Goal: Complete Application Form: Complete application form

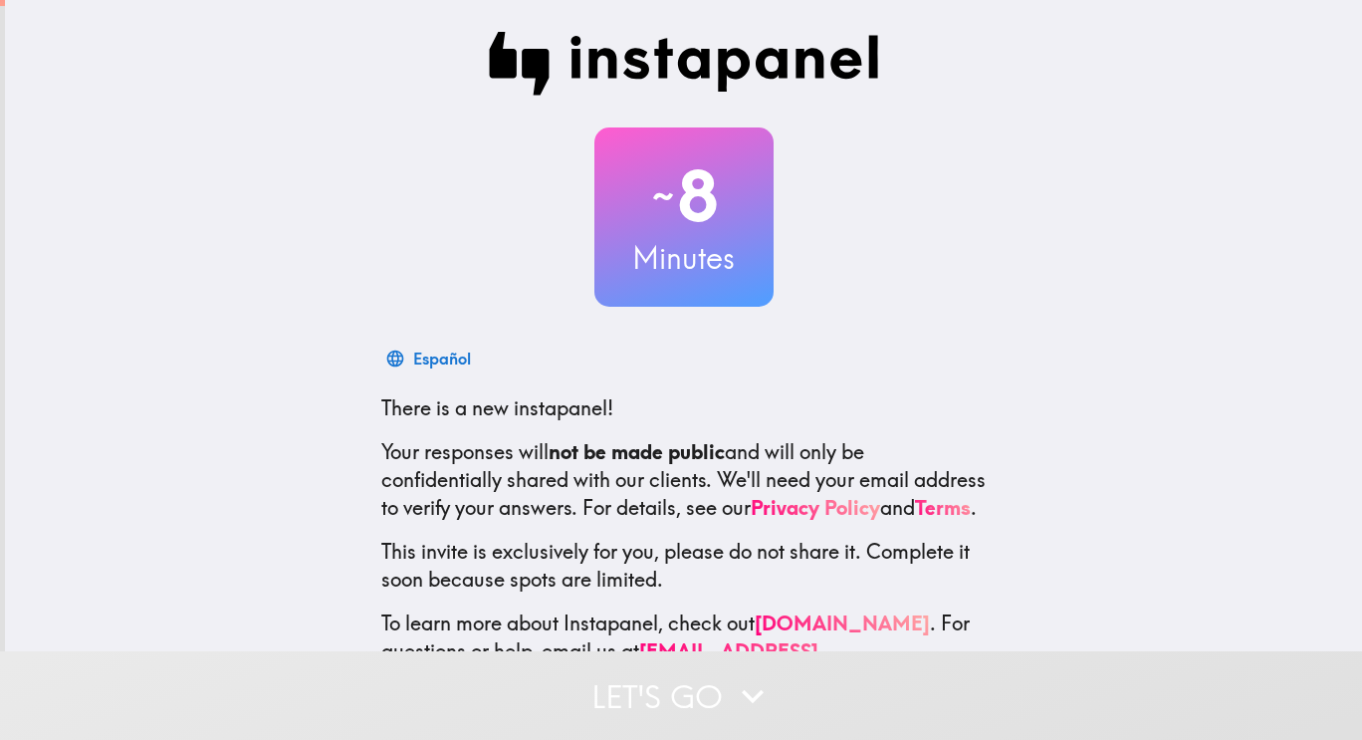
scroll to position [89, 0]
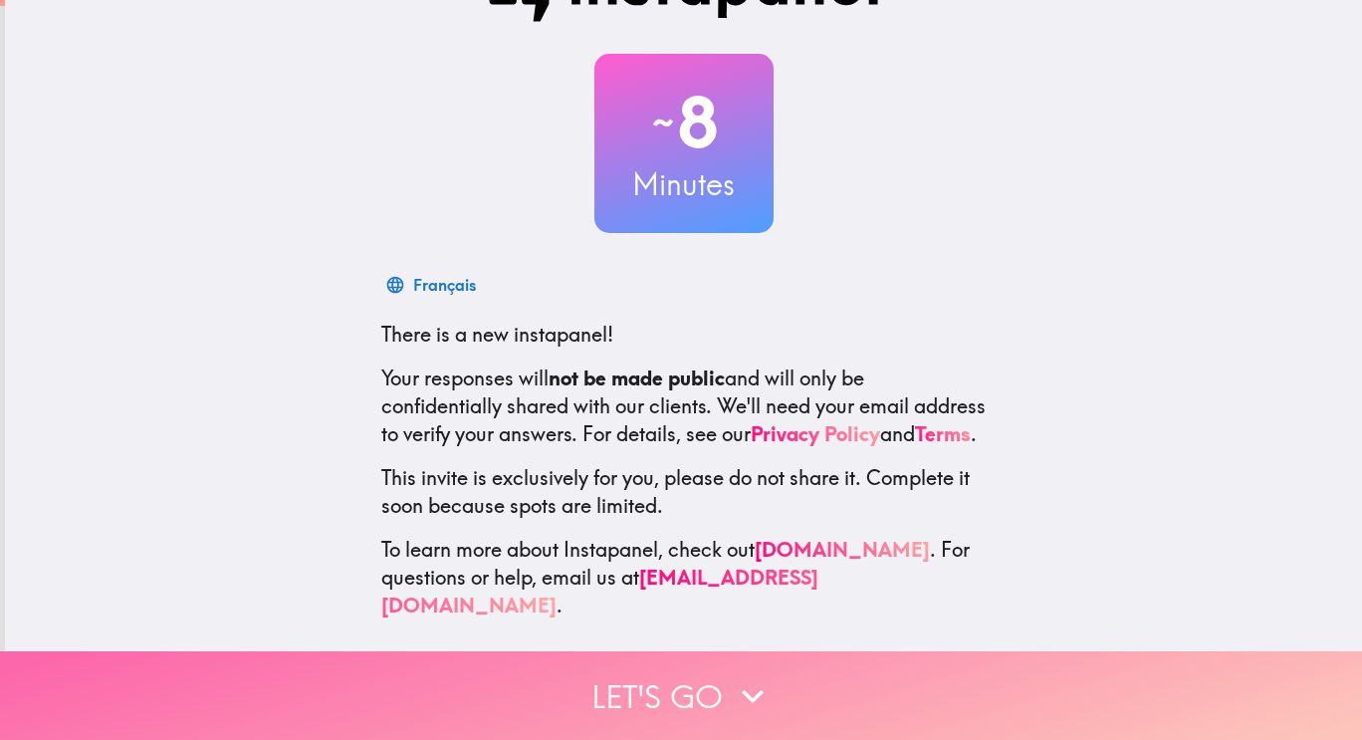
click at [697, 684] on button "Let's go" at bounding box center [681, 695] width 1362 height 89
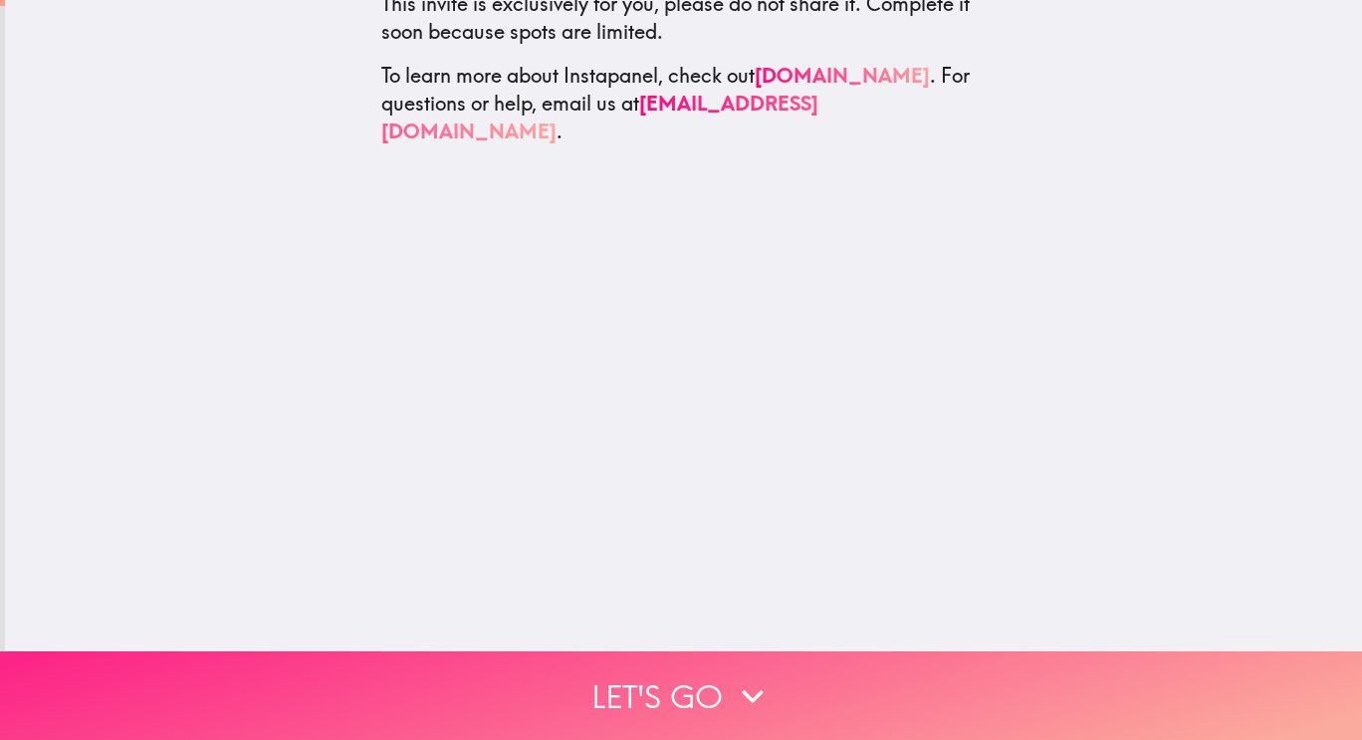
scroll to position [0, 0]
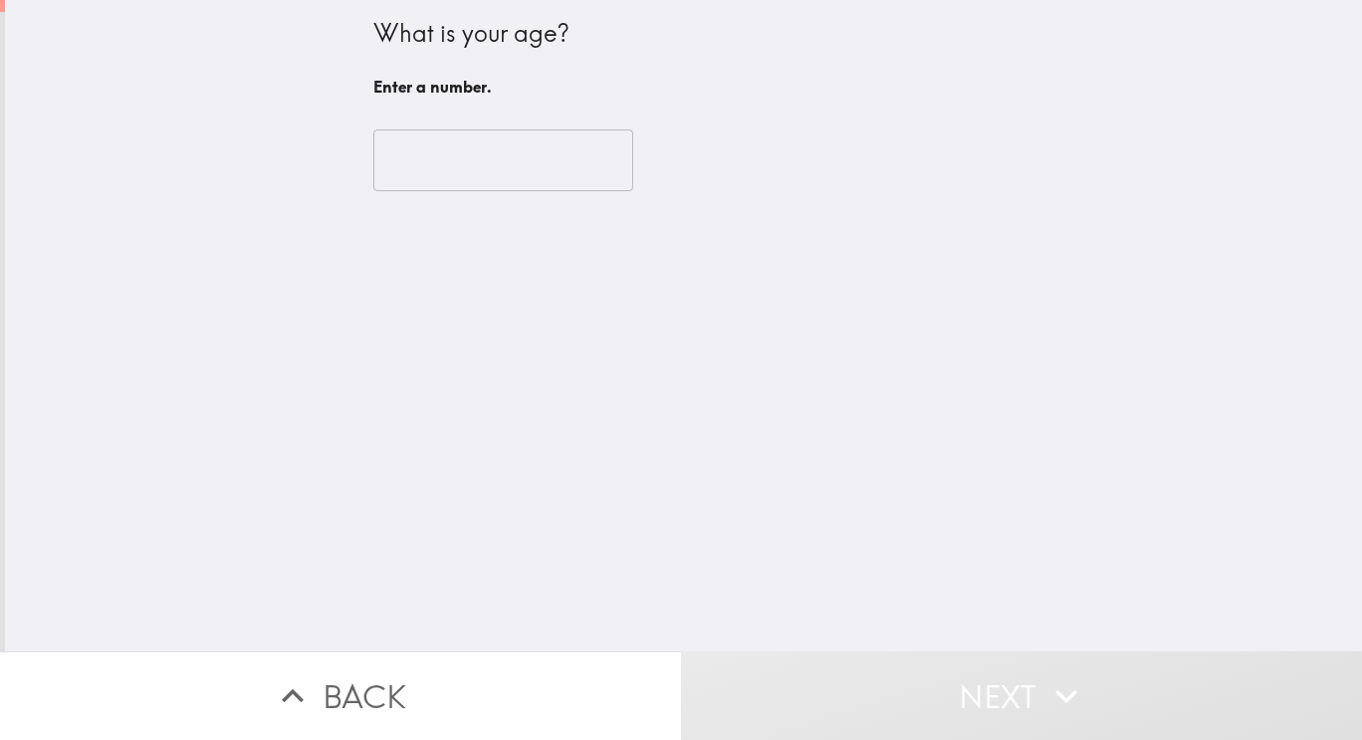
click at [563, 154] on input "number" at bounding box center [503, 160] width 260 height 62
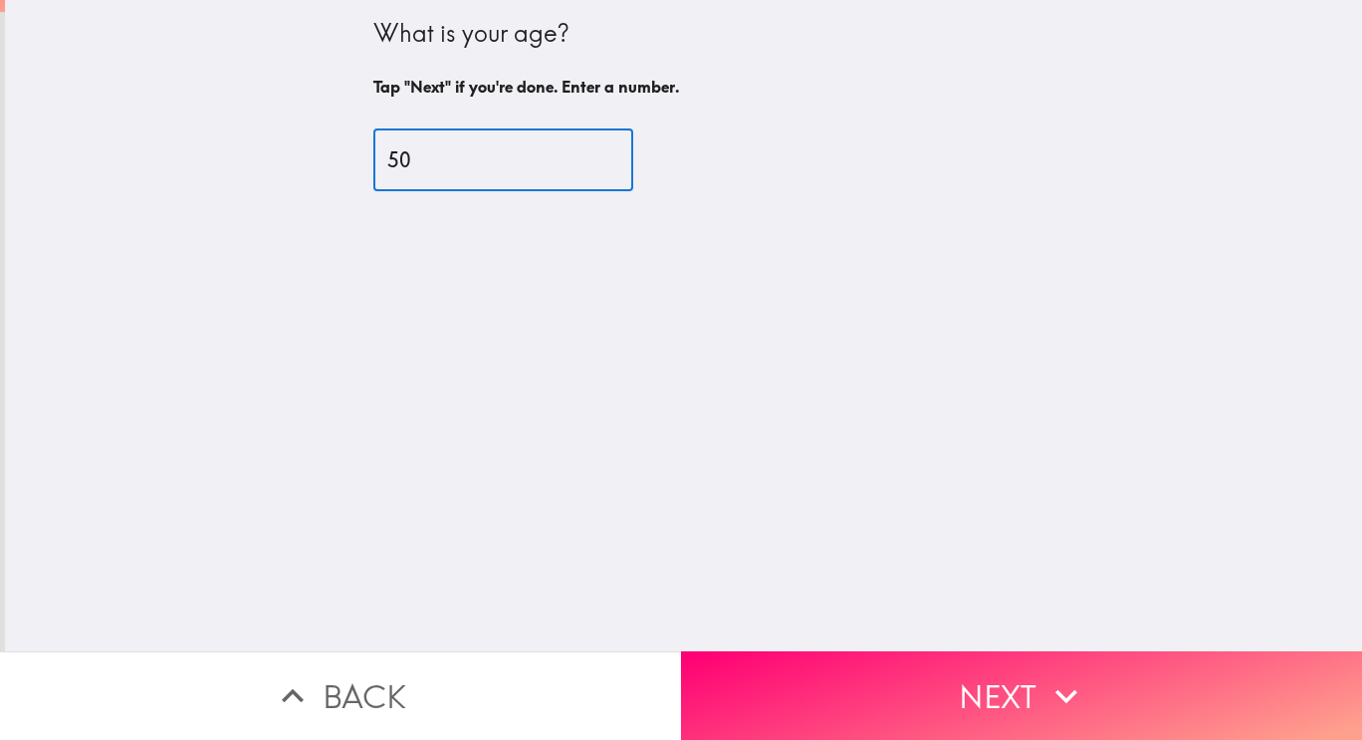
type input "50"
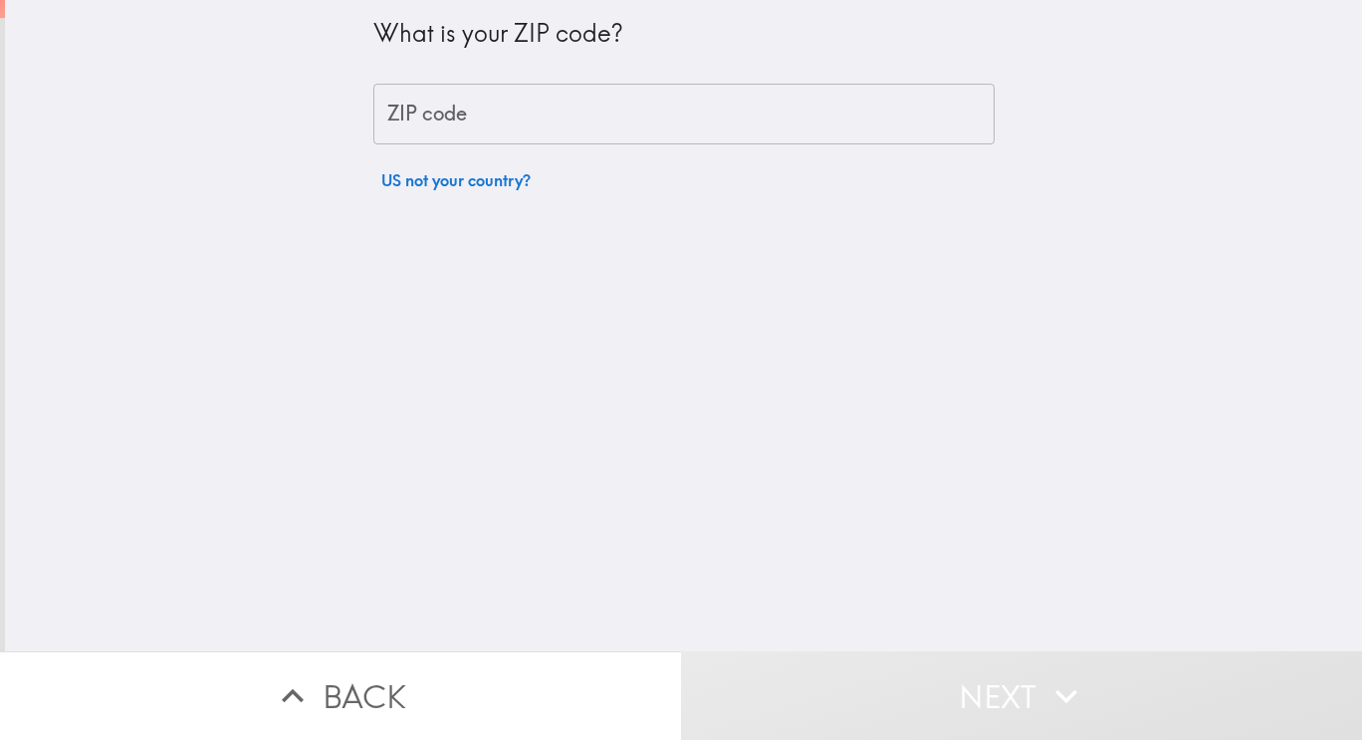
click at [553, 122] on input "ZIP code" at bounding box center [683, 115] width 621 height 62
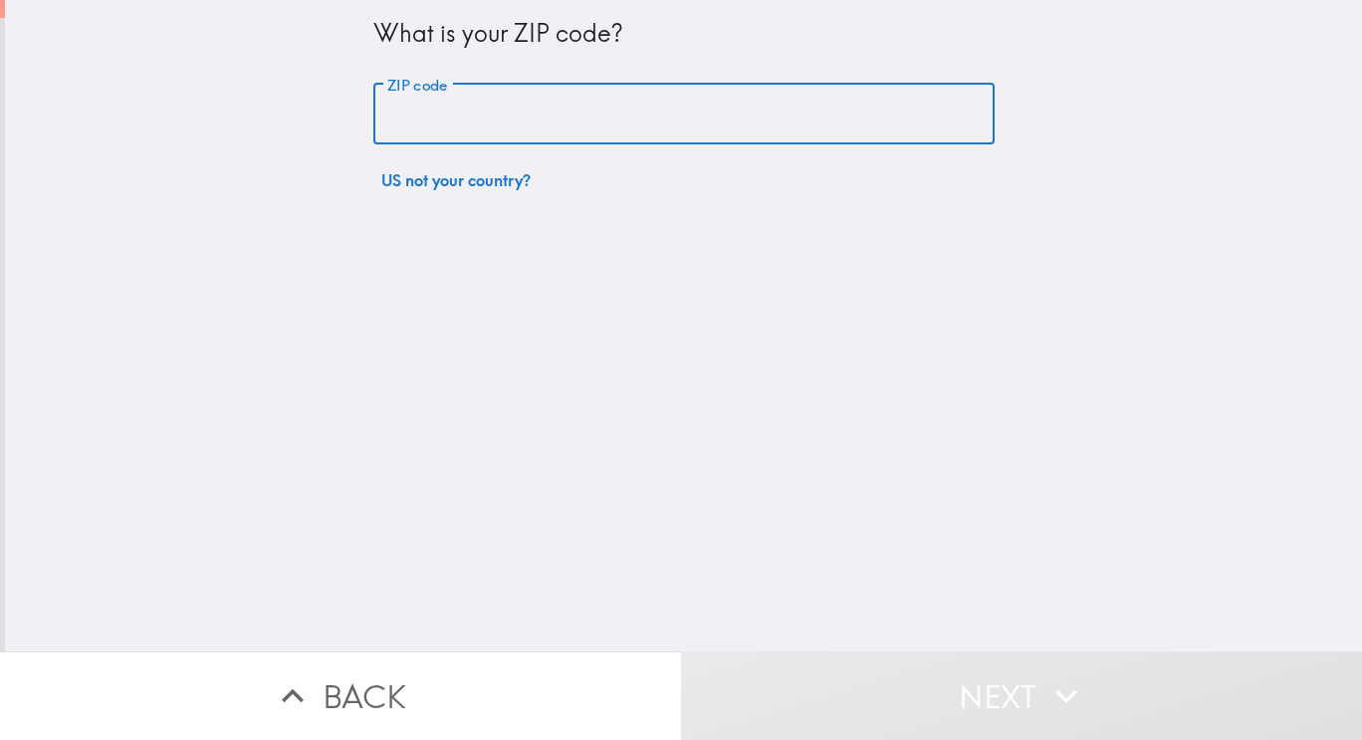
type input "98501"
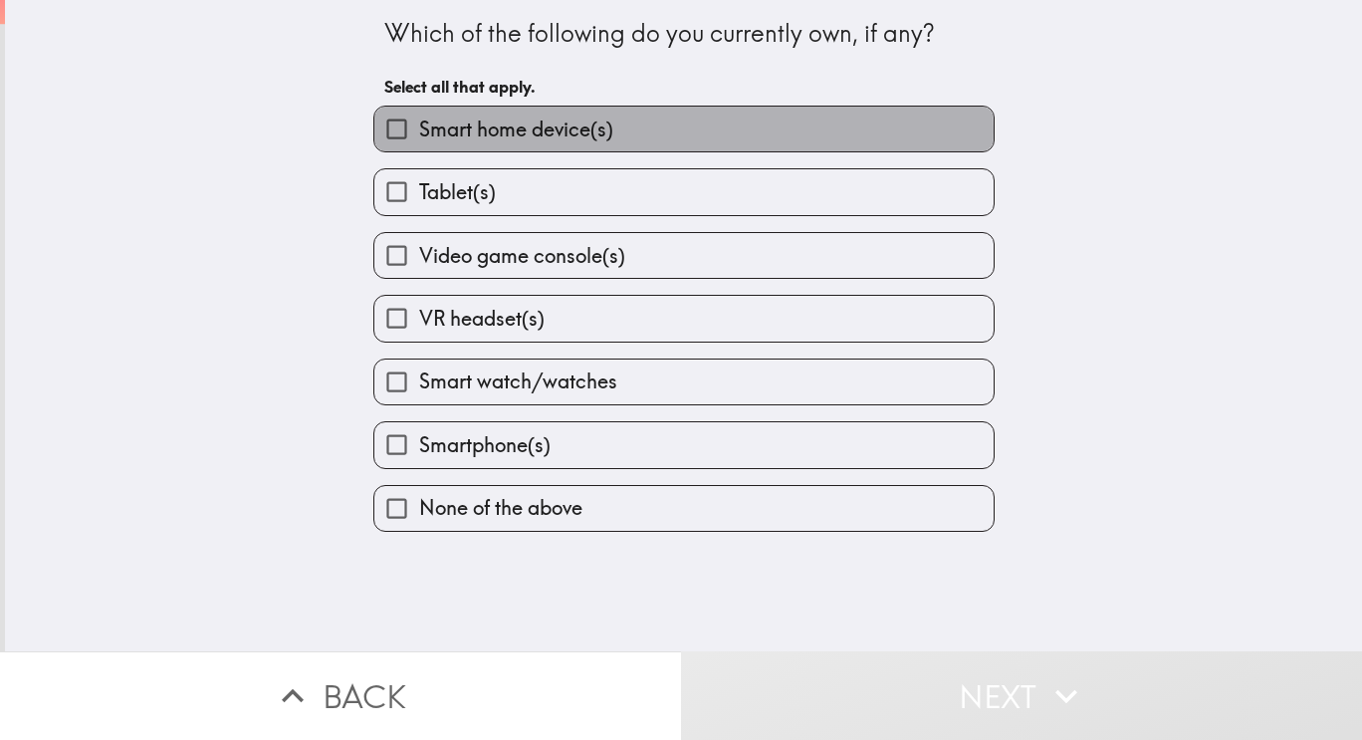
click at [550, 131] on span "Smart home device(s)" at bounding box center [516, 130] width 194 height 28
click at [419, 131] on input "Smart home device(s)" at bounding box center [396, 129] width 45 height 45
checkbox input "true"
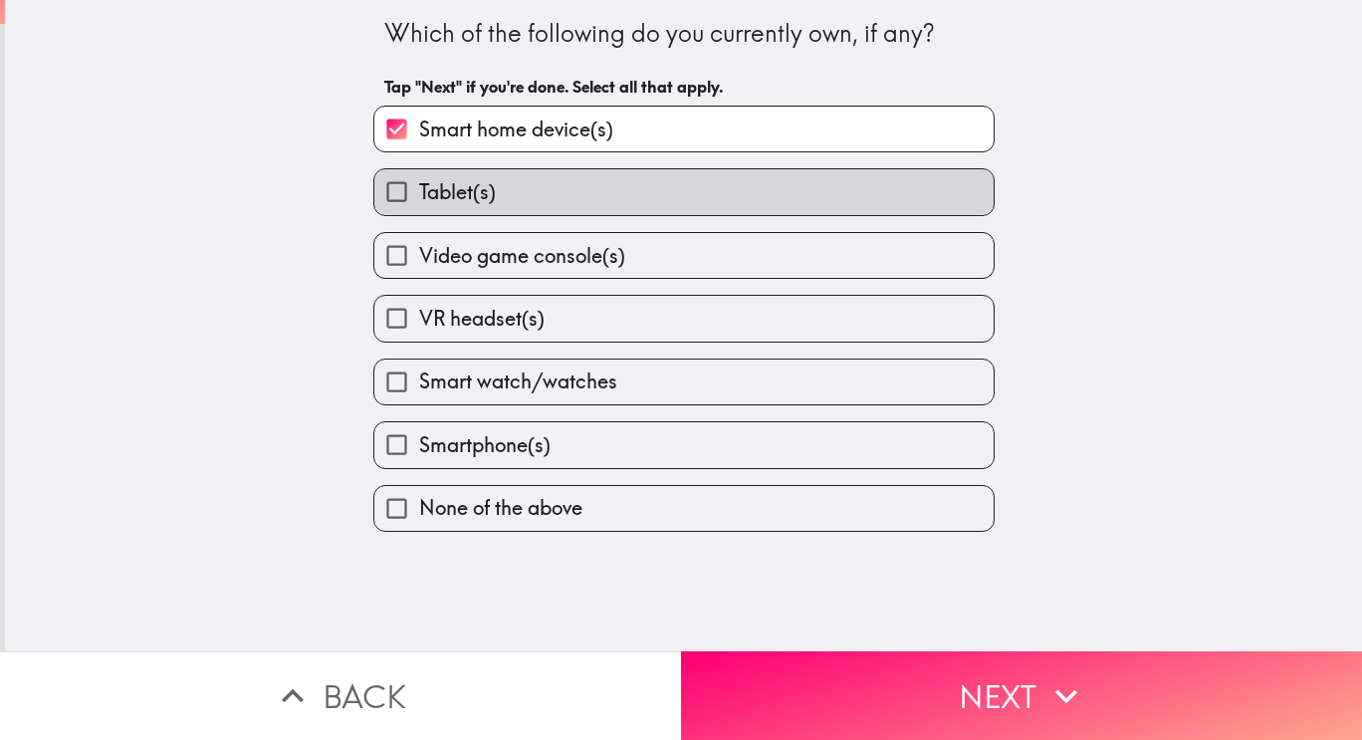
click at [374, 169] on button "Tablet(s)" at bounding box center [683, 191] width 619 height 45
click at [374, 169] on input "Tablet(s)" at bounding box center [396, 191] width 45 height 45
checkbox input "true"
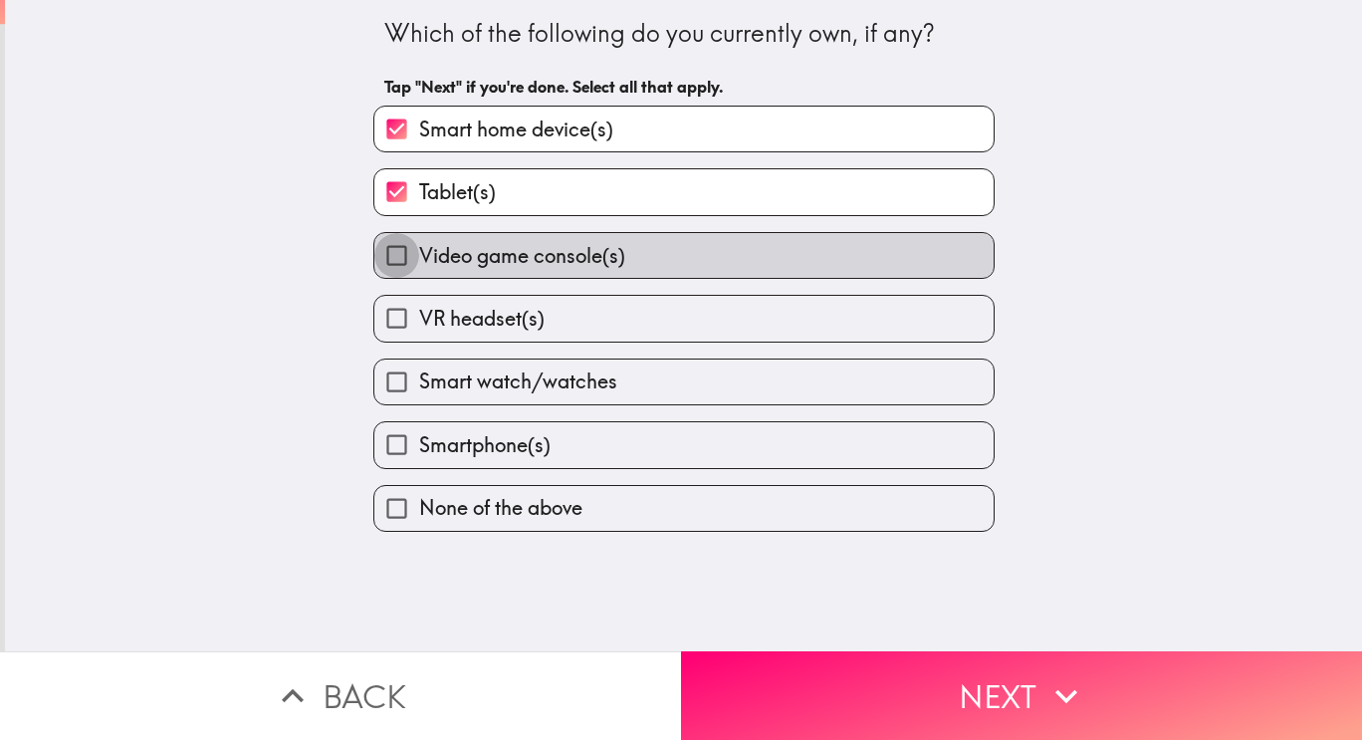
click at [374, 233] on input "Video game console(s)" at bounding box center [396, 255] width 45 height 45
checkbox input "true"
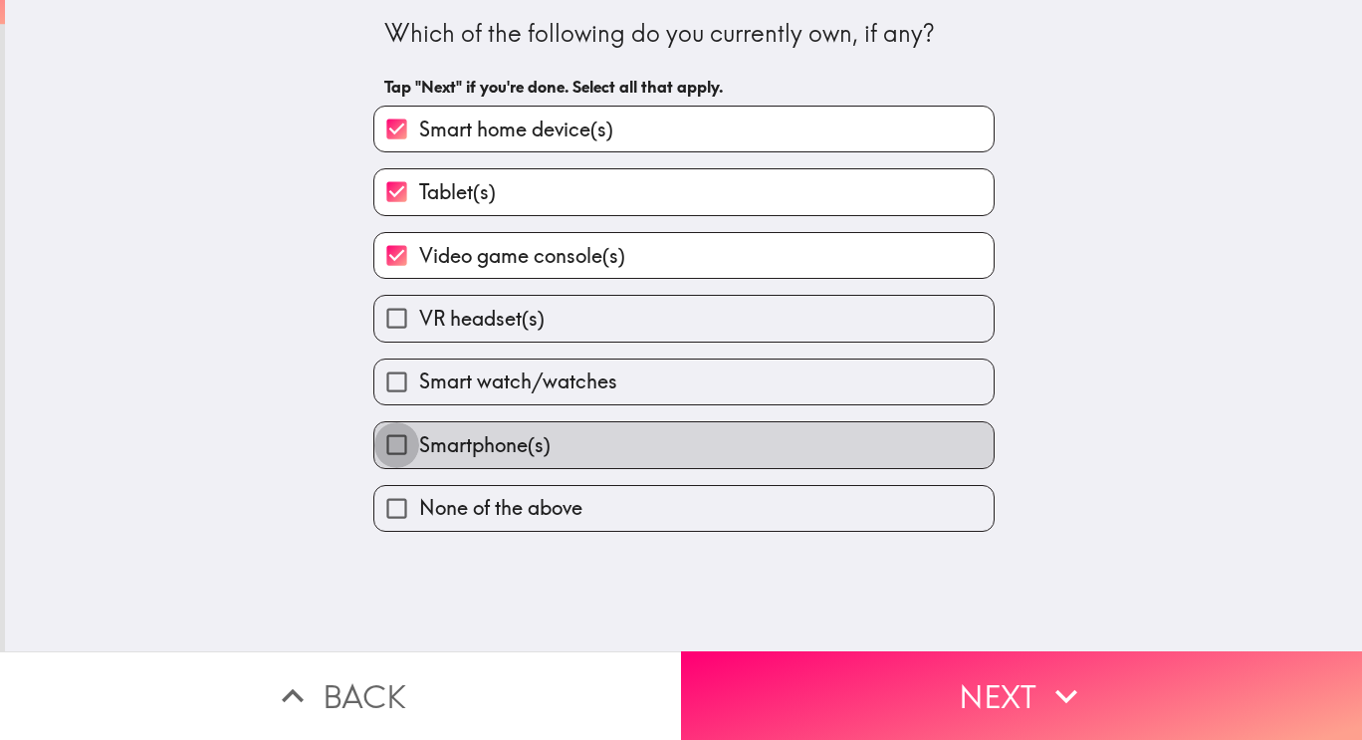
click at [374, 422] on input "Smartphone(s)" at bounding box center [396, 444] width 45 height 45
checkbox input "true"
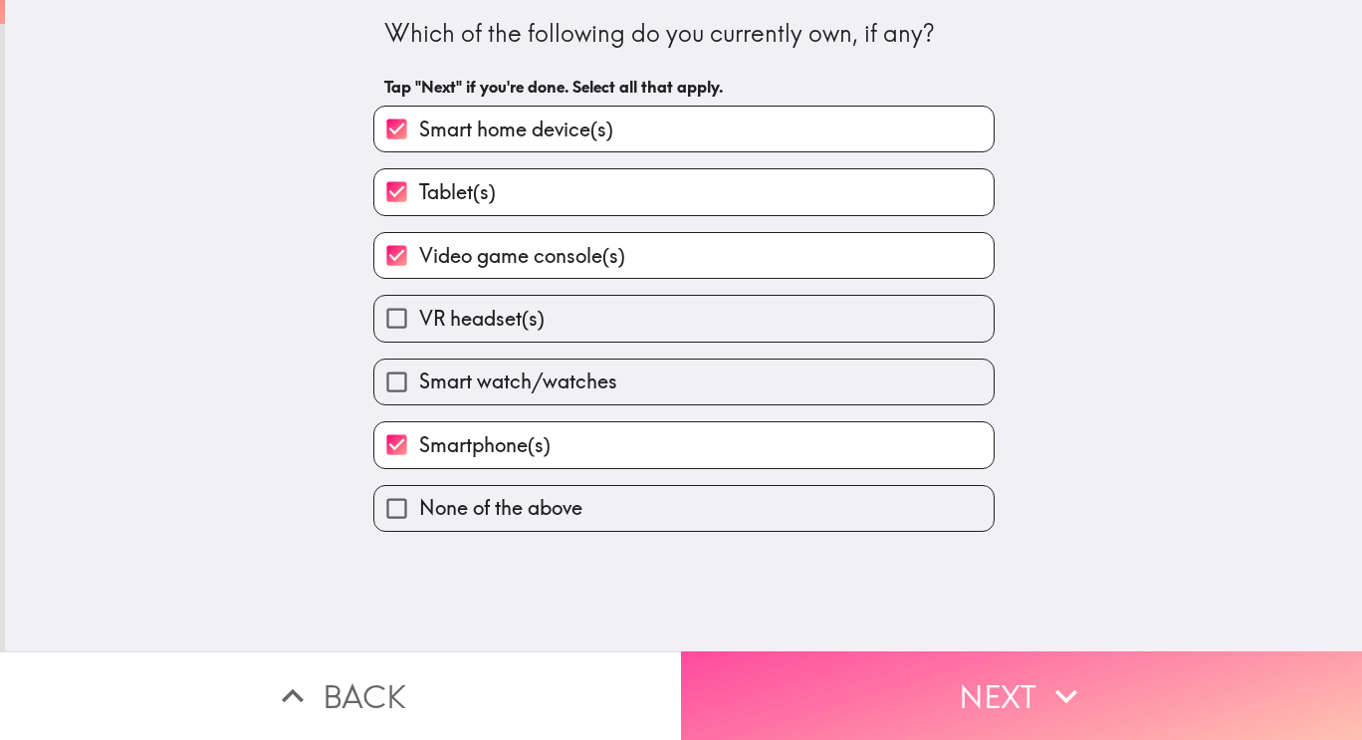
click at [681, 651] on button "Next" at bounding box center [1021, 695] width 681 height 89
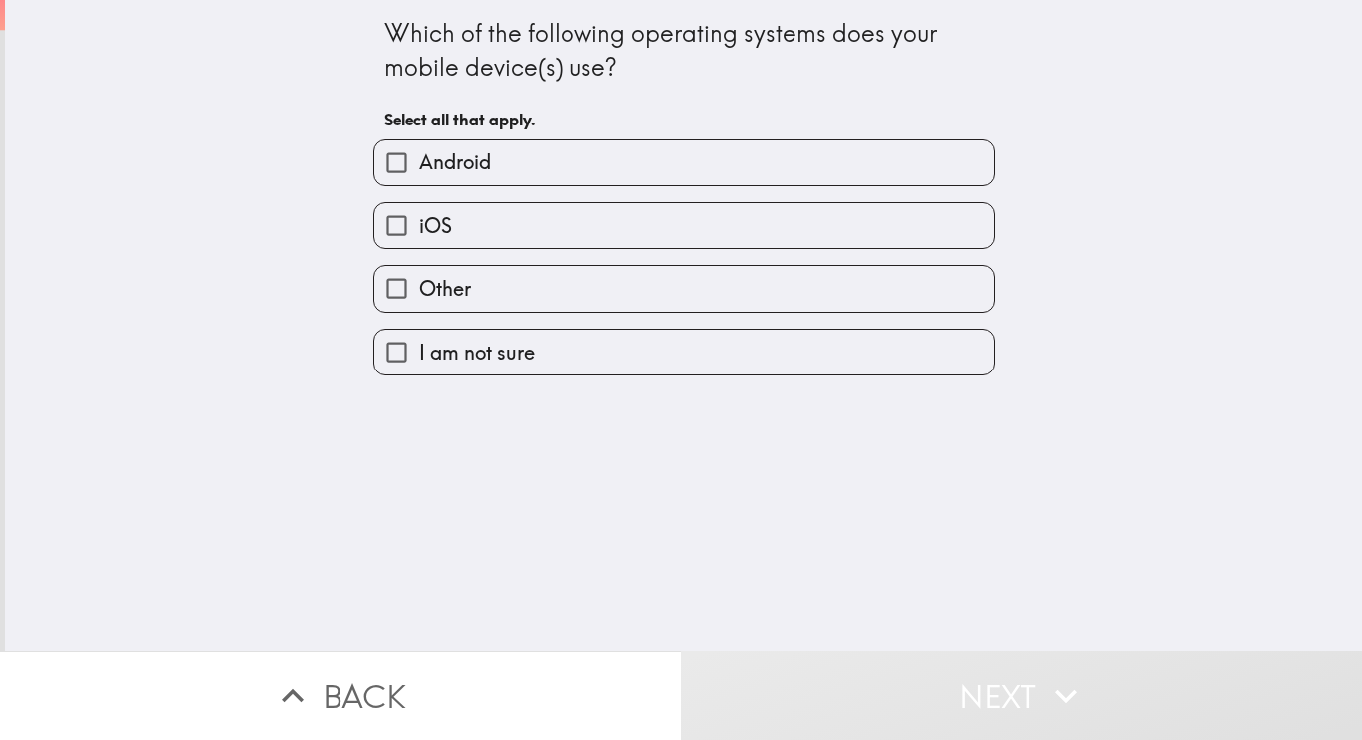
click at [695, 272] on label "Other" at bounding box center [683, 288] width 619 height 45
click at [419, 272] on input "Other" at bounding box center [396, 288] width 45 height 45
checkbox input "true"
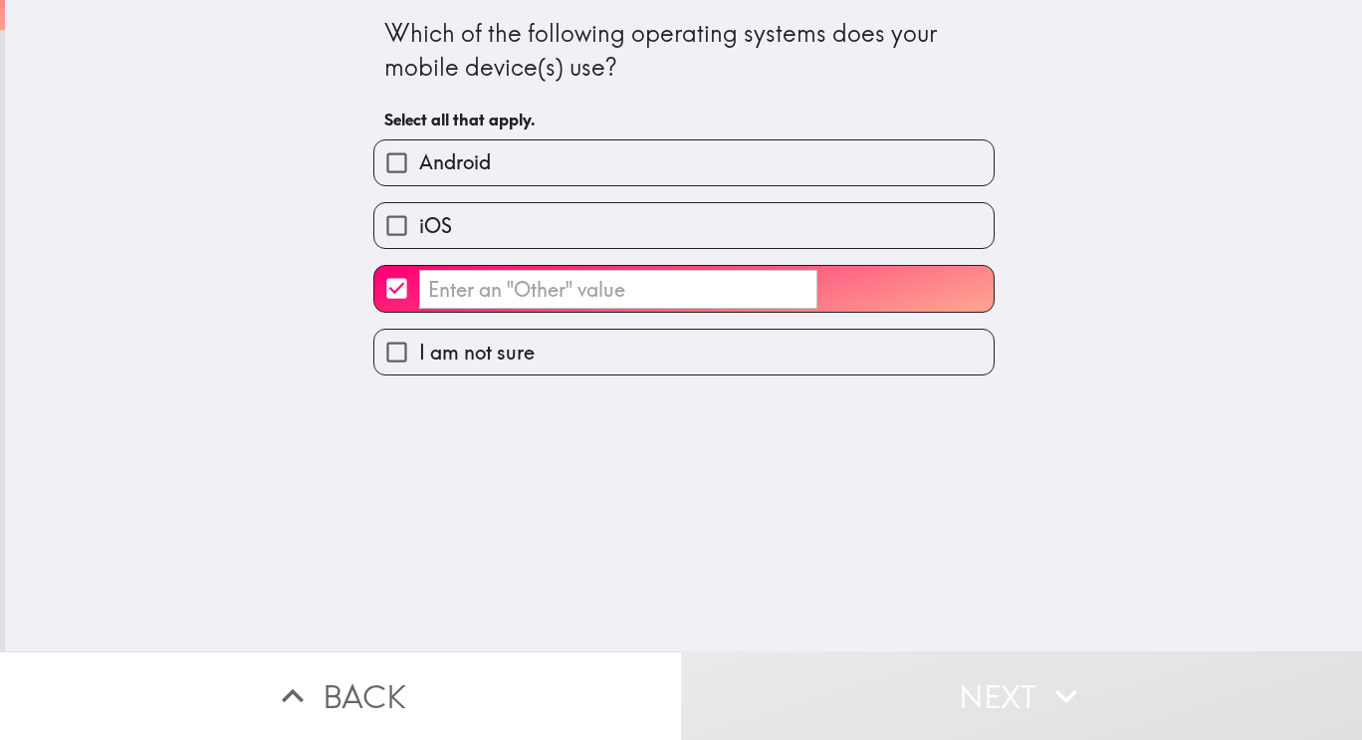
click at [729, 247] on label "iOS" at bounding box center [683, 225] width 619 height 45
click at [419, 247] on input "iOS" at bounding box center [396, 225] width 45 height 45
checkbox input "true"
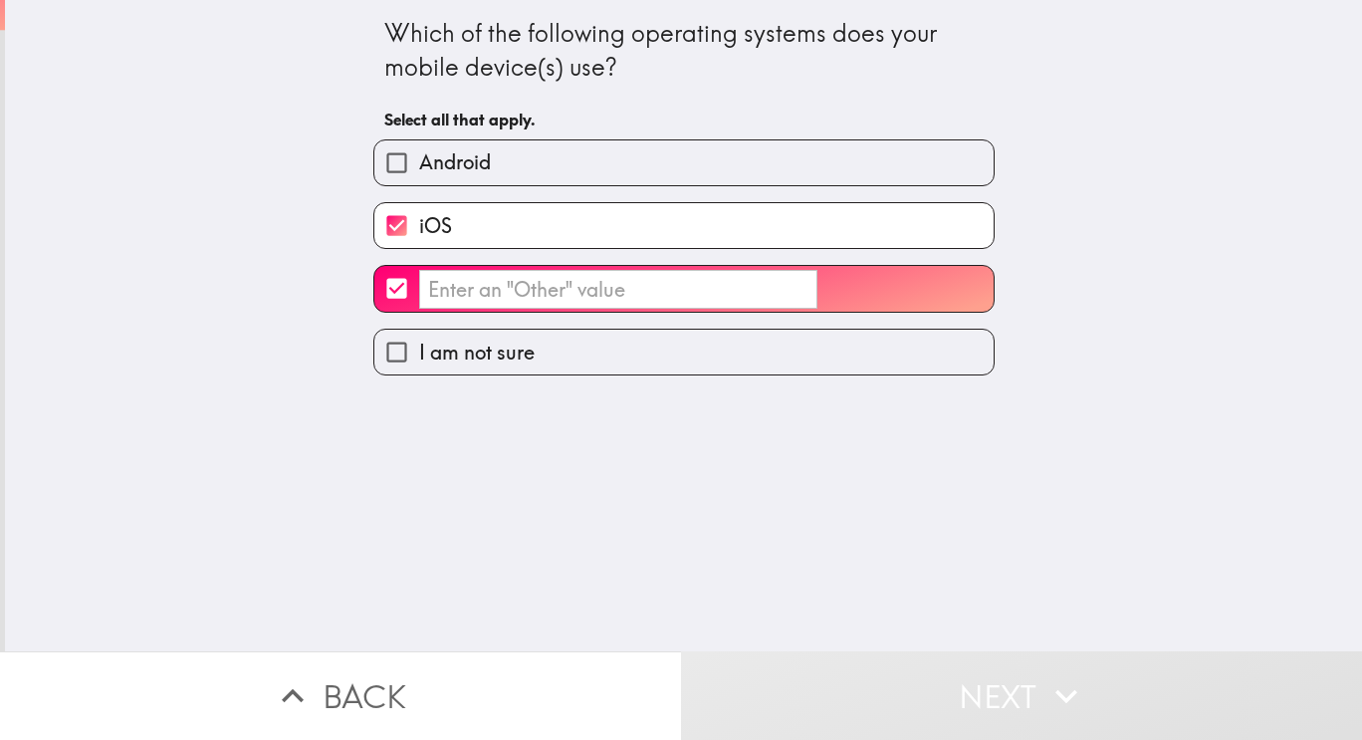
click at [619, 297] on input "​" at bounding box center [618, 289] width 398 height 39
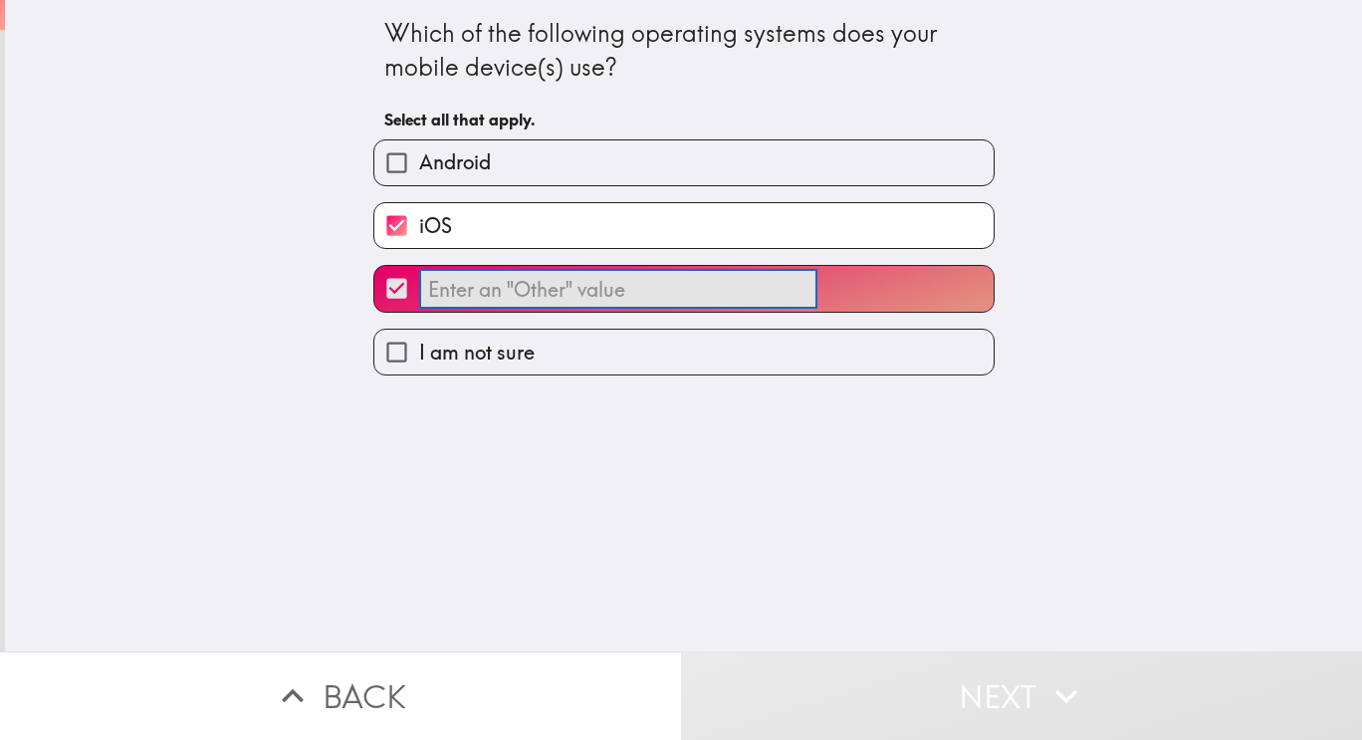
click at [384, 309] on input "​" at bounding box center [396, 288] width 45 height 45
checkbox input "false"
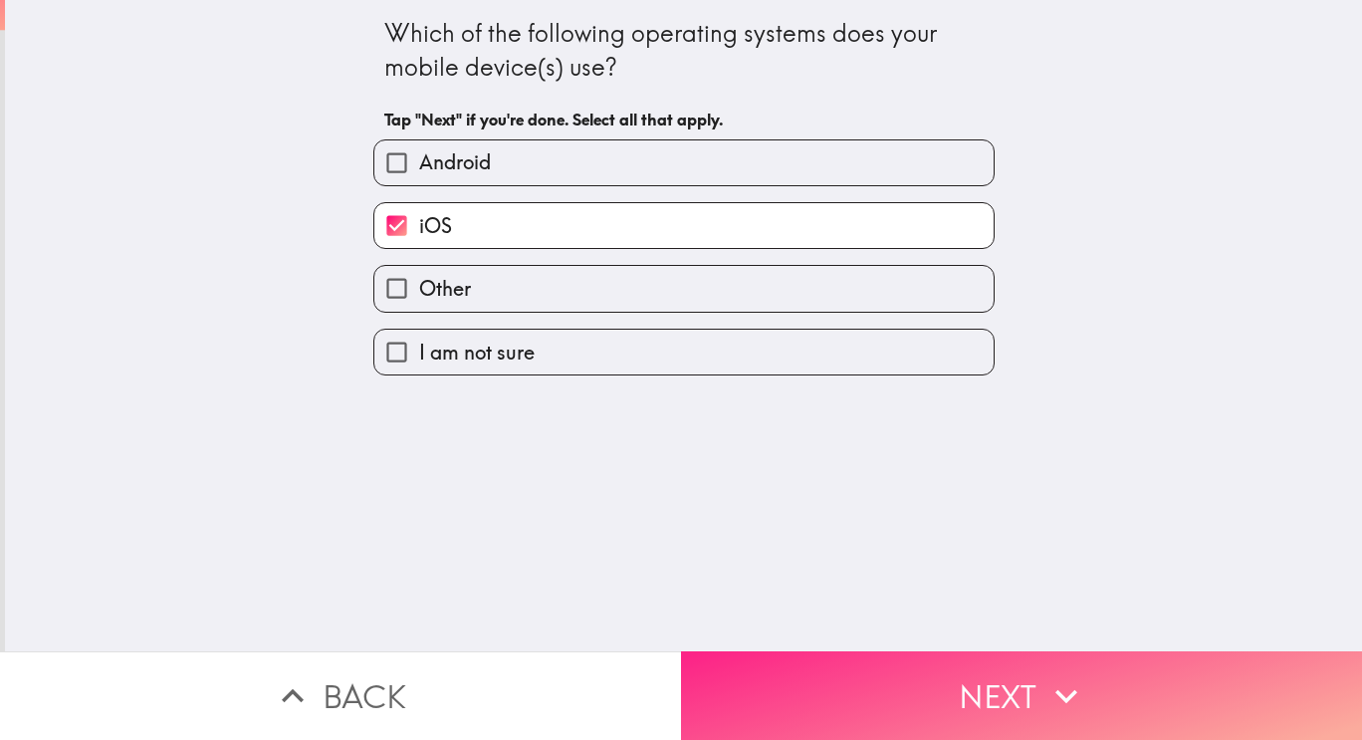
click at [1029, 720] on button "Next" at bounding box center [1021, 695] width 681 height 89
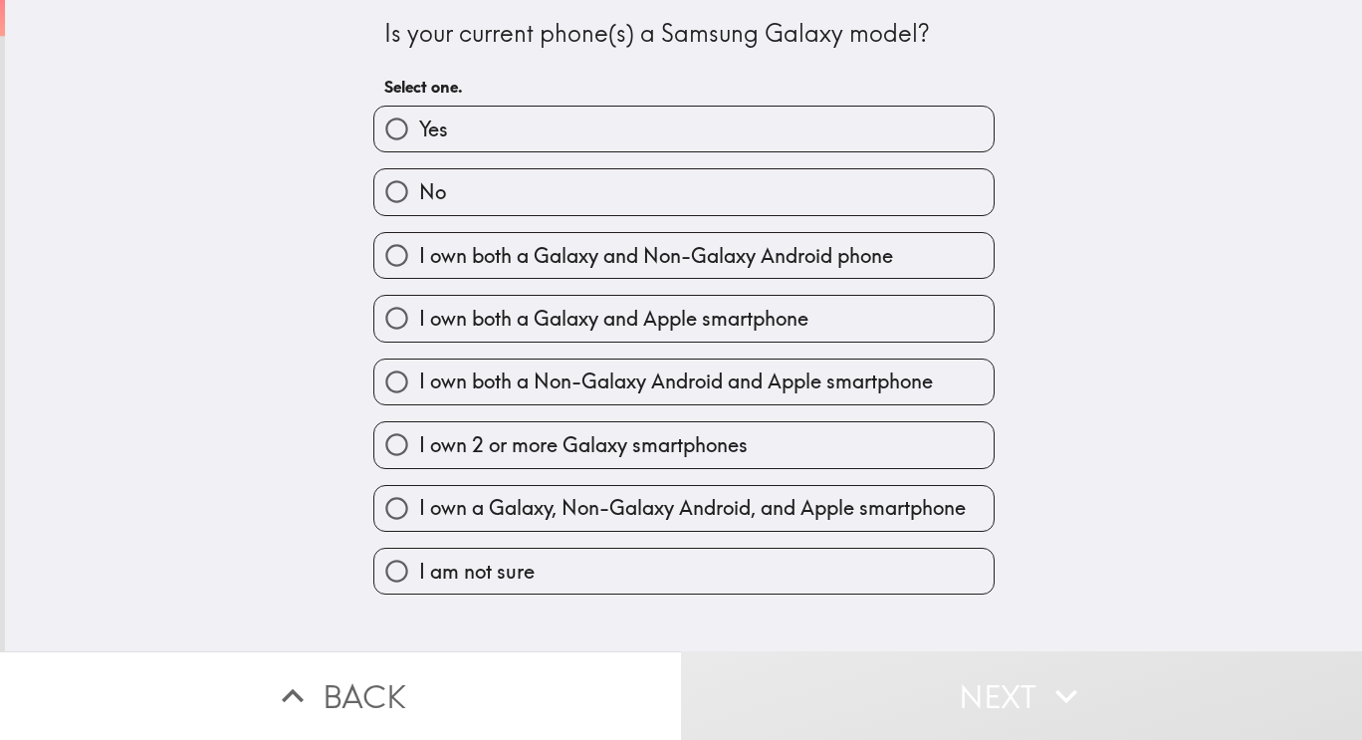
click at [396, 207] on input "No" at bounding box center [396, 191] width 45 height 45
radio input "true"
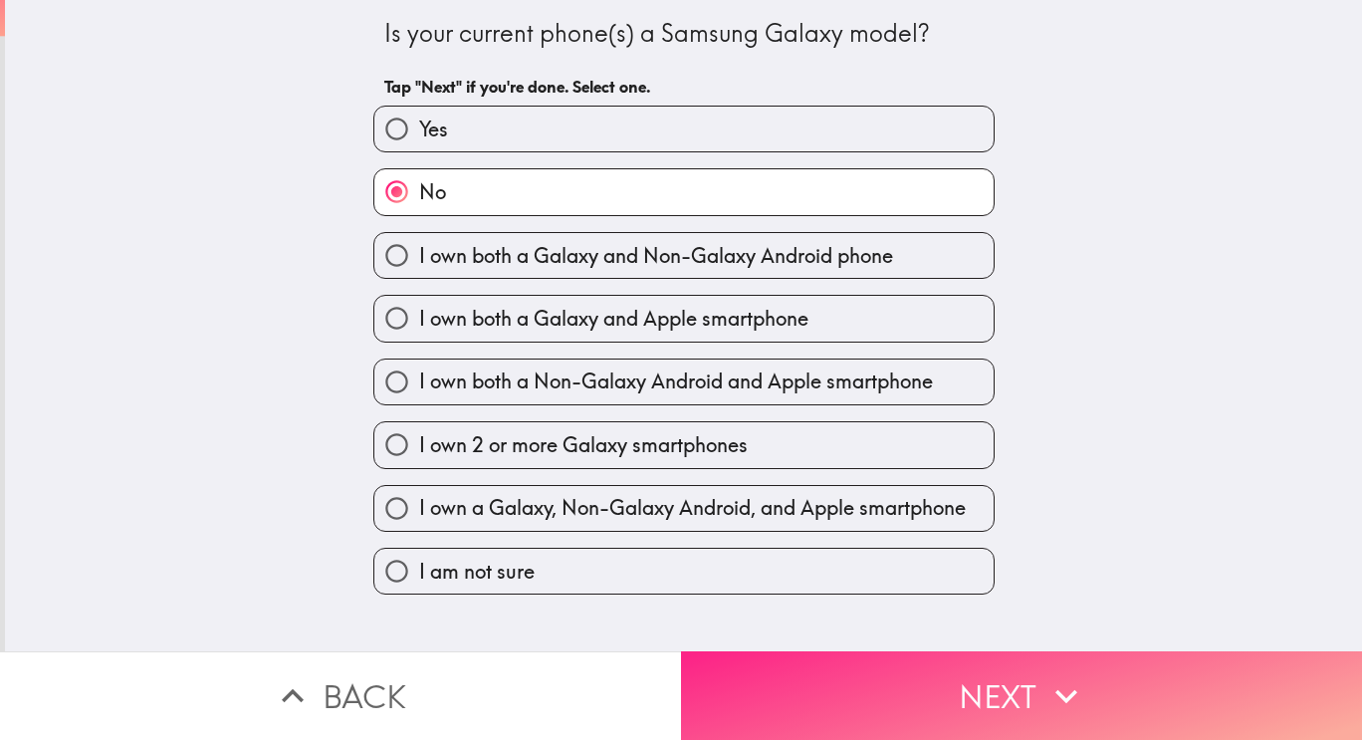
click at [1151, 684] on button "Next" at bounding box center [1021, 695] width 681 height 89
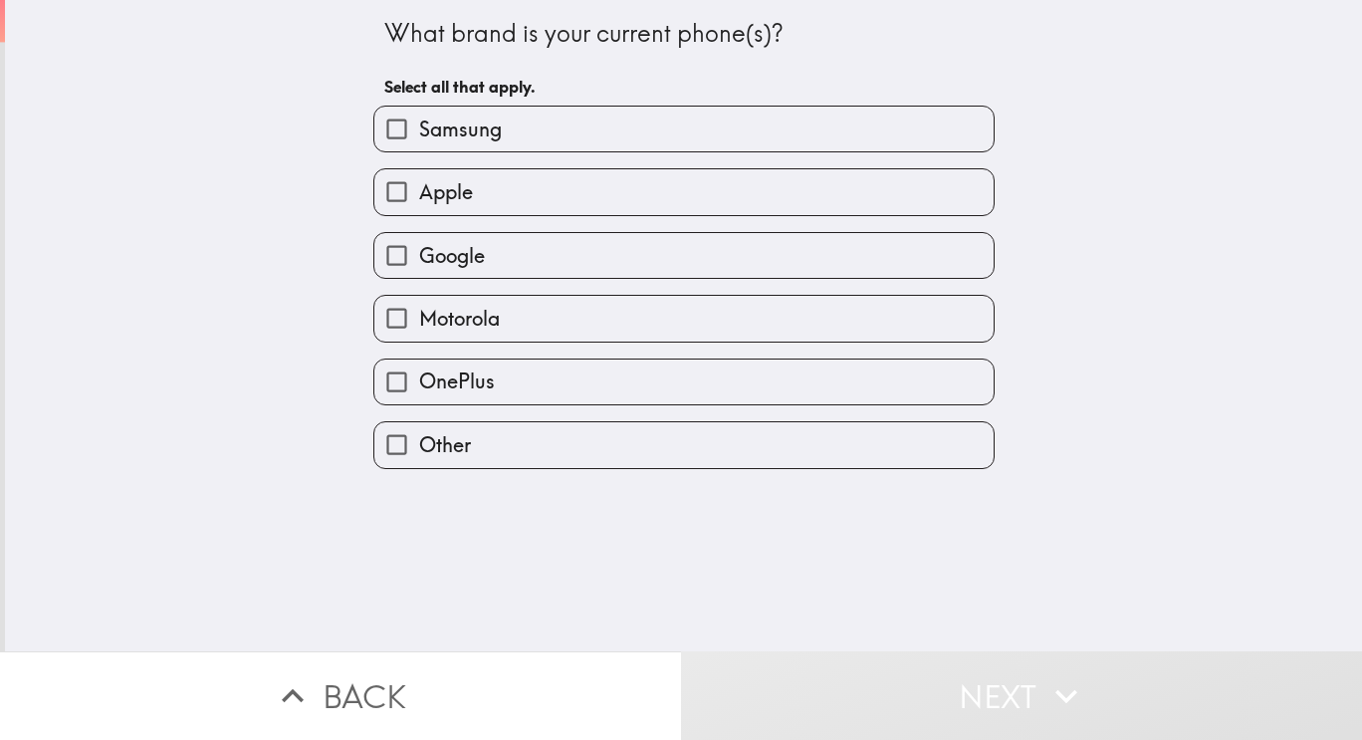
click at [401, 206] on input "Apple" at bounding box center [396, 191] width 45 height 45
checkbox input "true"
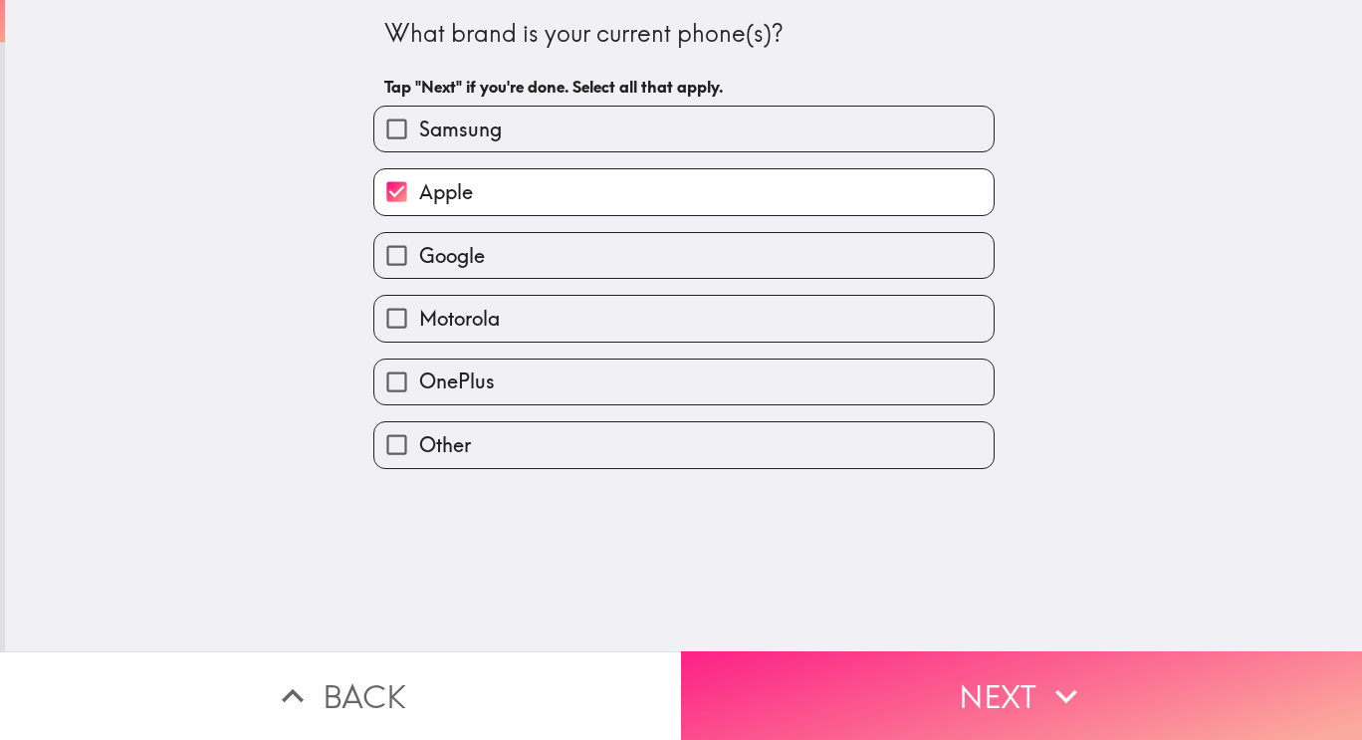
click at [1123, 683] on button "Next" at bounding box center [1021, 695] width 681 height 89
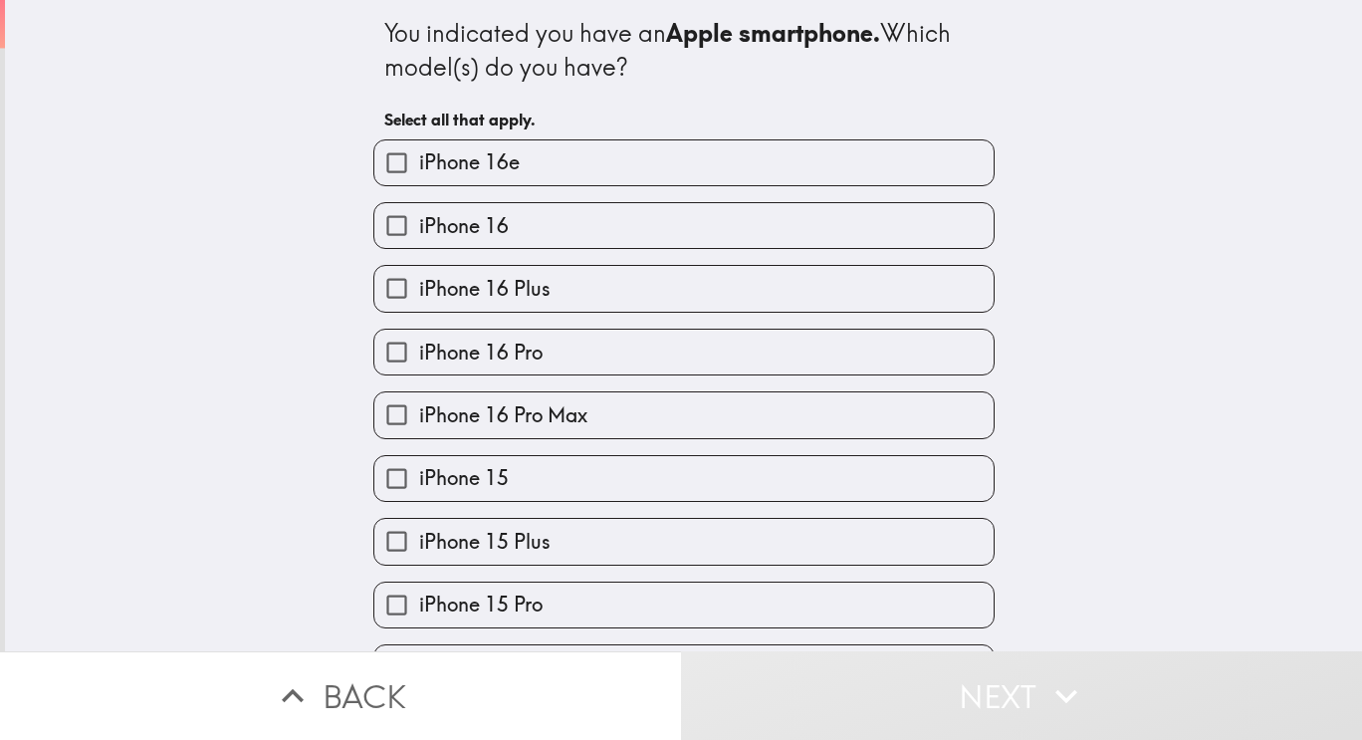
click at [381, 370] on input "iPhone 16 Pro" at bounding box center [396, 352] width 45 height 45
checkbox input "true"
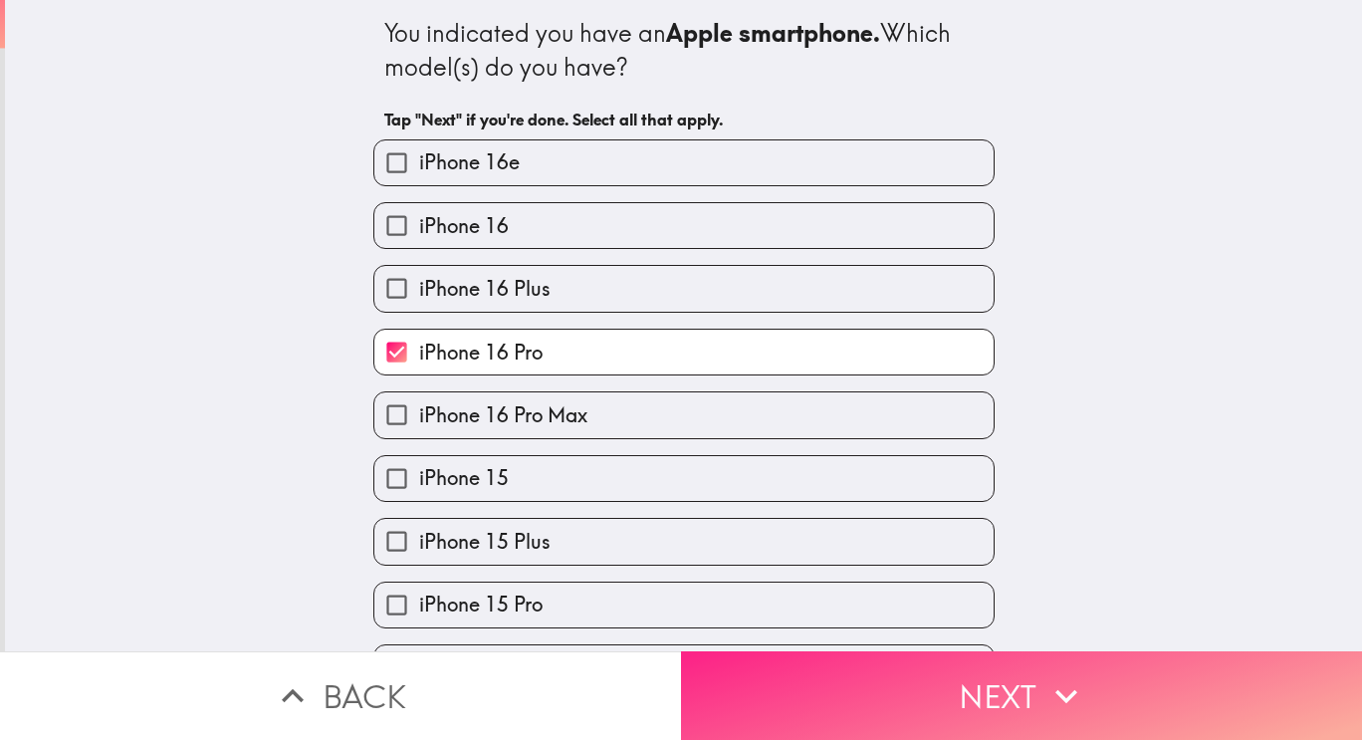
click at [1126, 671] on button "Next" at bounding box center [1021, 695] width 681 height 89
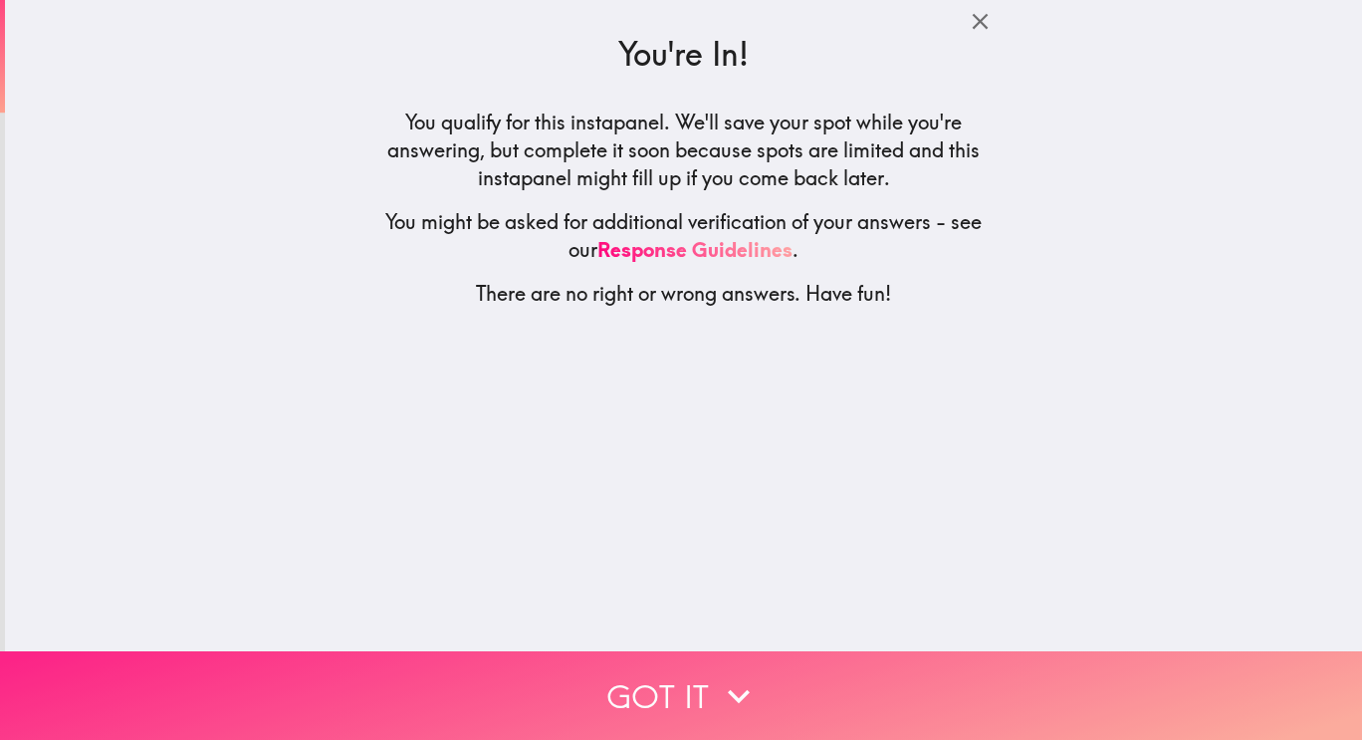
click at [1045, 690] on button "Got it" at bounding box center [681, 695] width 1362 height 89
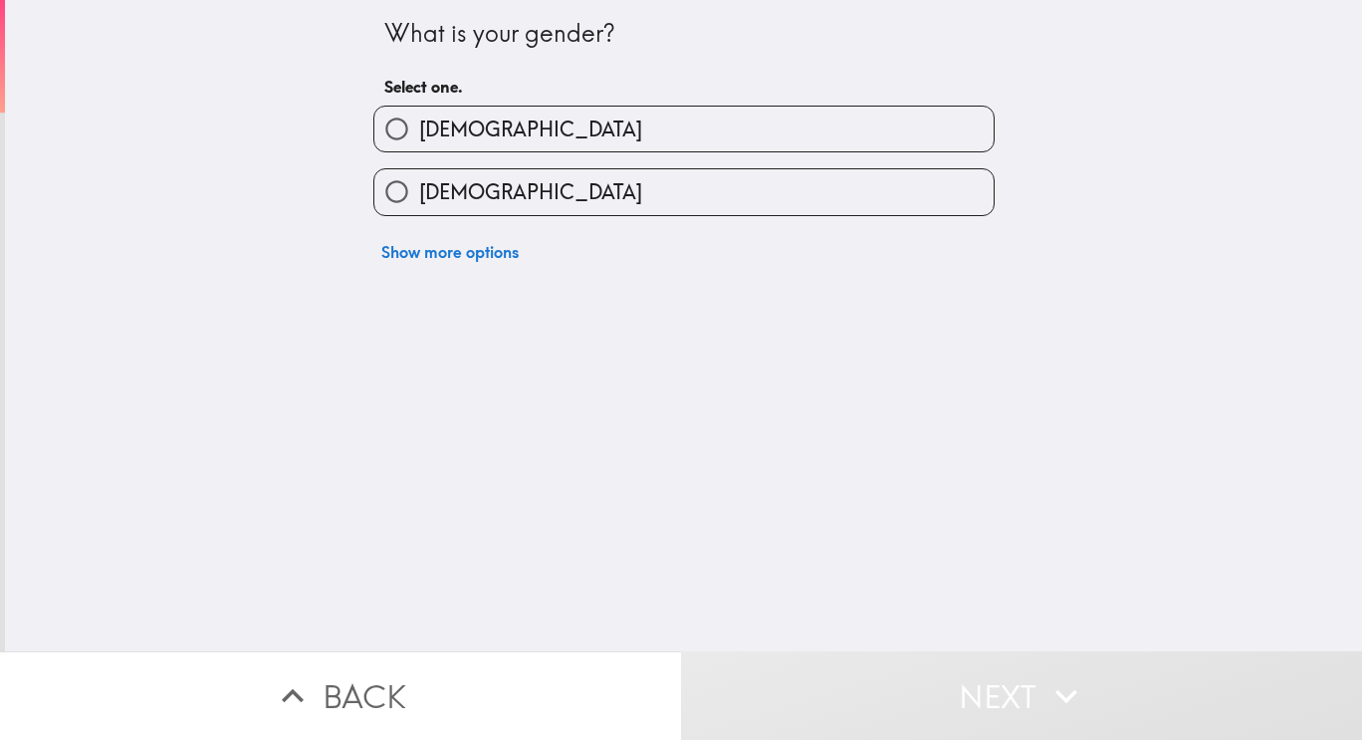
click at [387, 131] on input "[DEMOGRAPHIC_DATA]" at bounding box center [396, 129] width 45 height 45
radio input "true"
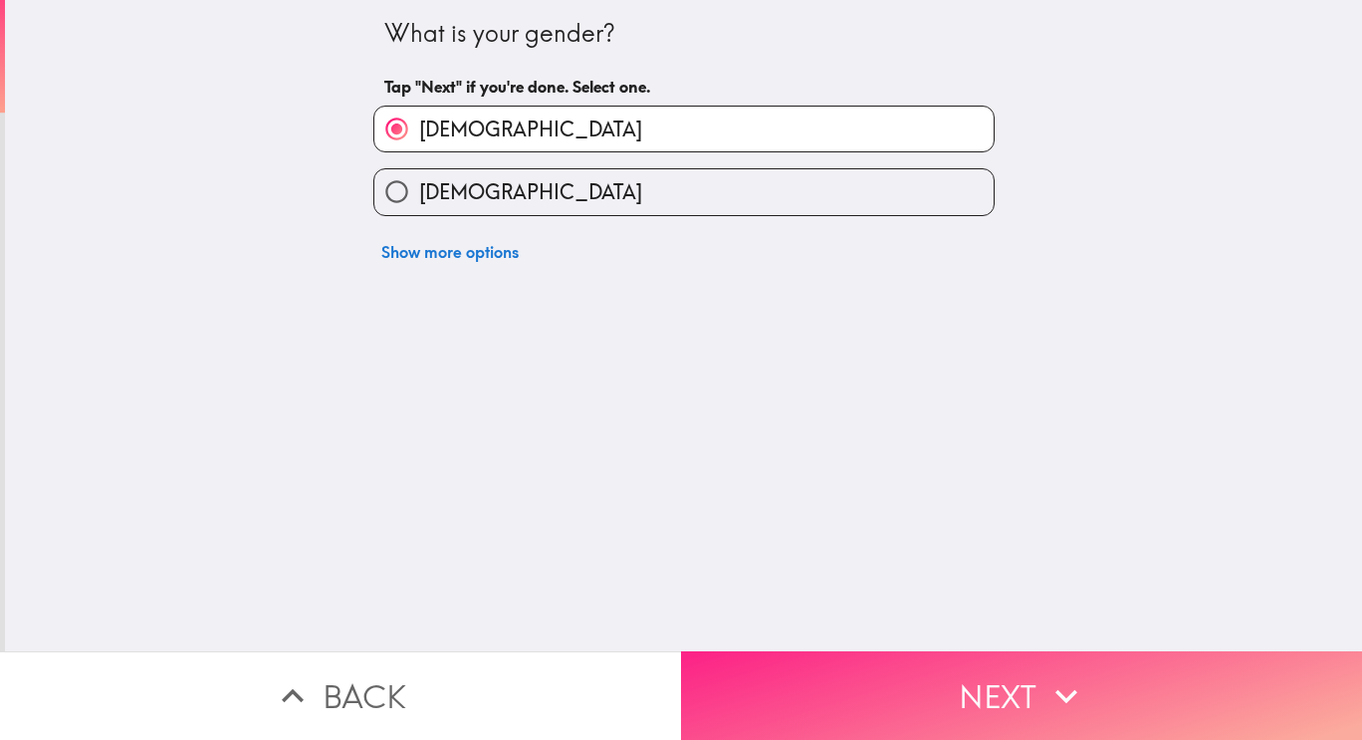
click at [1077, 720] on button "Next" at bounding box center [1021, 695] width 681 height 89
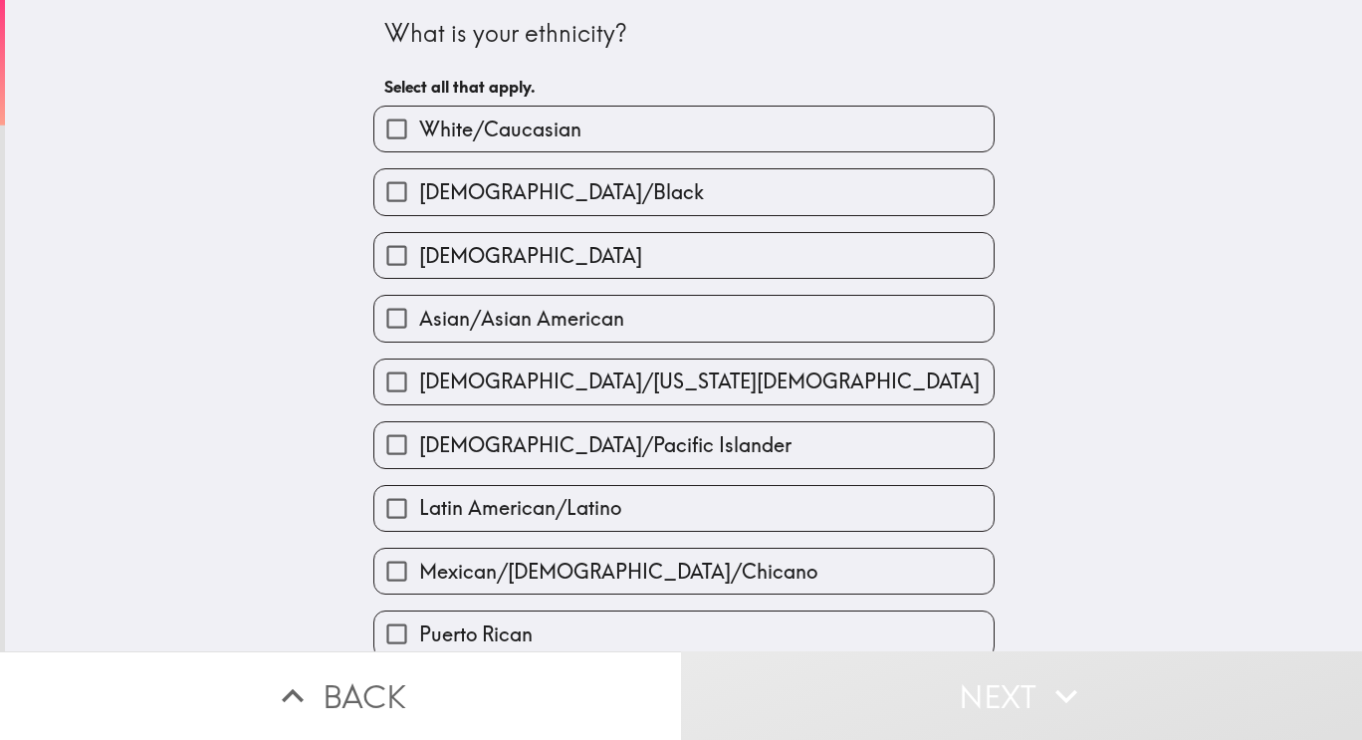
click at [402, 137] on input "White/Caucasian" at bounding box center [396, 129] width 45 height 45
checkbox input "true"
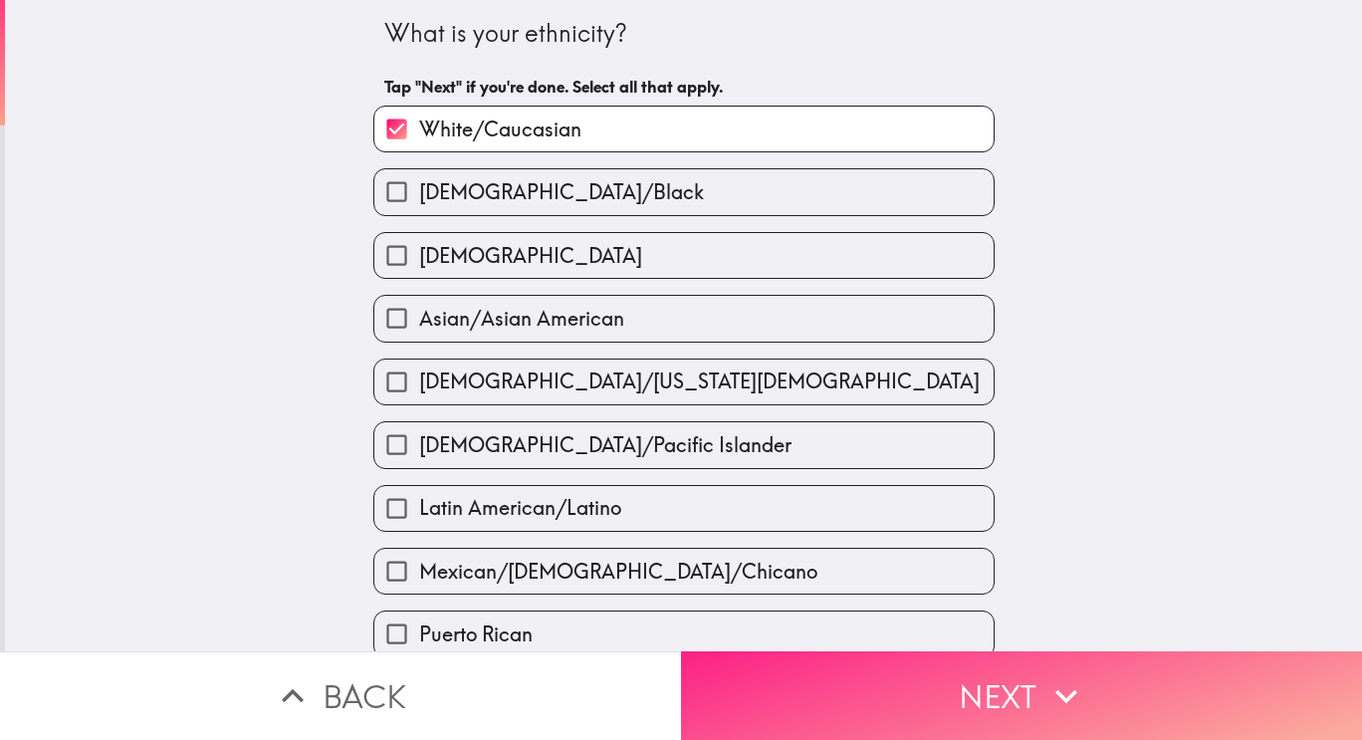
click at [1103, 684] on button "Next" at bounding box center [1021, 695] width 681 height 89
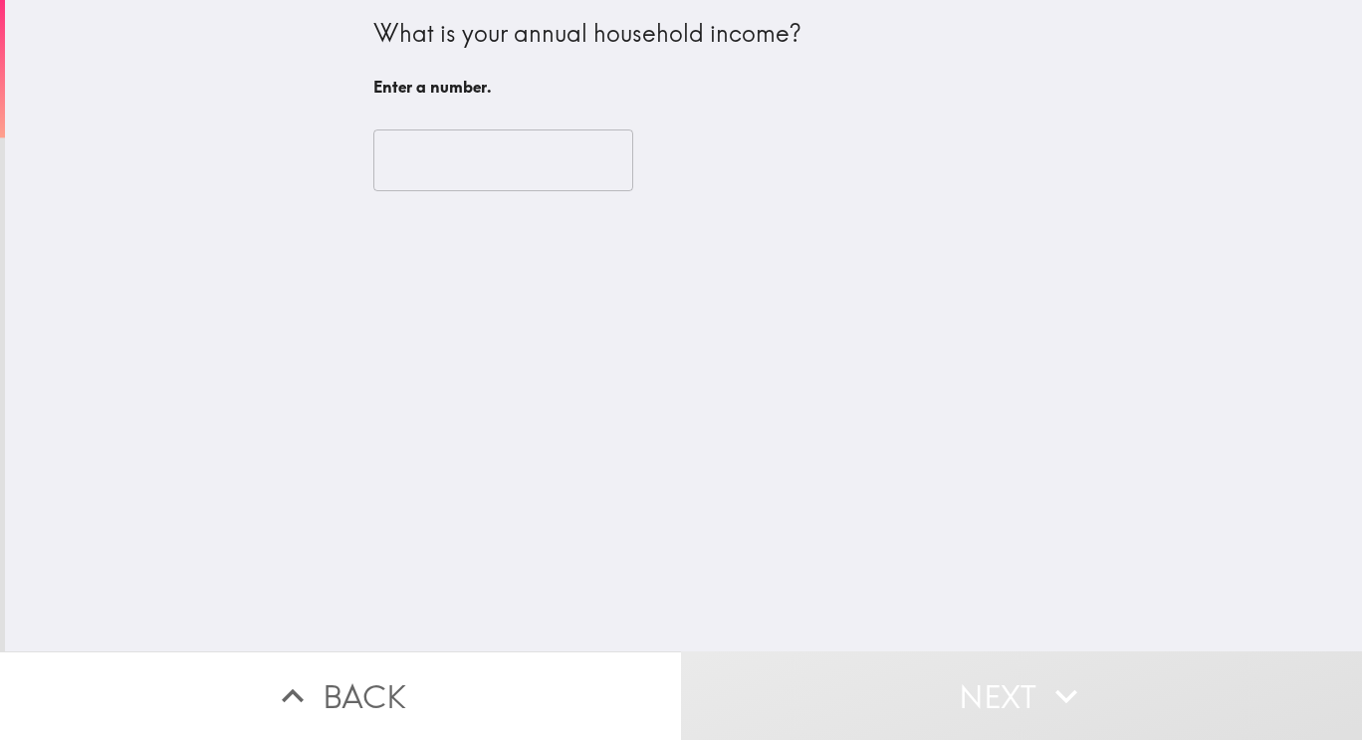
click at [410, 158] on input "number" at bounding box center [503, 160] width 260 height 62
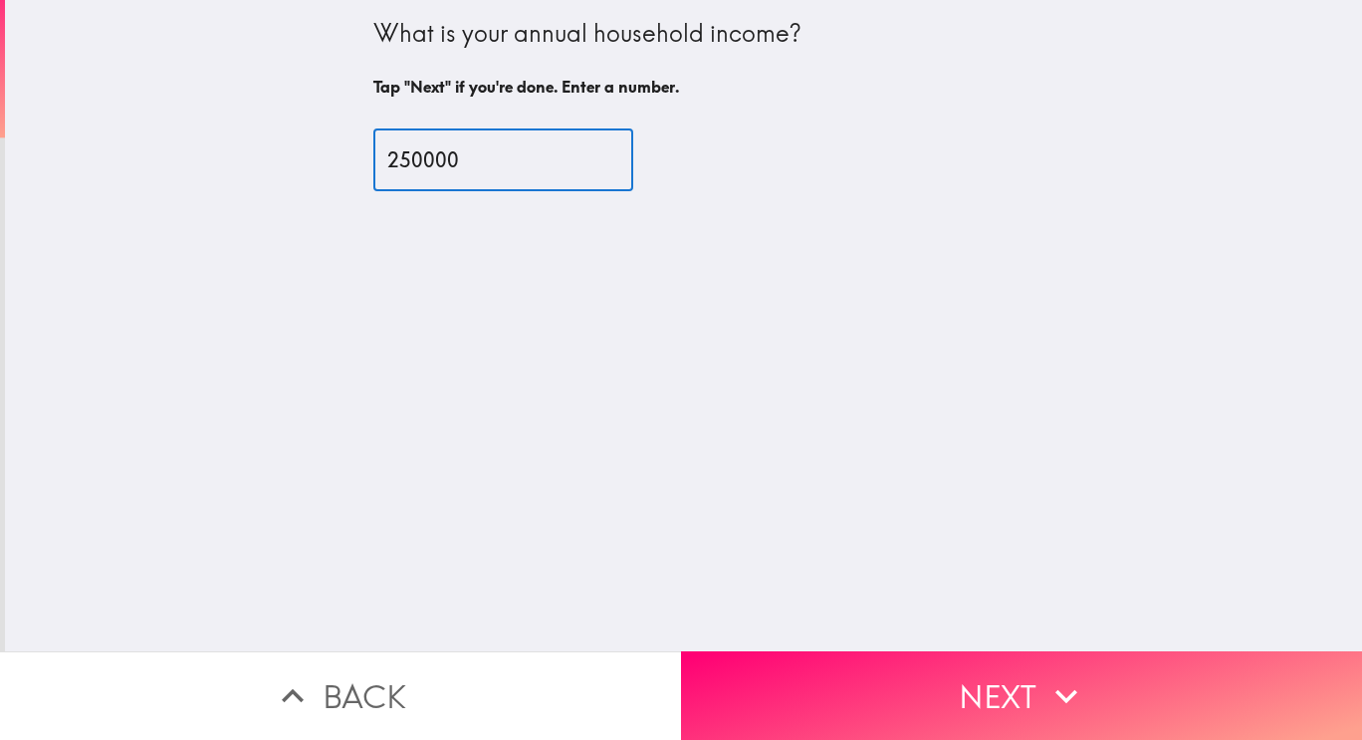
type input "250000"
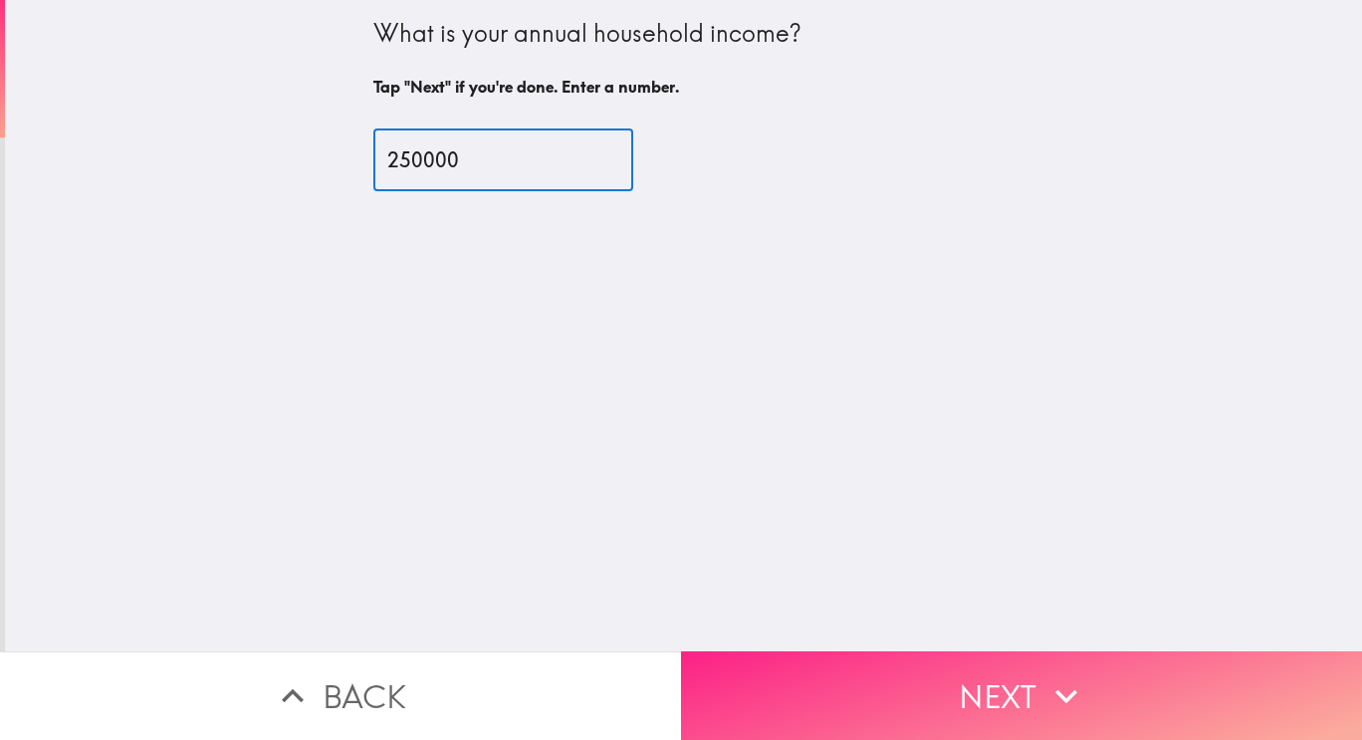
click at [1107, 673] on button "Next" at bounding box center [1021, 695] width 681 height 89
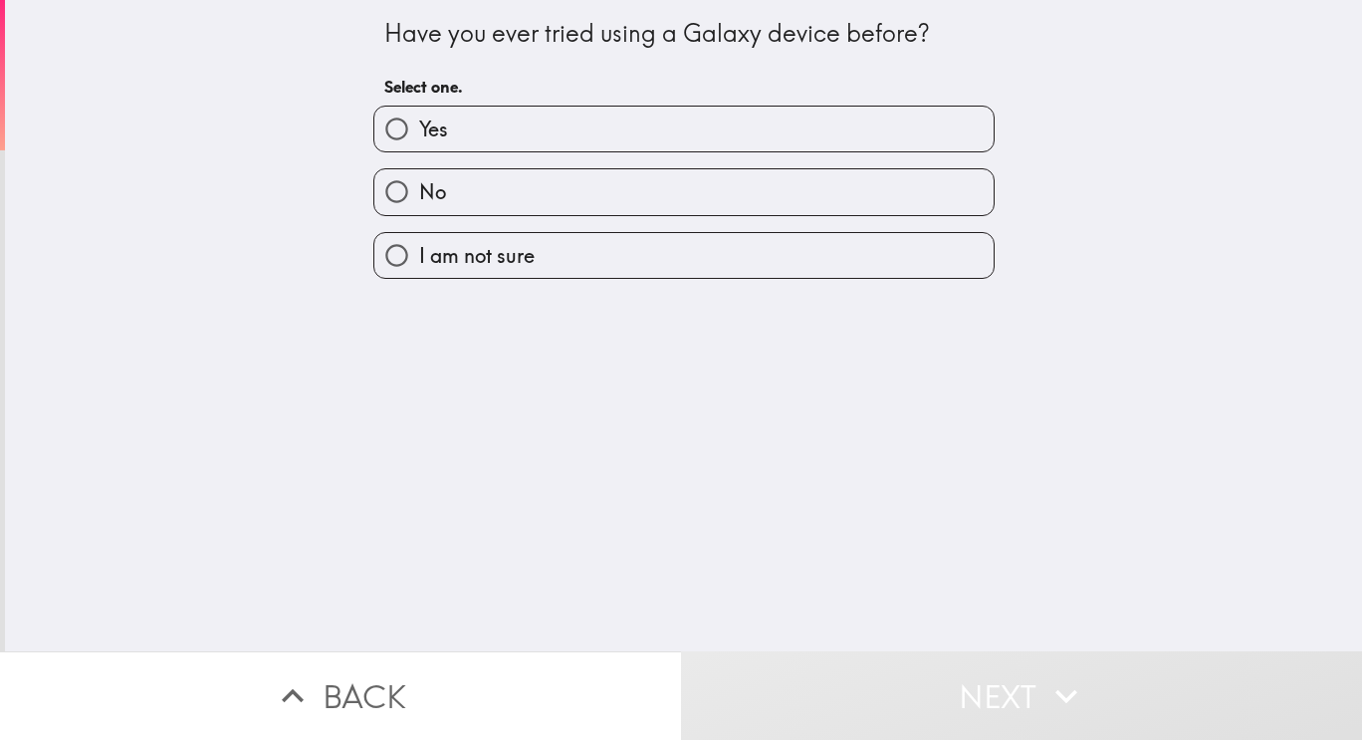
click at [398, 208] on input "No" at bounding box center [396, 191] width 45 height 45
radio input "true"
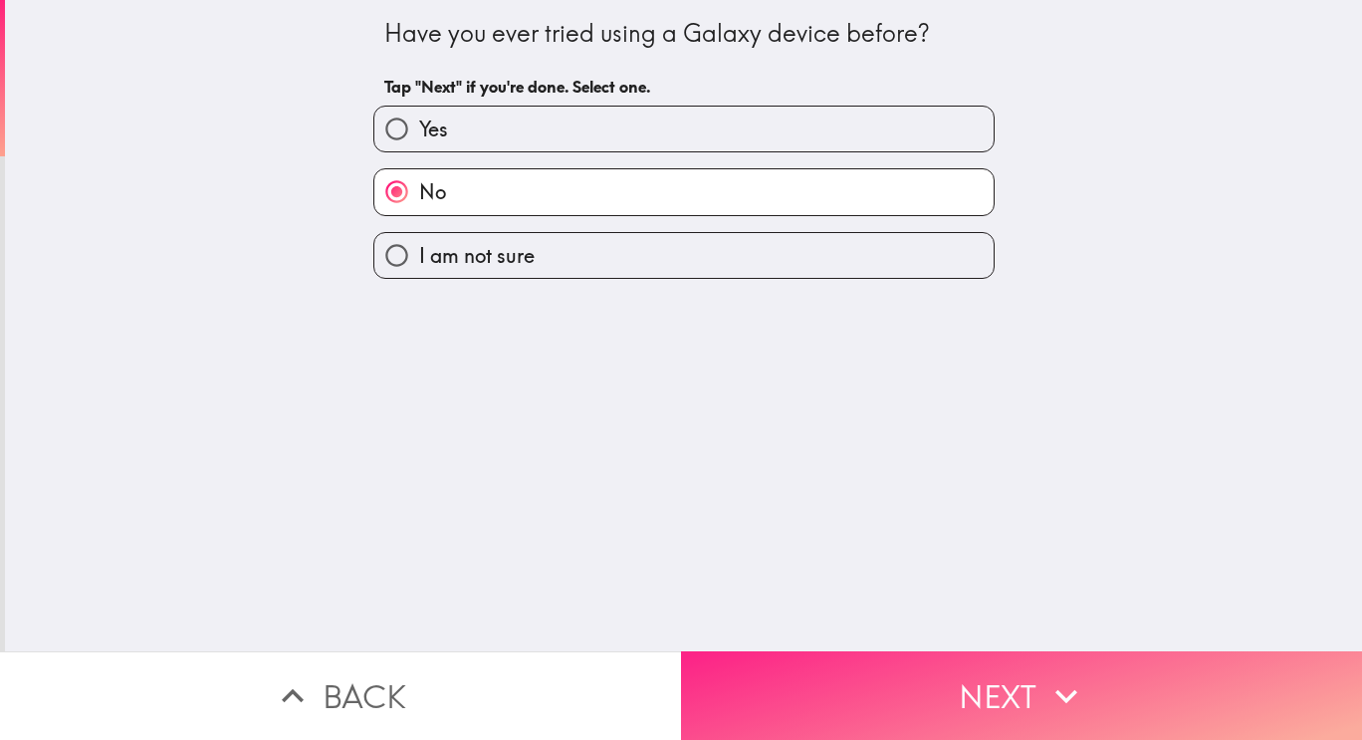
click at [1118, 685] on button "Next" at bounding box center [1021, 695] width 681 height 89
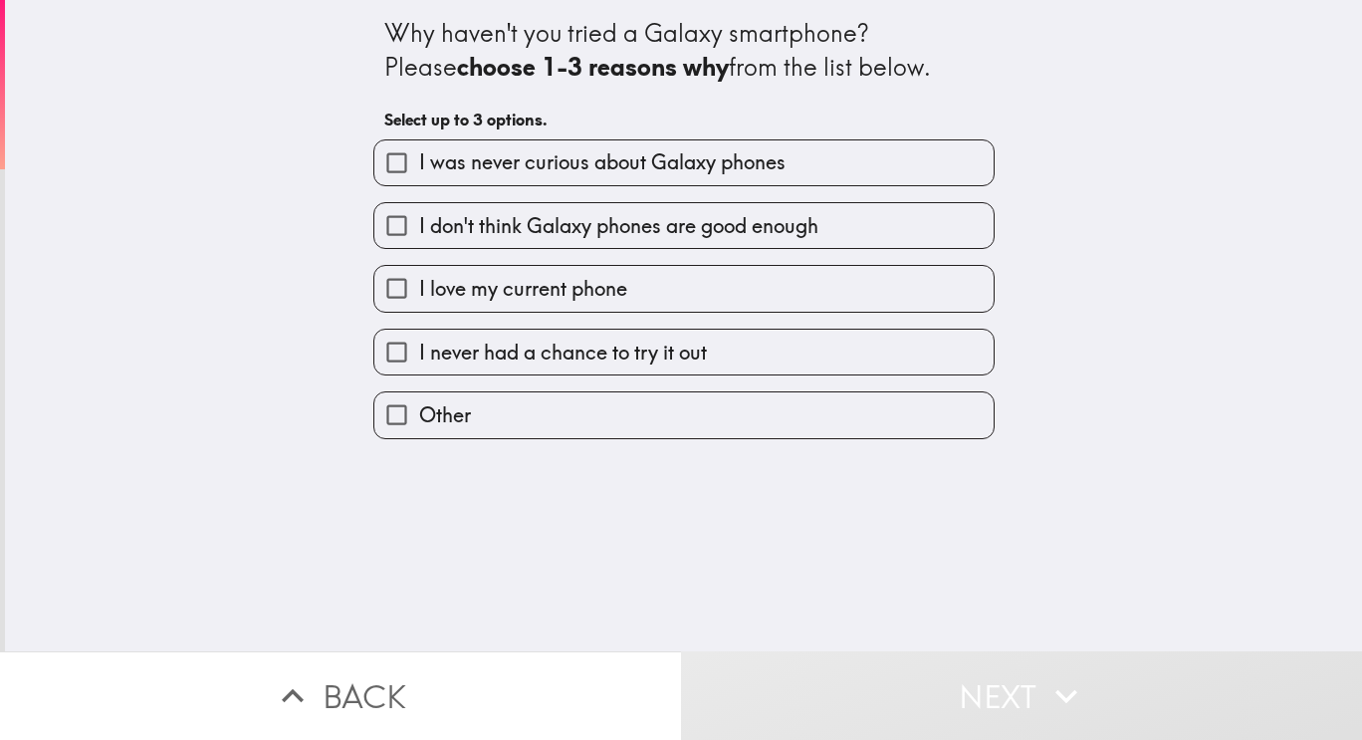
click at [402, 170] on input "I was never curious about Galaxy phones" at bounding box center [396, 162] width 45 height 45
checkbox input "true"
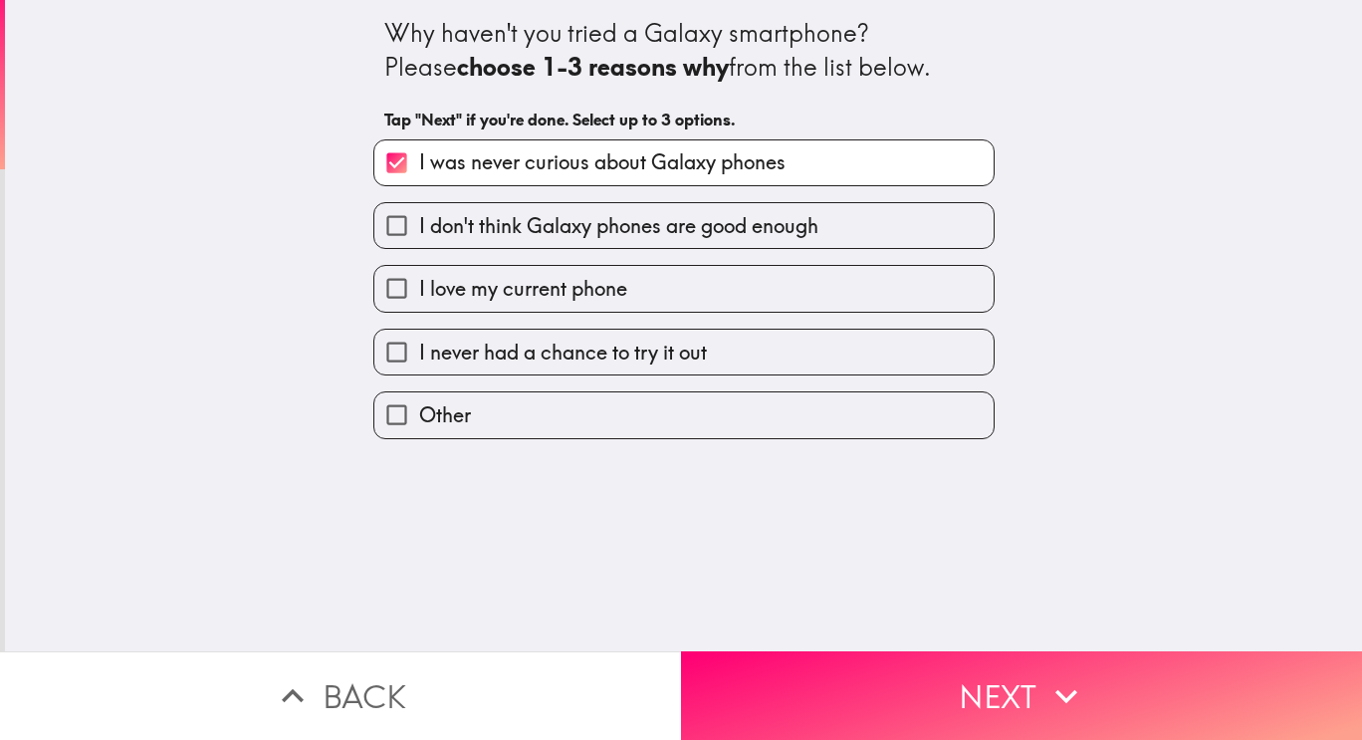
click at [397, 289] on input "I love my current phone" at bounding box center [396, 288] width 45 height 45
checkbox input "true"
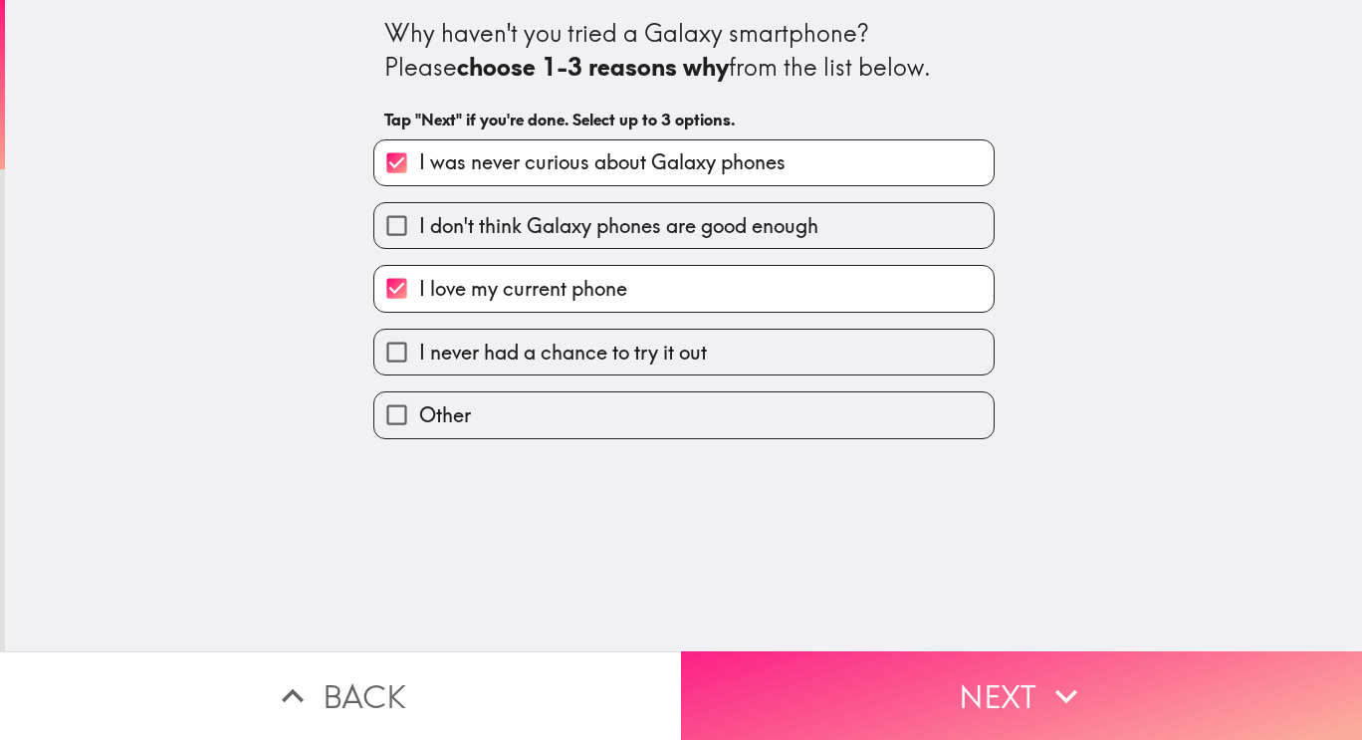
click at [1120, 685] on button "Next" at bounding box center [1021, 695] width 681 height 89
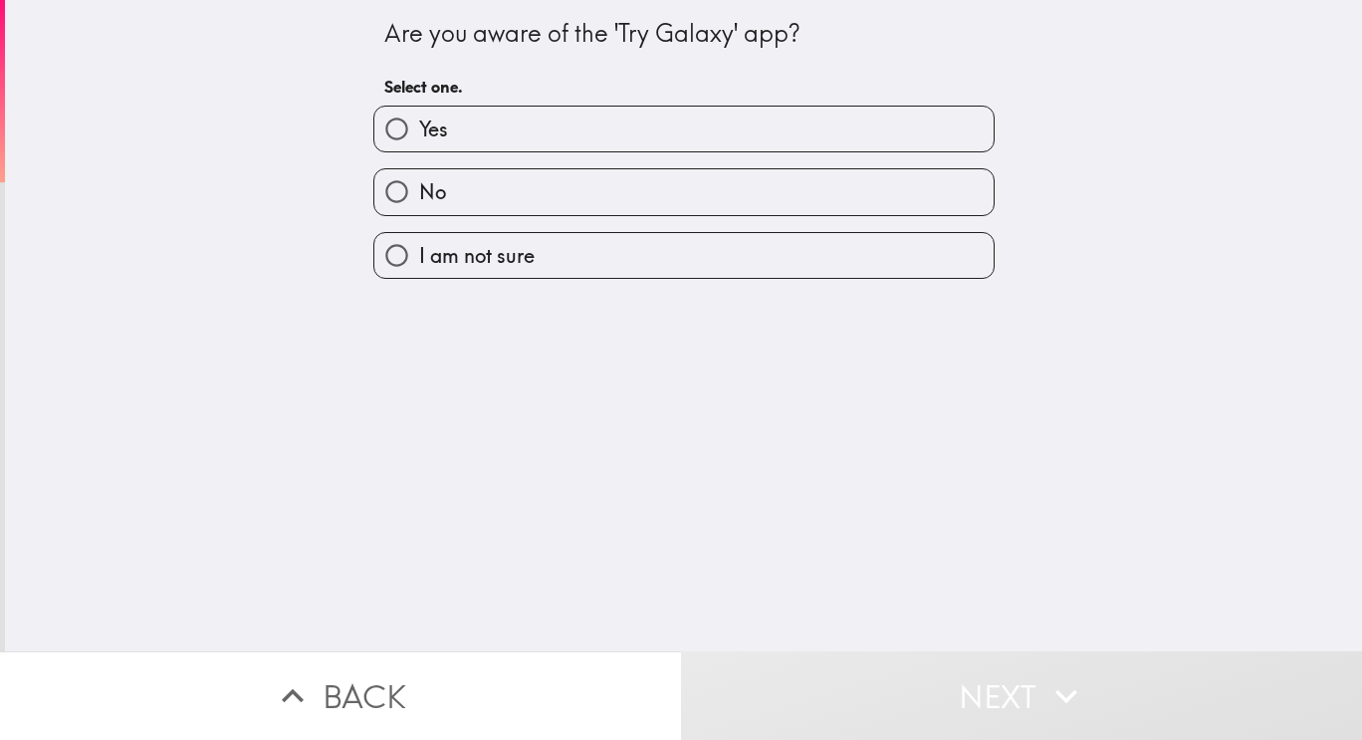
click at [391, 205] on input "No" at bounding box center [396, 191] width 45 height 45
radio input "true"
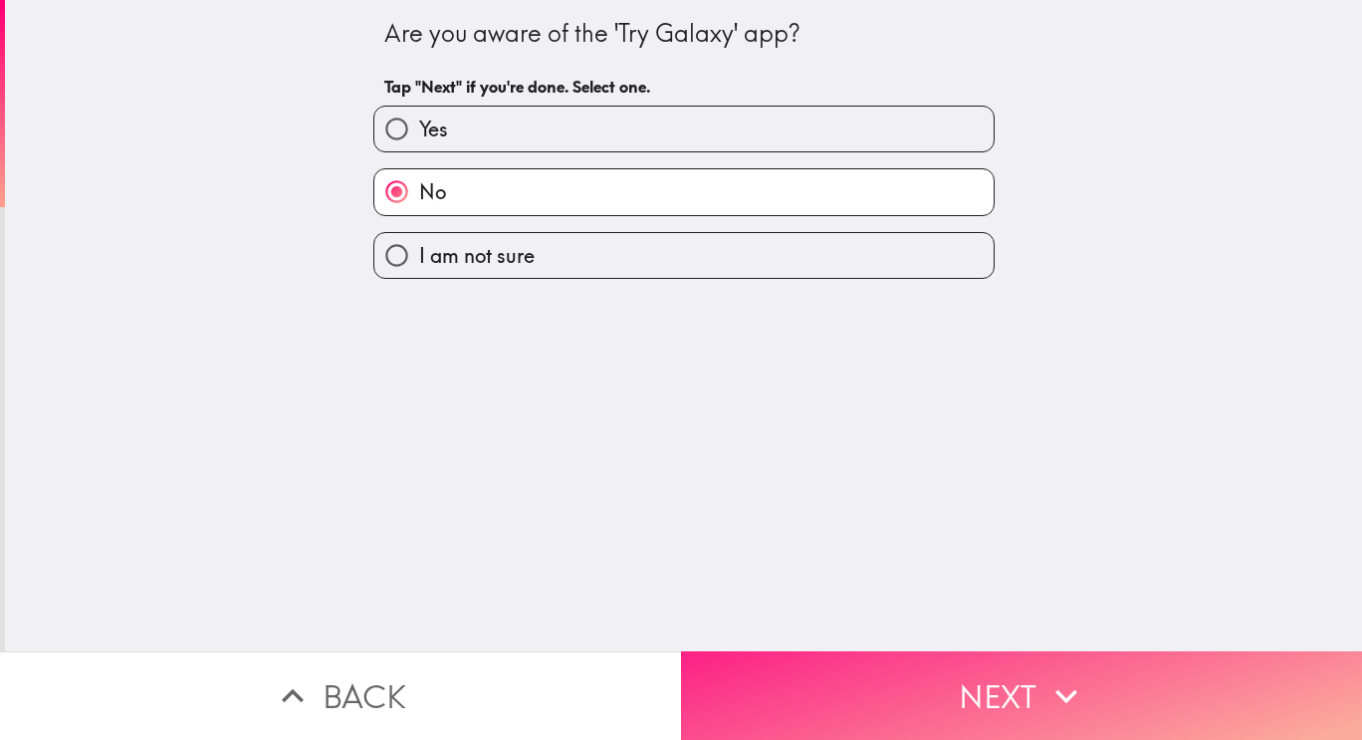
click at [1131, 684] on button "Next" at bounding box center [1021, 695] width 681 height 89
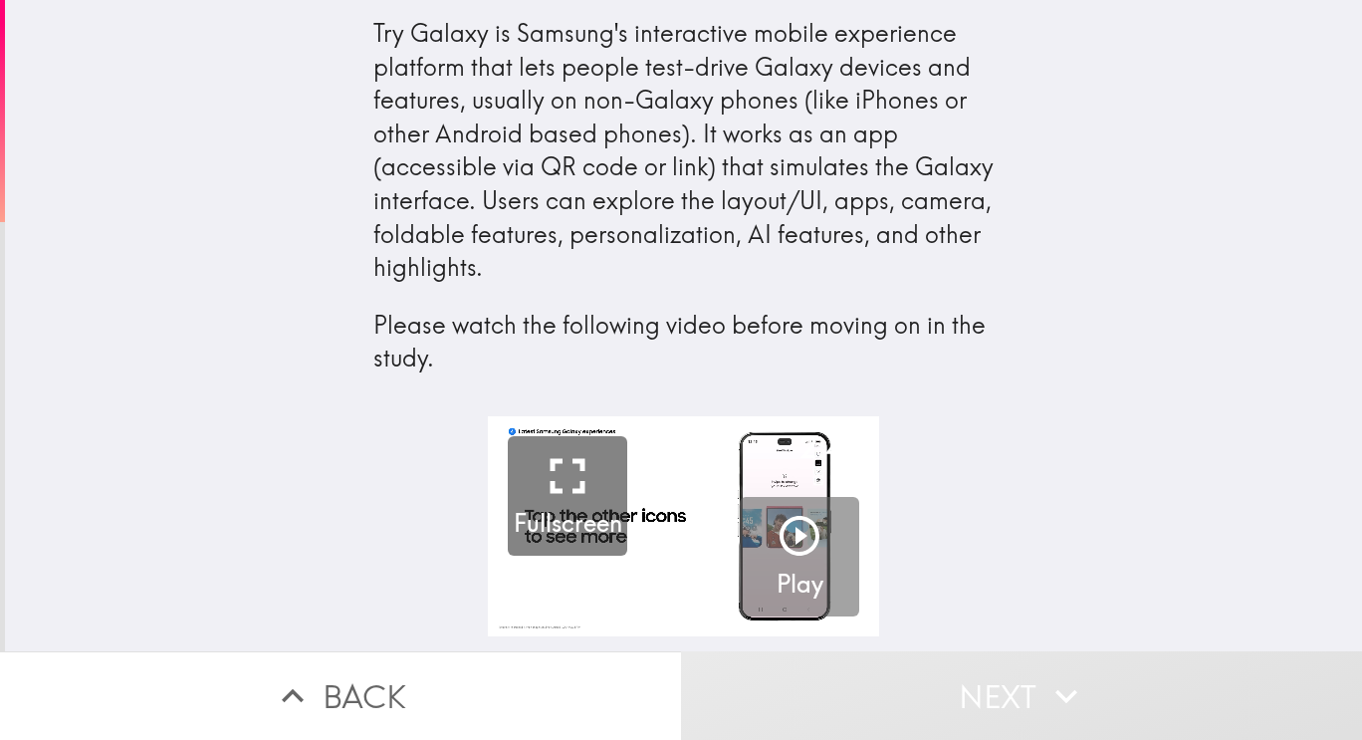
click at [780, 540] on icon "button" at bounding box center [800, 536] width 40 height 40
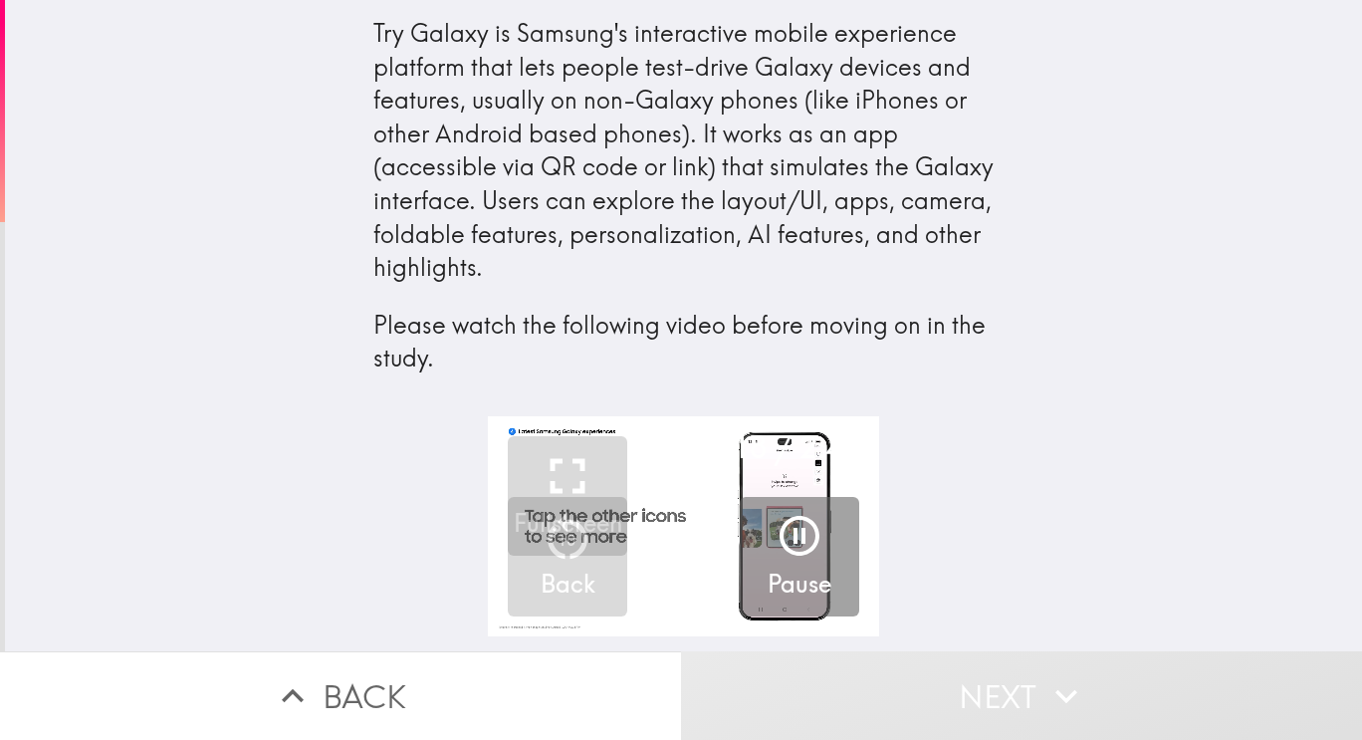
click at [620, 537] on video "button" at bounding box center [683, 526] width 391 height 220
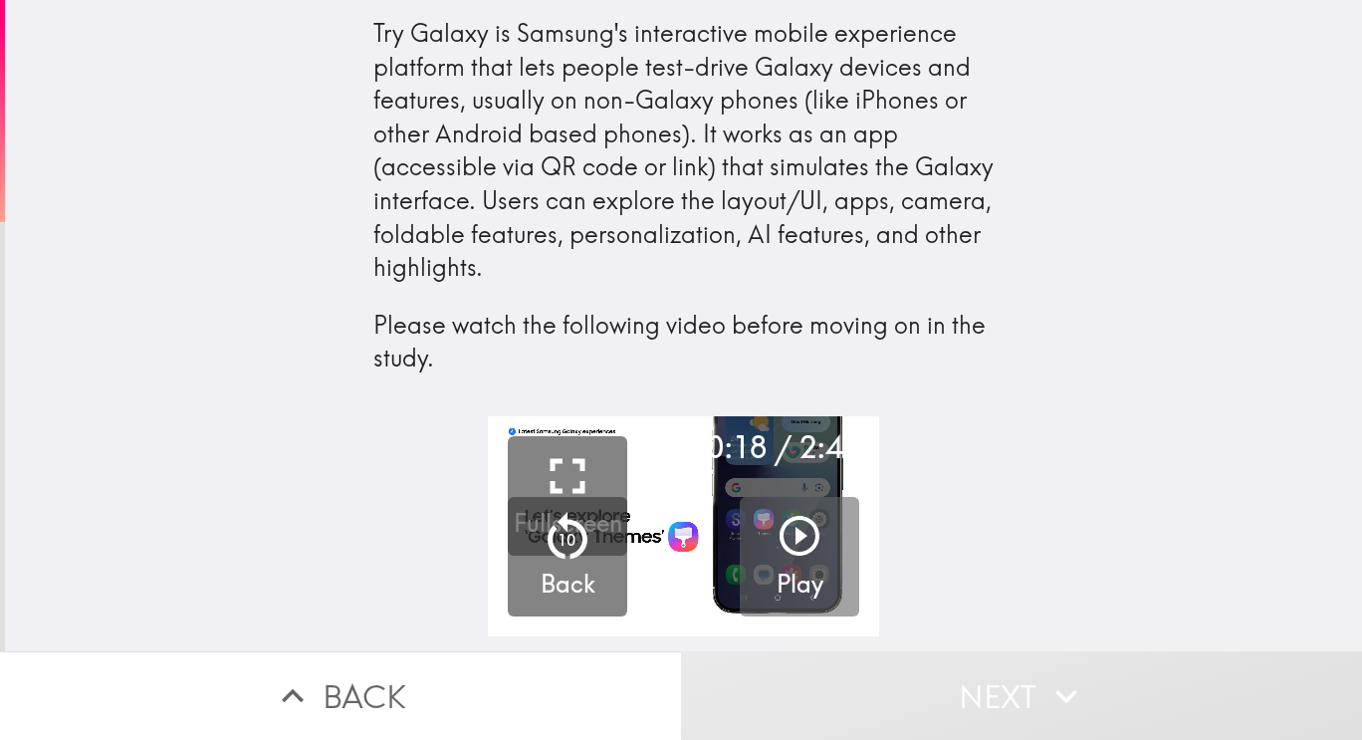
click at [688, 515] on video "button" at bounding box center [683, 526] width 391 height 220
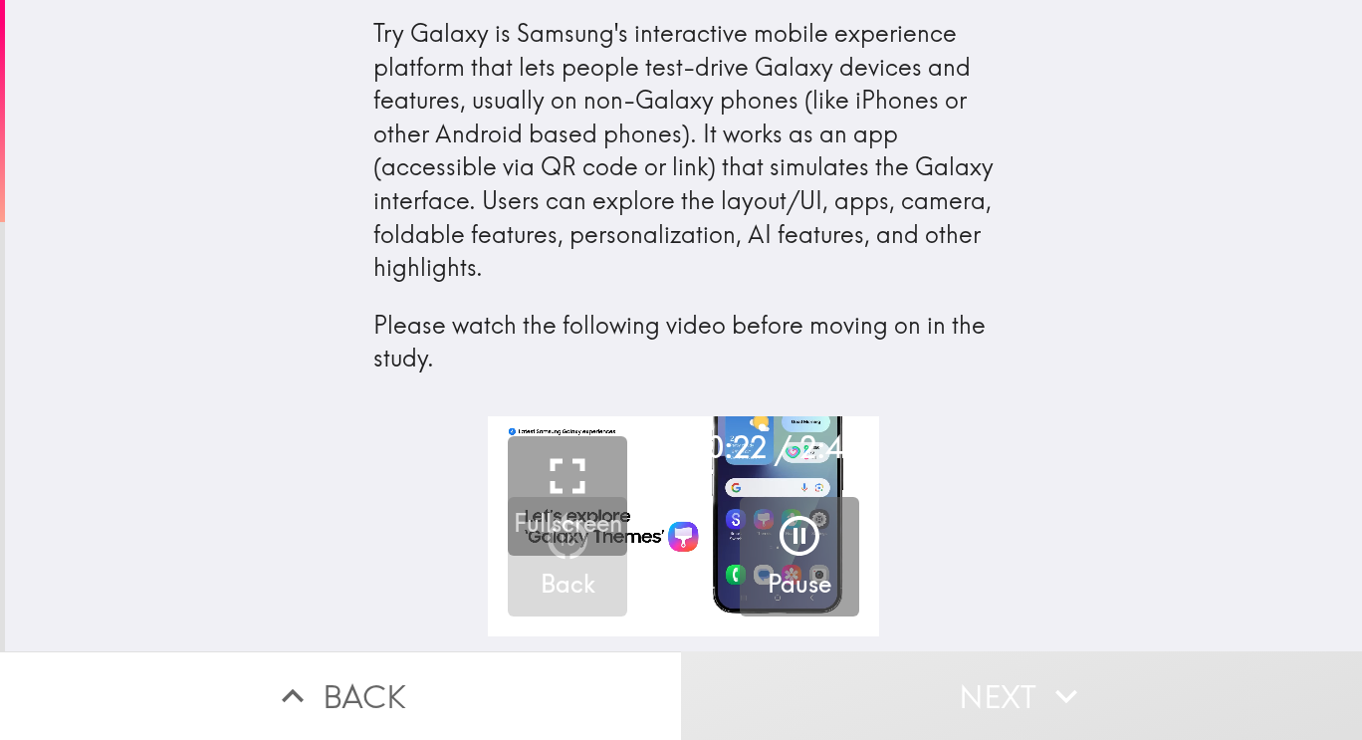
click at [554, 485] on icon "button" at bounding box center [568, 476] width 60 height 60
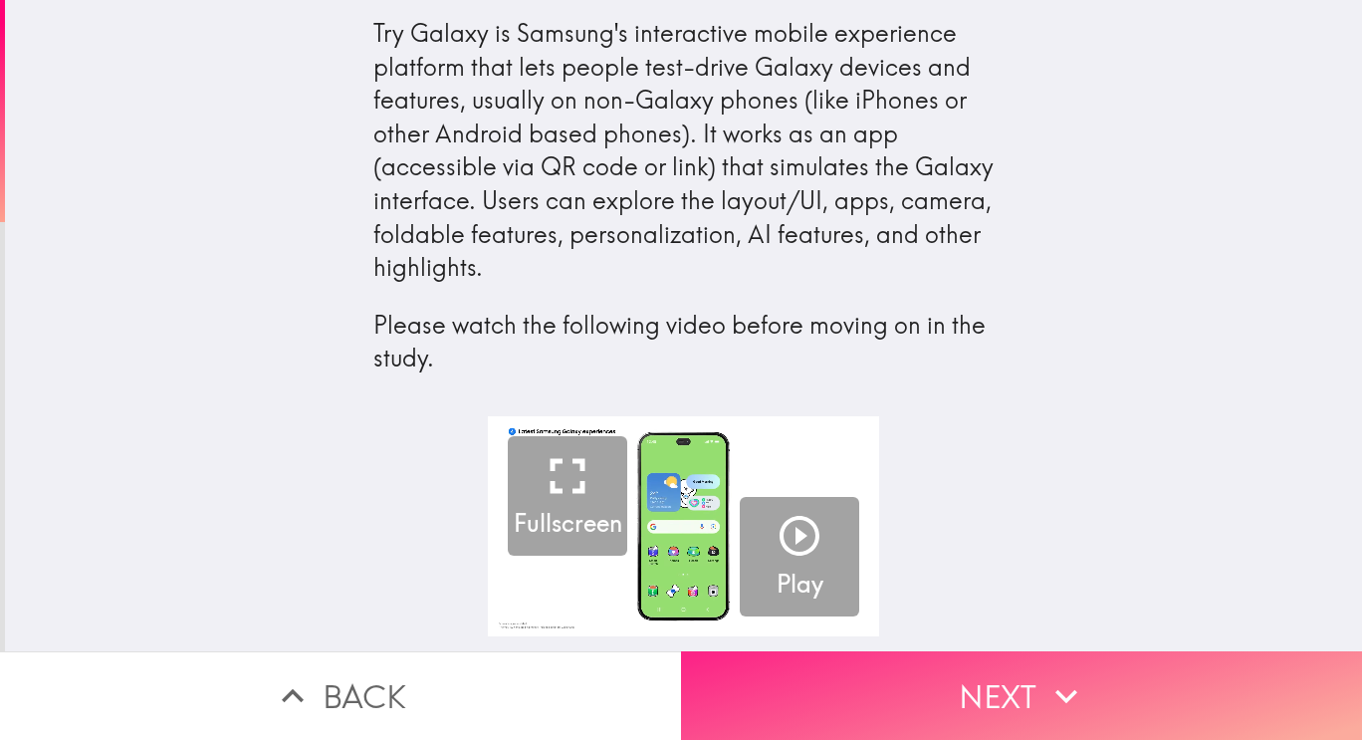
click at [1106, 692] on button "Next" at bounding box center [1021, 695] width 681 height 89
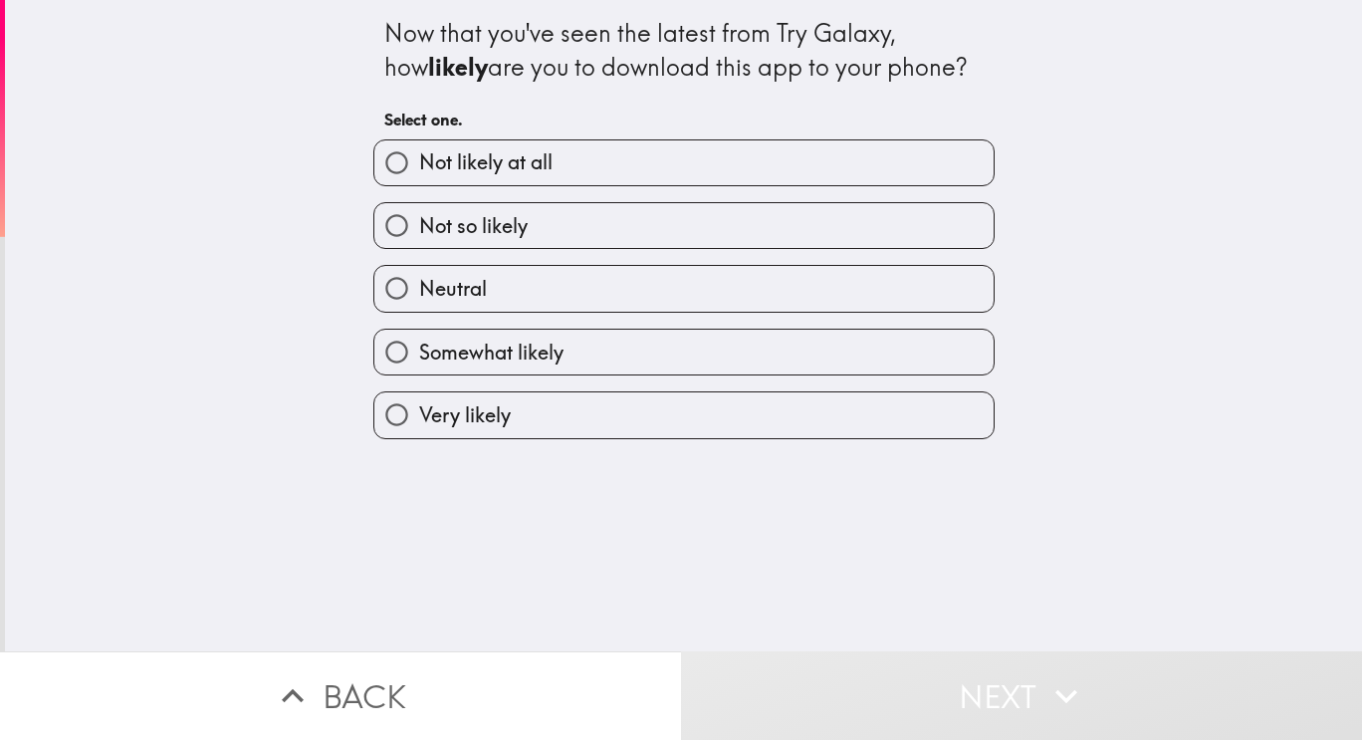
click at [383, 306] on input "Neutral" at bounding box center [396, 288] width 45 height 45
radio input "true"
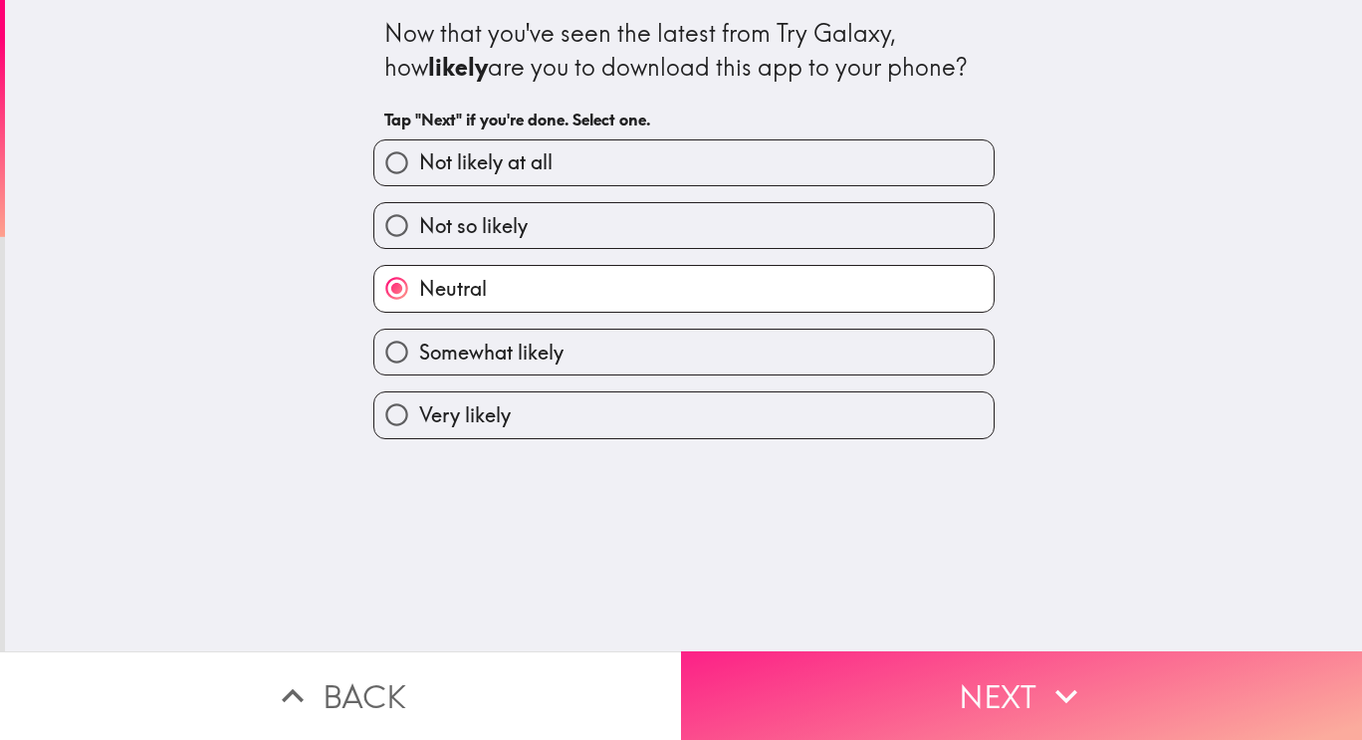
click at [1145, 677] on button "Next" at bounding box center [1021, 695] width 681 height 89
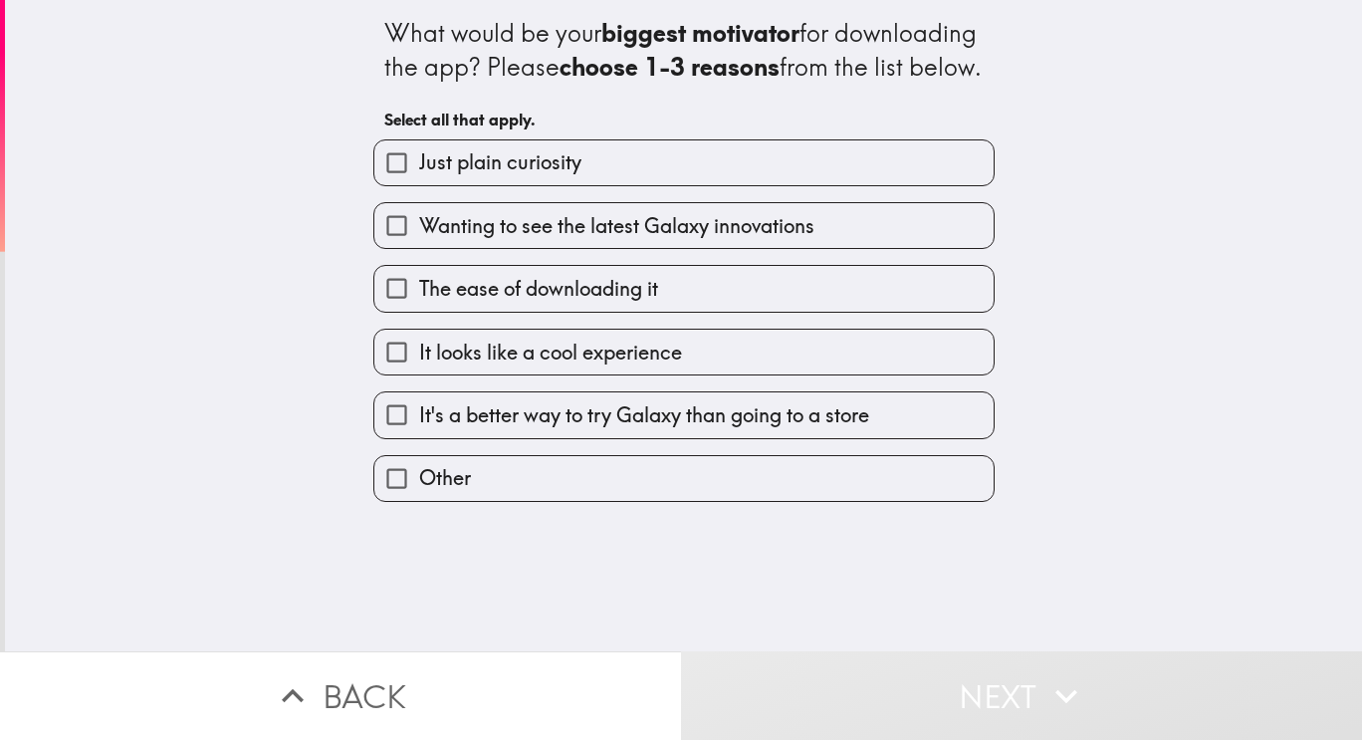
click at [403, 185] on input "Just plain curiosity" at bounding box center [396, 162] width 45 height 45
checkbox input "true"
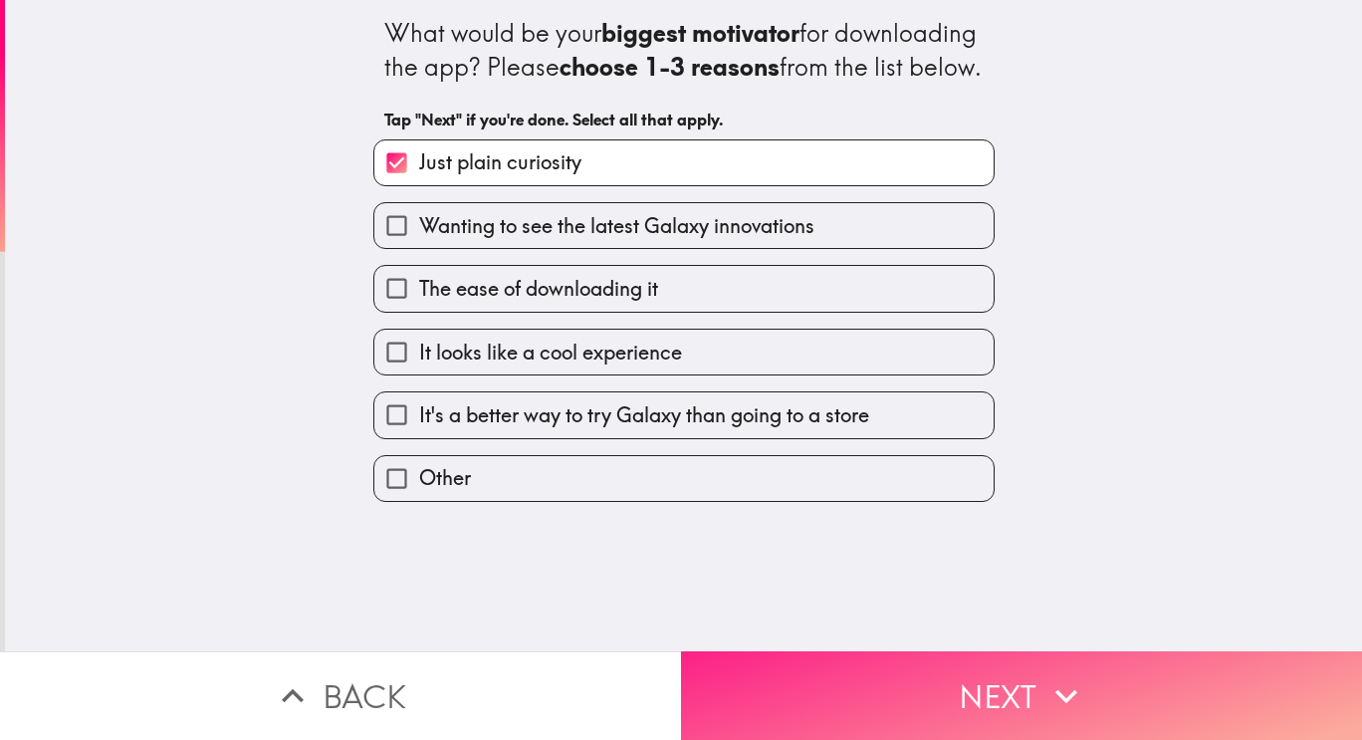
click at [1138, 673] on button "Next" at bounding box center [1021, 695] width 681 height 89
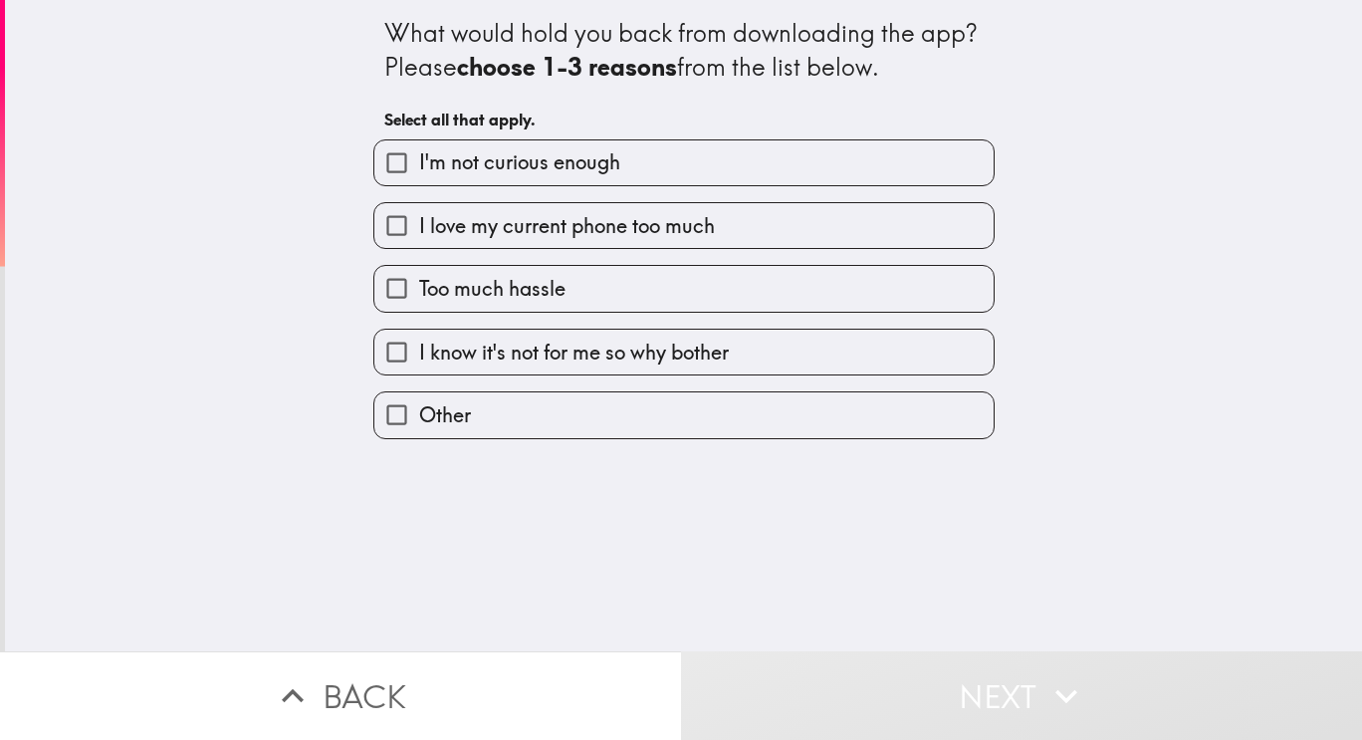
click at [396, 307] on input "Too much hassle" at bounding box center [396, 288] width 45 height 45
checkbox input "true"
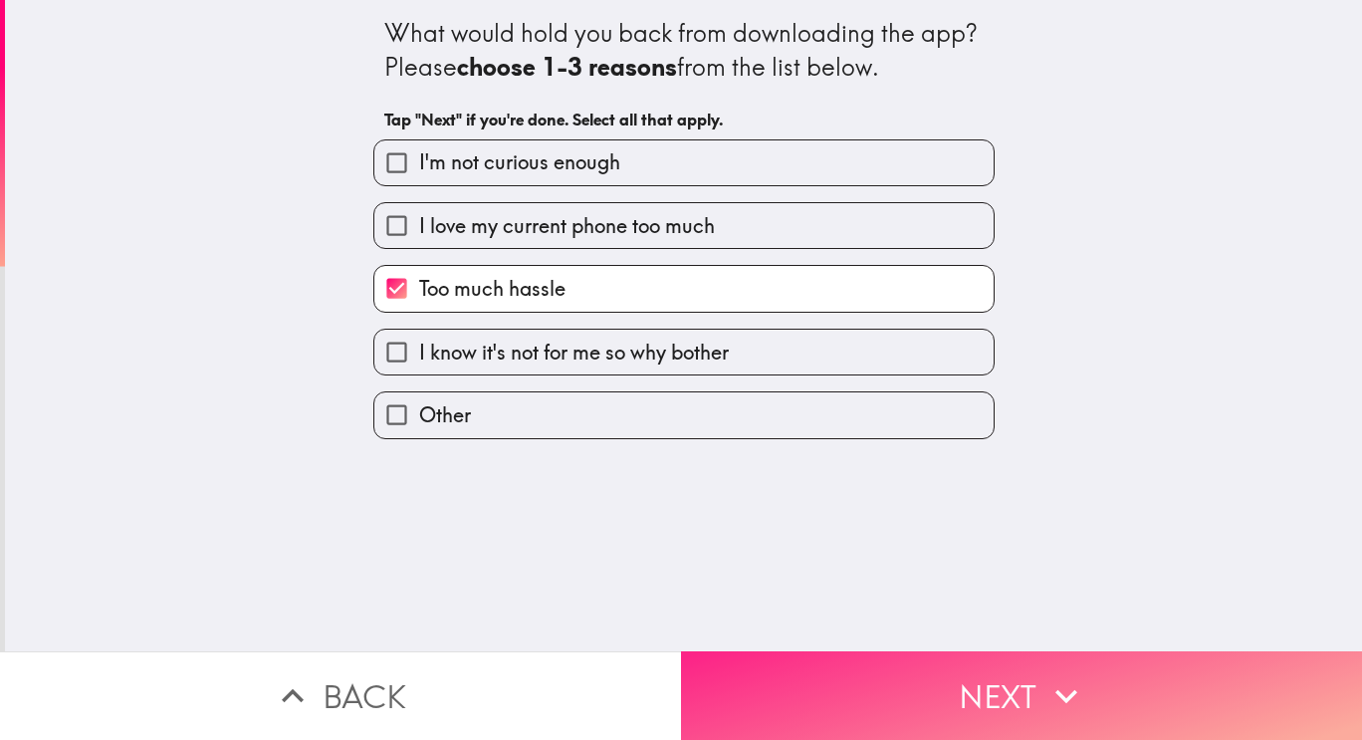
click at [1139, 679] on button "Next" at bounding box center [1021, 695] width 681 height 89
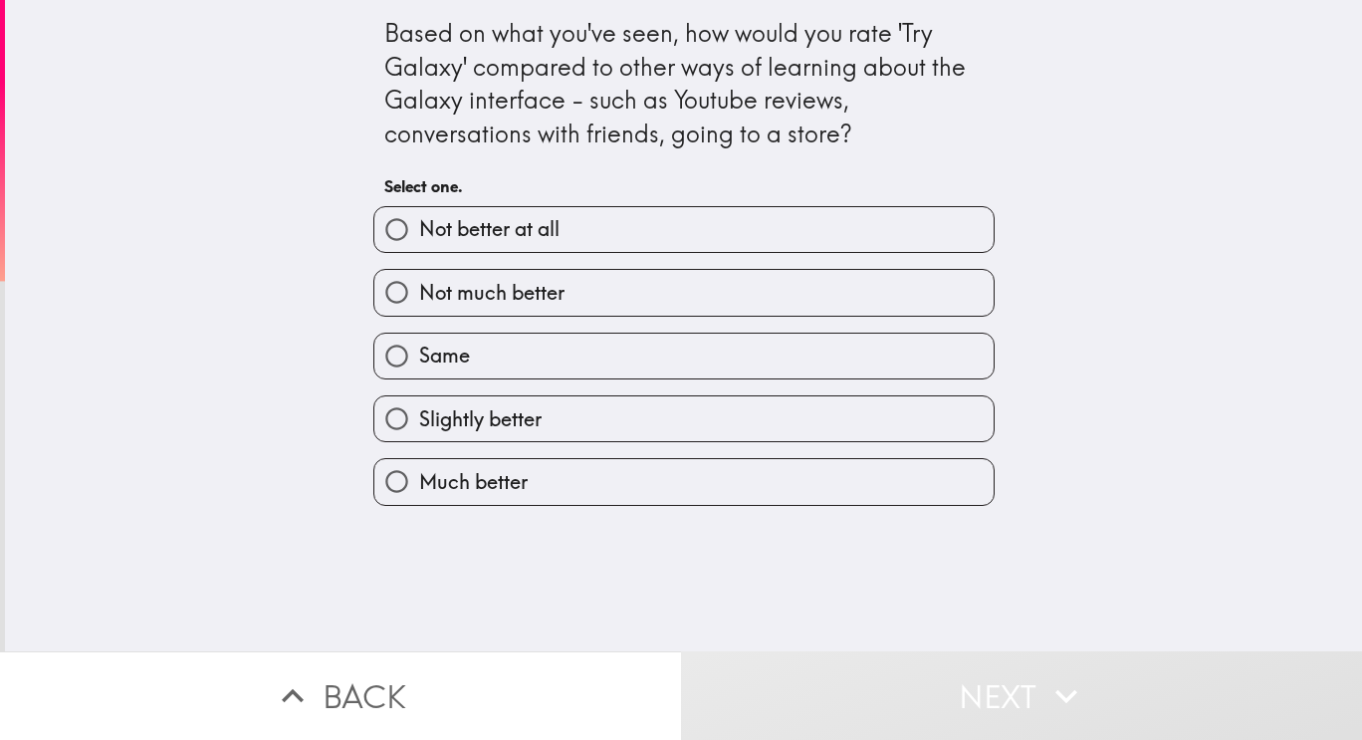
click at [388, 361] on input "Same" at bounding box center [396, 356] width 45 height 45
radio input "true"
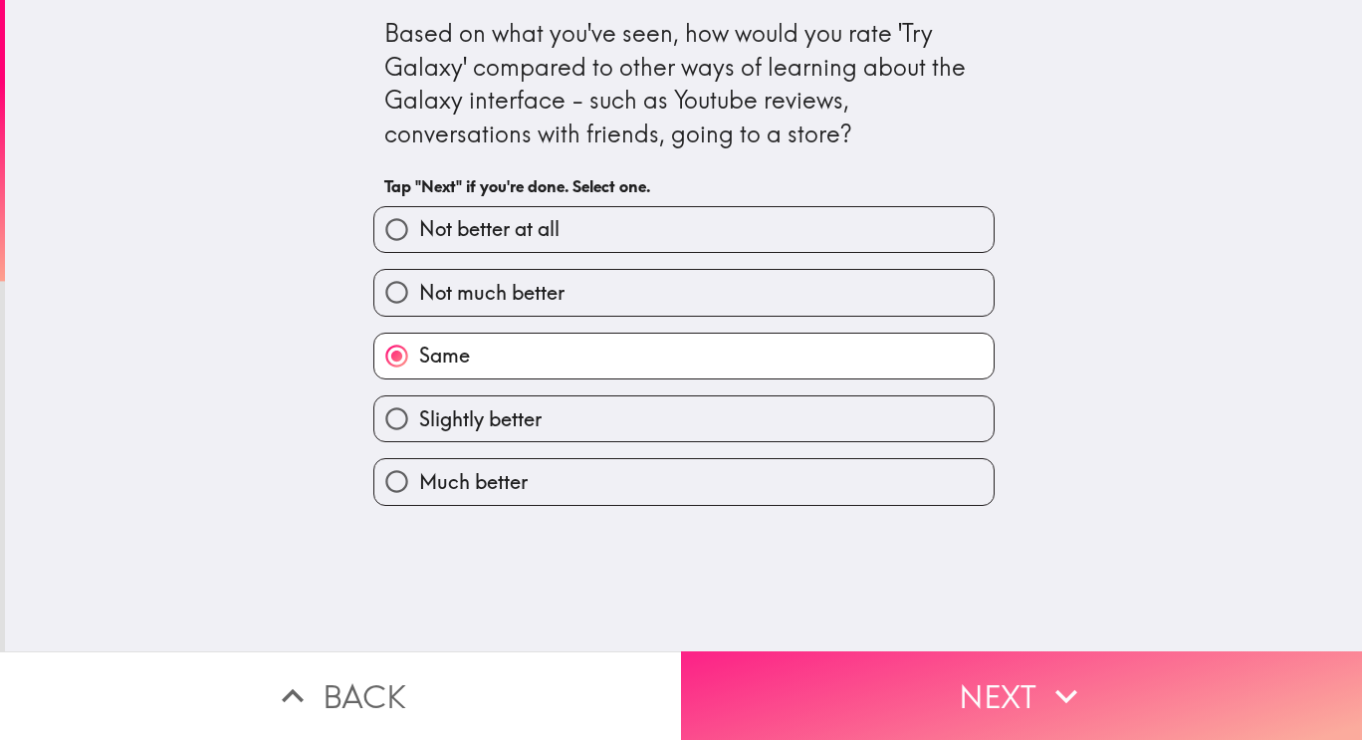
click at [1157, 683] on button "Next" at bounding box center [1021, 695] width 681 height 89
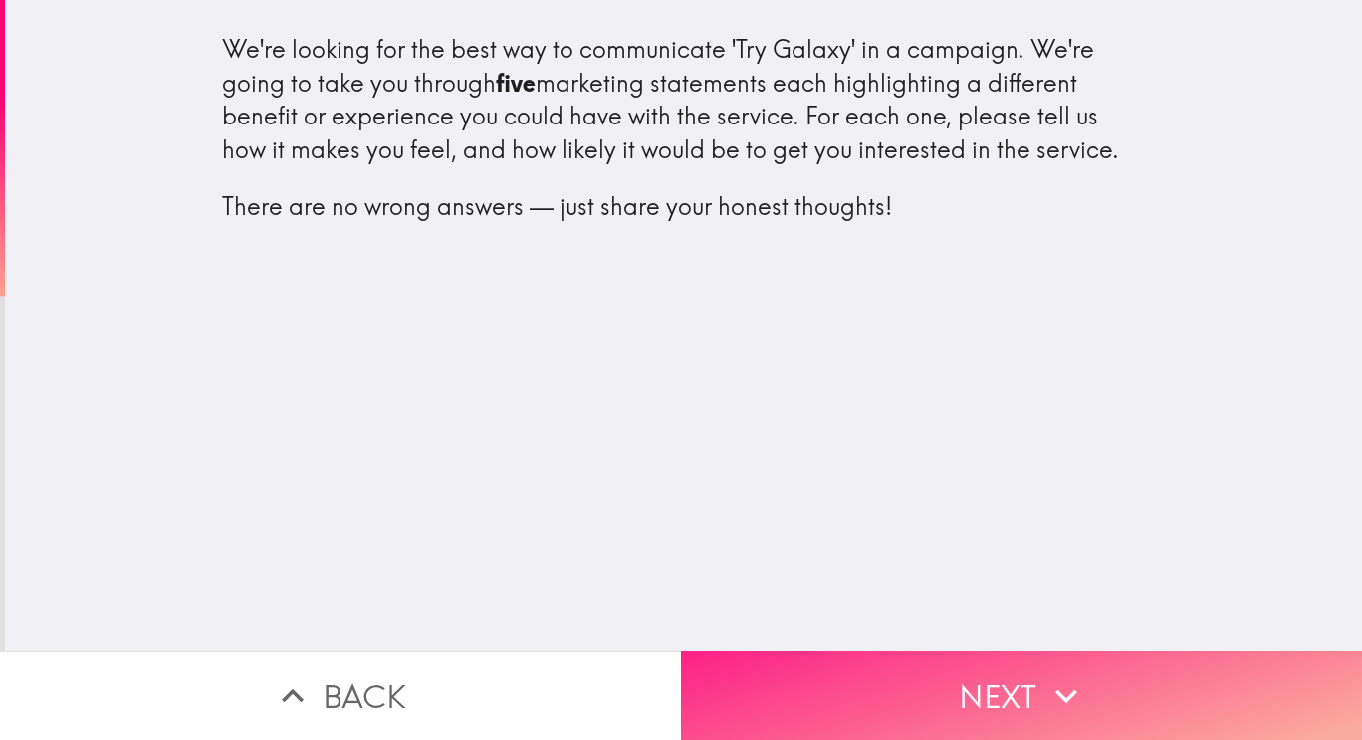
click at [1067, 687] on icon "button" at bounding box center [1067, 696] width 44 height 44
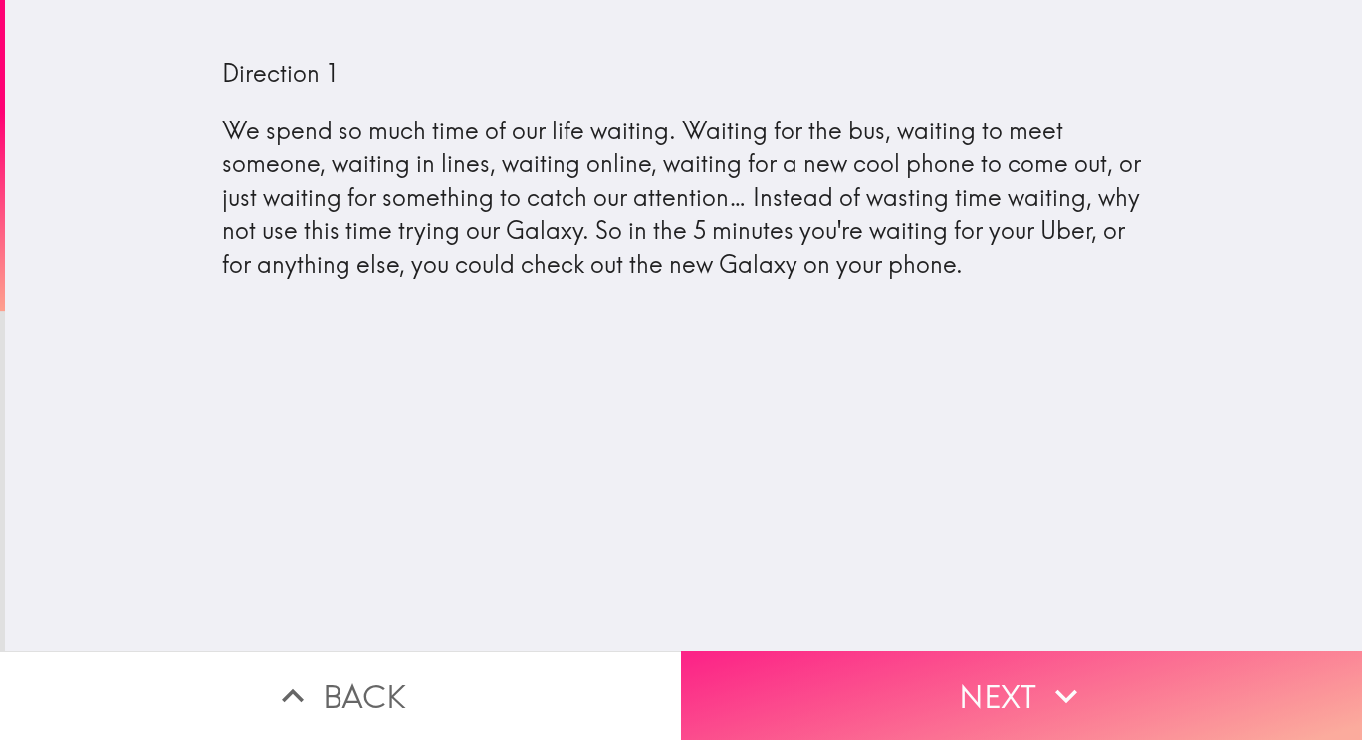
click at [1139, 689] on button "Next" at bounding box center [1021, 695] width 681 height 89
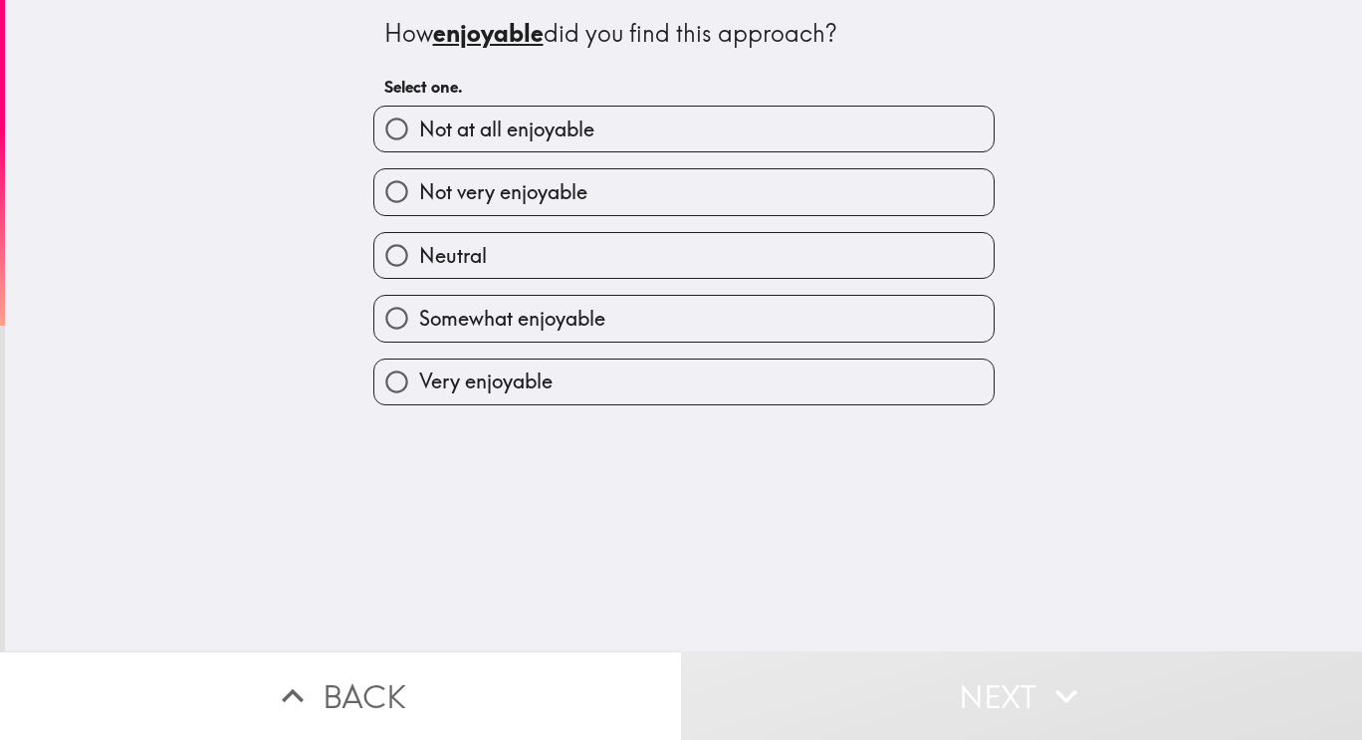
click at [787, 207] on label "Not very enjoyable" at bounding box center [683, 191] width 619 height 45
click at [419, 207] on input "Not very enjoyable" at bounding box center [396, 191] width 45 height 45
radio input "true"
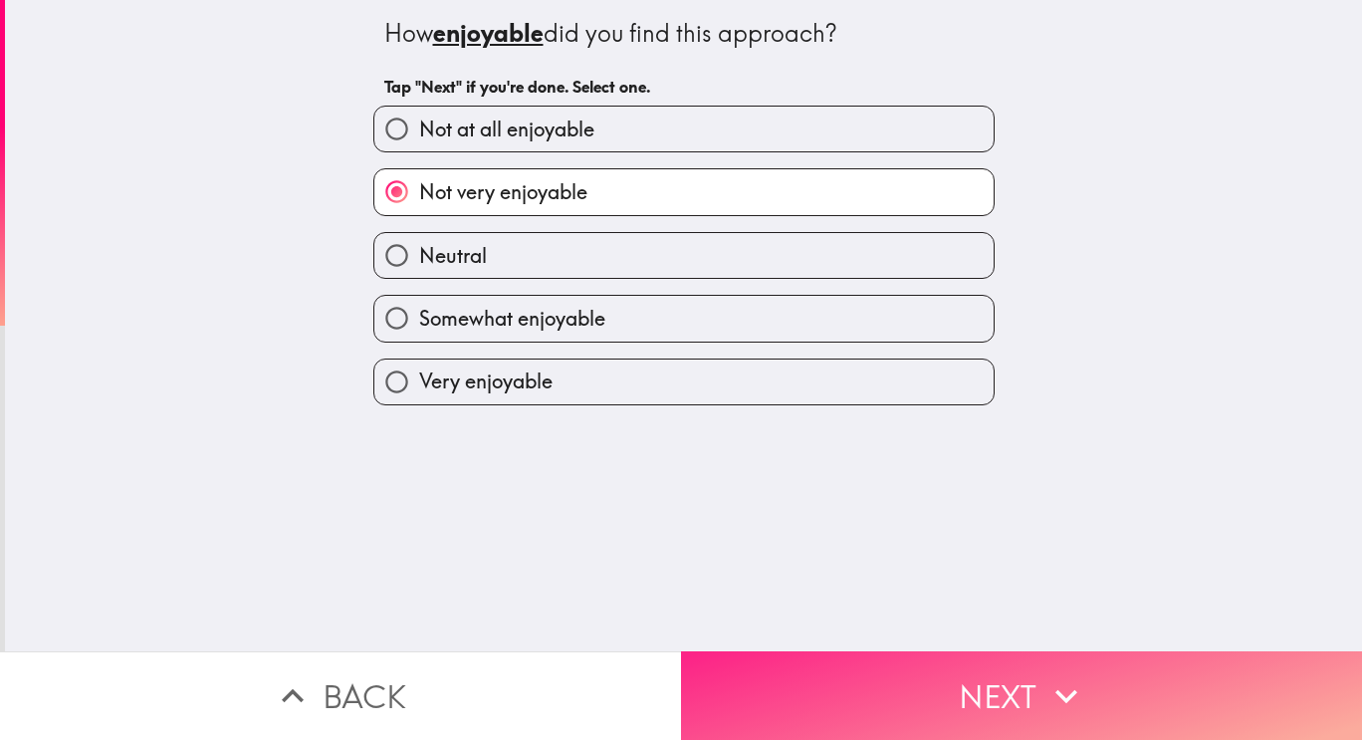
click at [1045, 684] on icon "button" at bounding box center [1067, 696] width 44 height 44
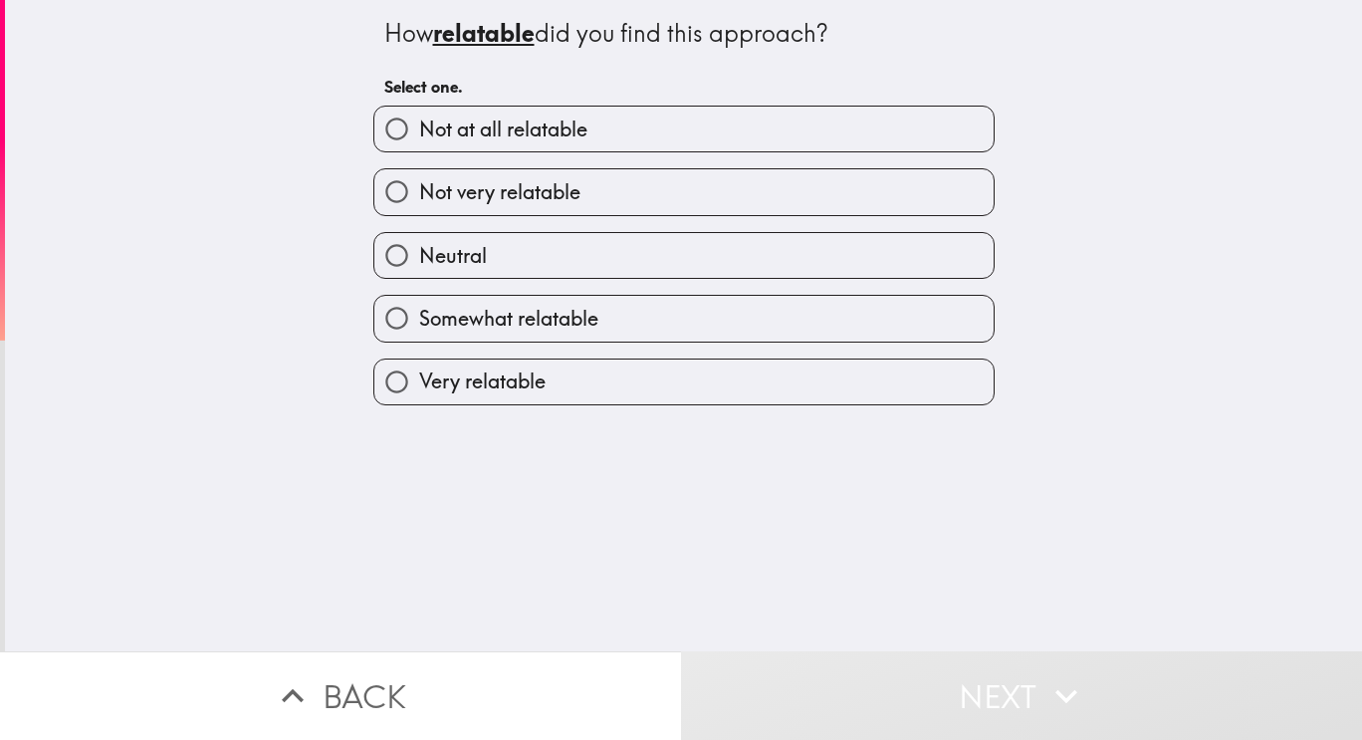
click at [386, 273] on input "Neutral" at bounding box center [396, 255] width 45 height 45
radio input "true"
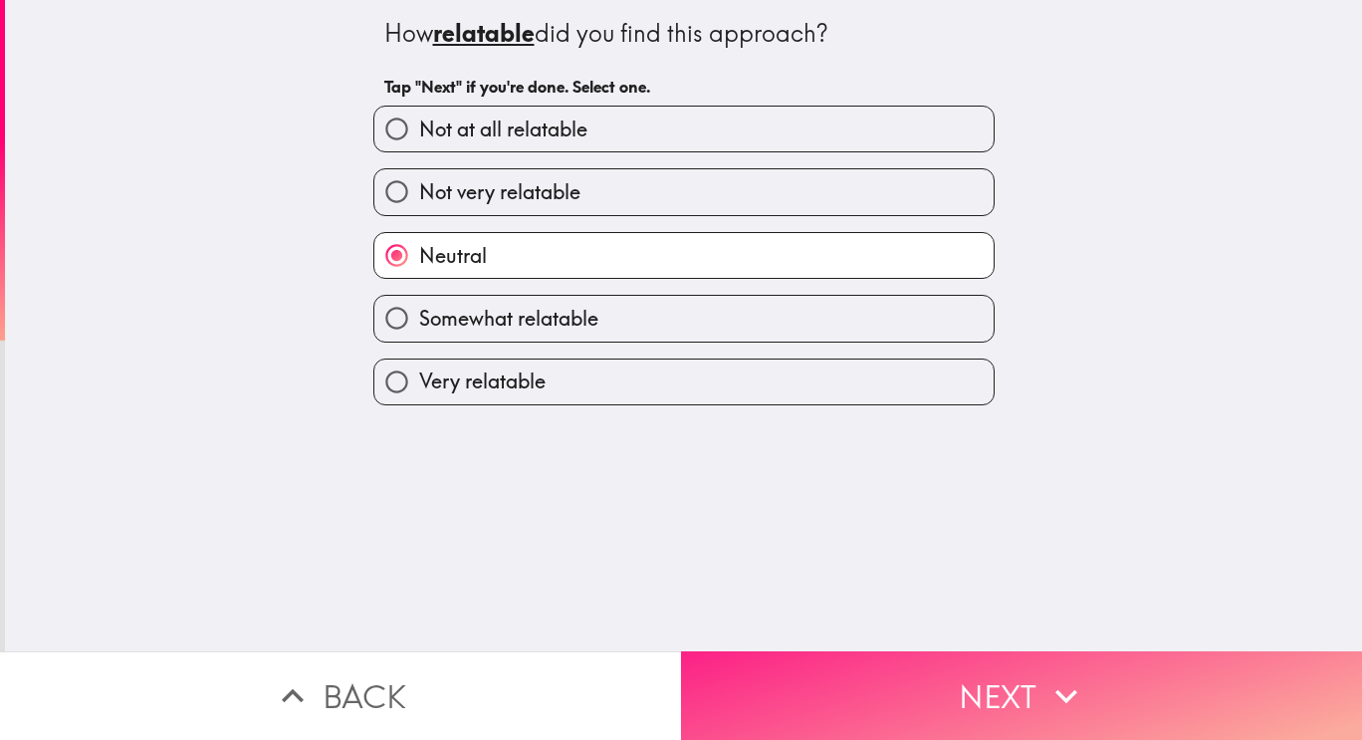
click at [1162, 684] on button "Next" at bounding box center [1021, 695] width 681 height 89
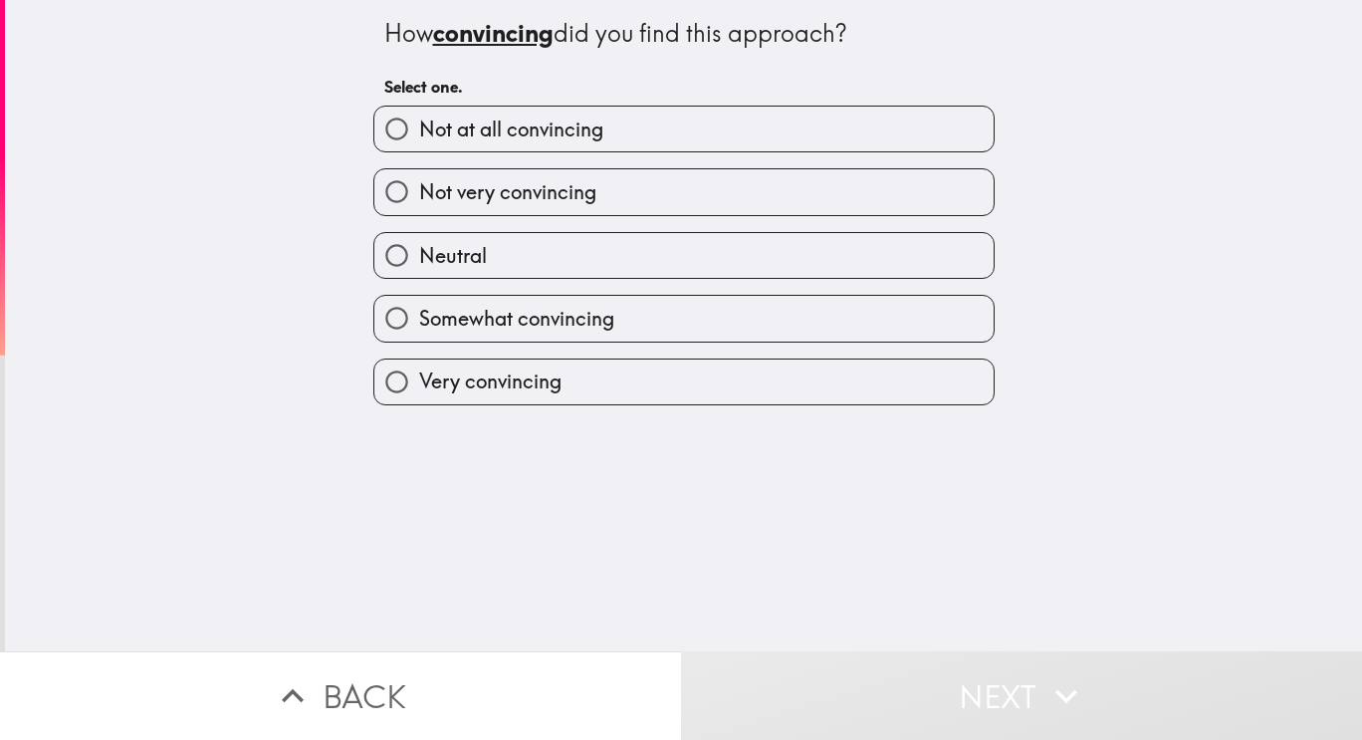
click at [401, 138] on input "Not at all convincing" at bounding box center [396, 129] width 45 height 45
radio input "true"
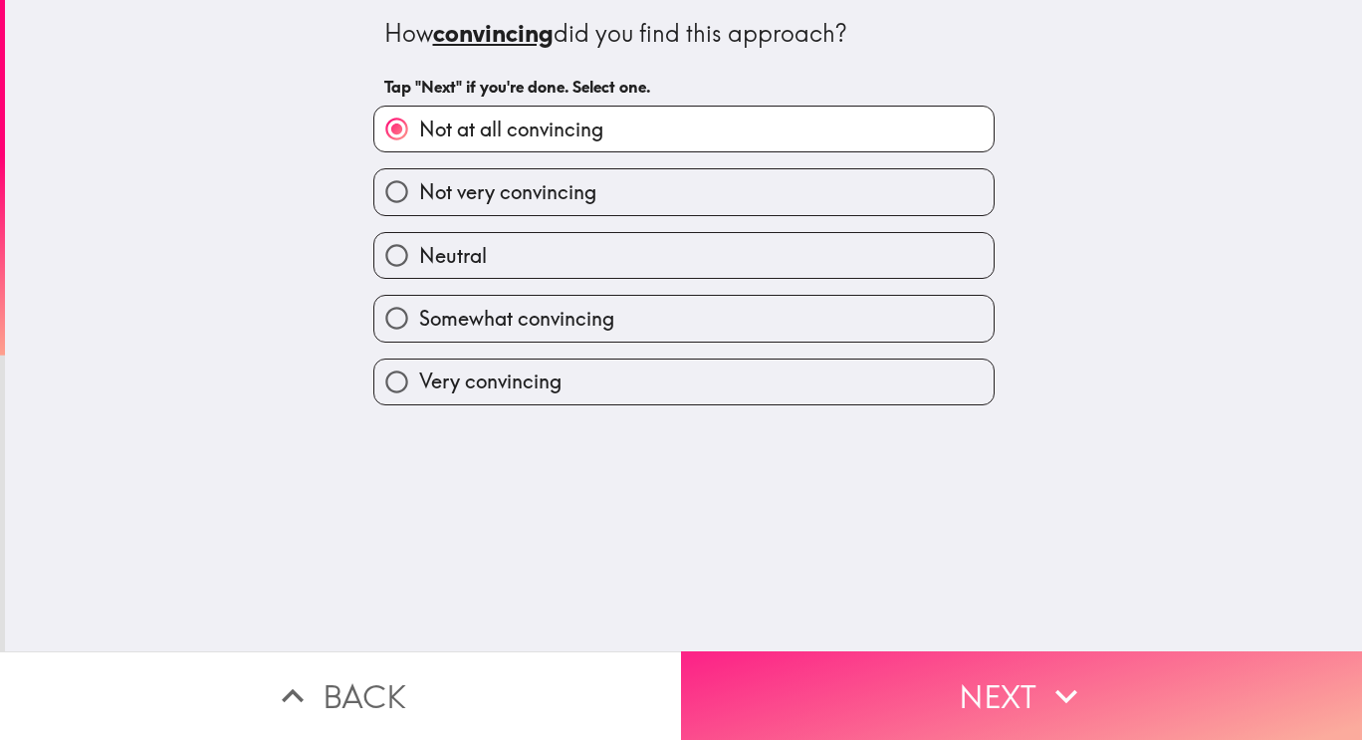
click at [1173, 666] on button "Next" at bounding box center [1021, 695] width 681 height 89
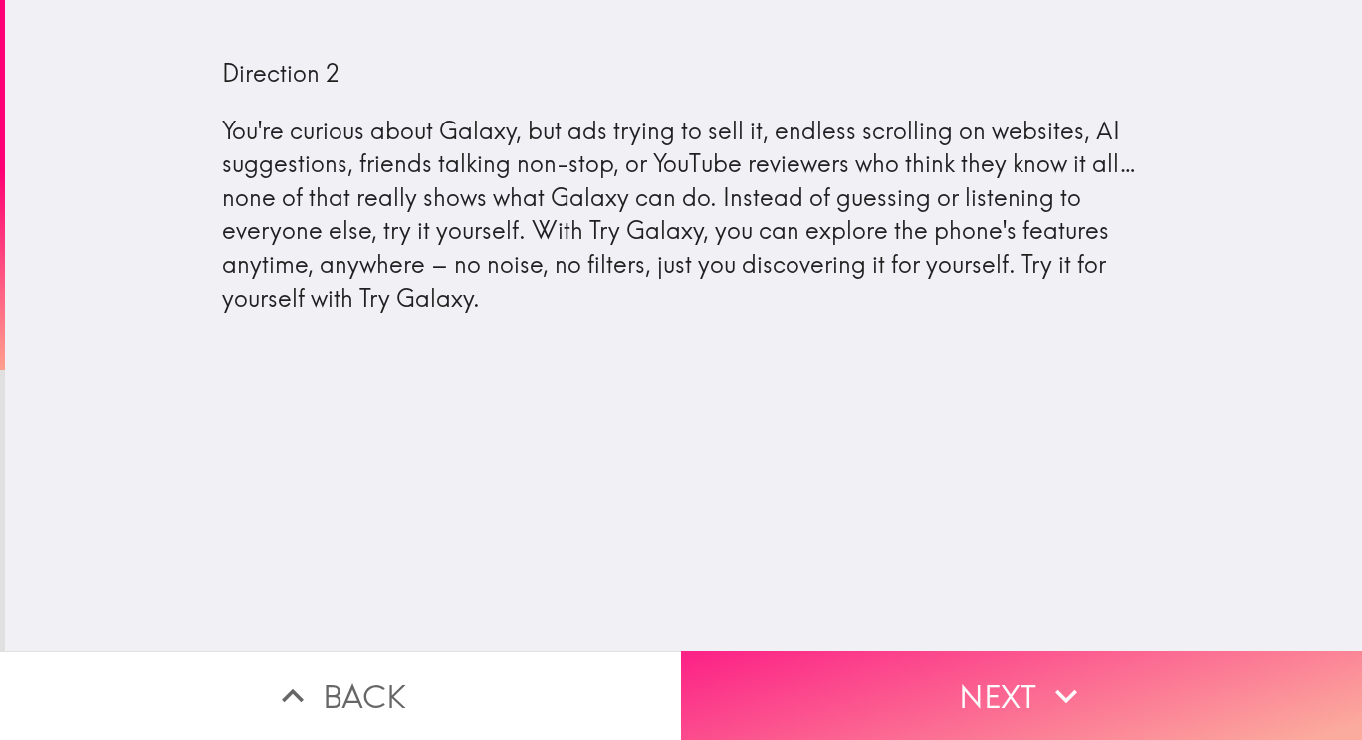
click at [1035, 687] on button "Next" at bounding box center [1021, 695] width 681 height 89
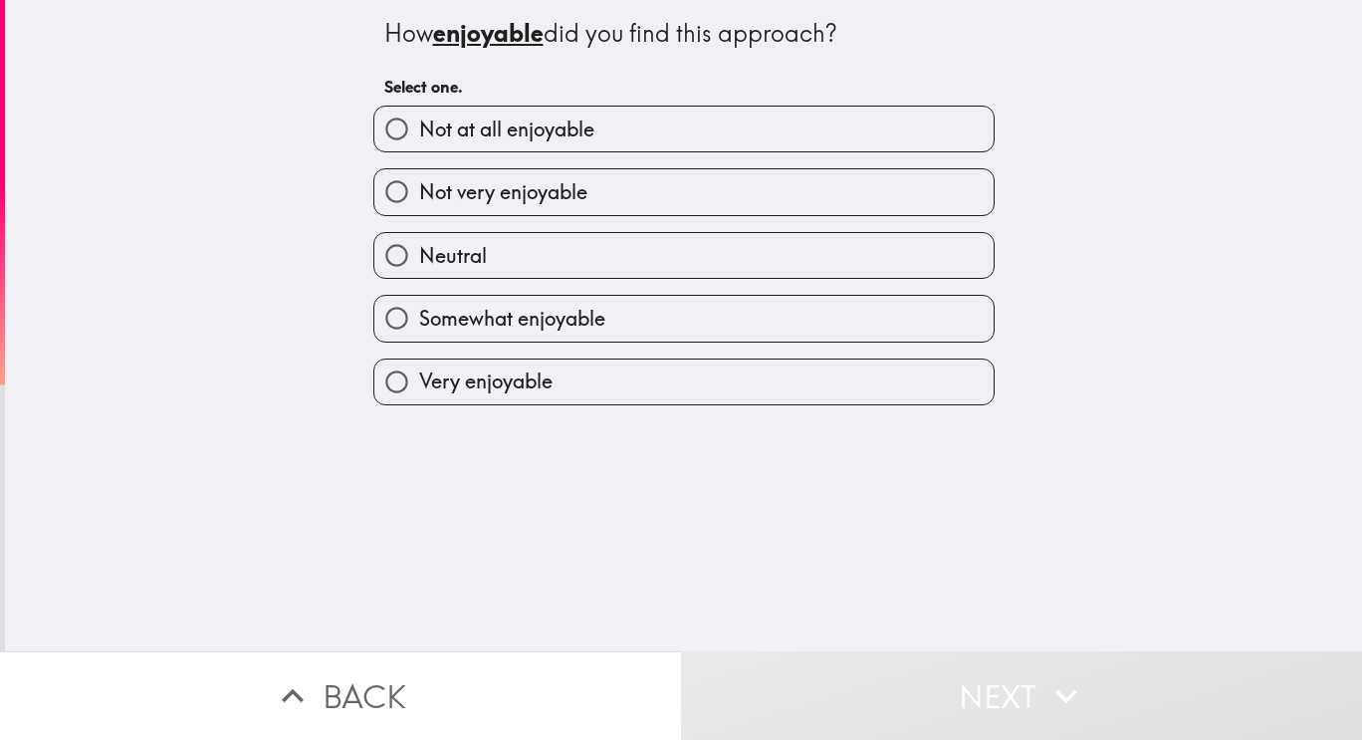
click at [683, 323] on label "Somewhat enjoyable" at bounding box center [683, 318] width 619 height 45
click at [419, 323] on input "Somewhat enjoyable" at bounding box center [396, 318] width 45 height 45
radio input "true"
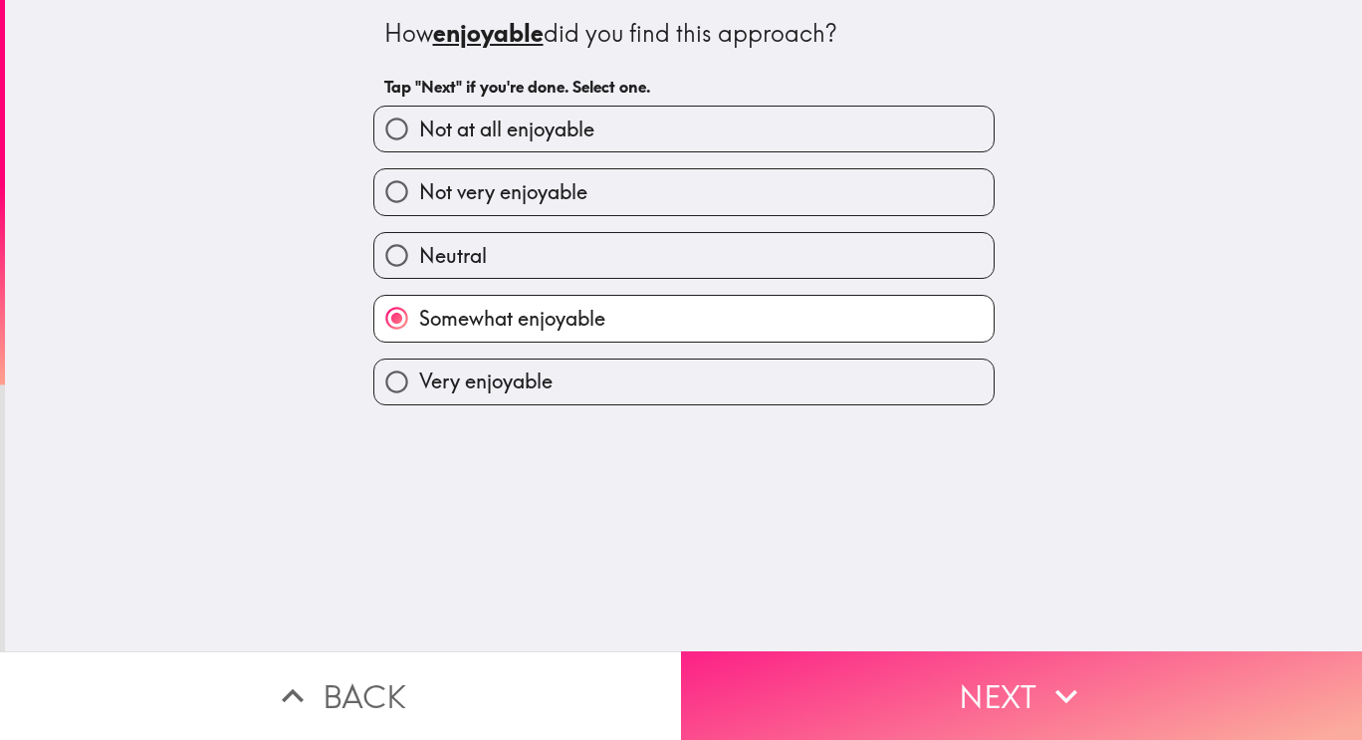
click at [1074, 688] on icon "button" at bounding box center [1067, 696] width 44 height 44
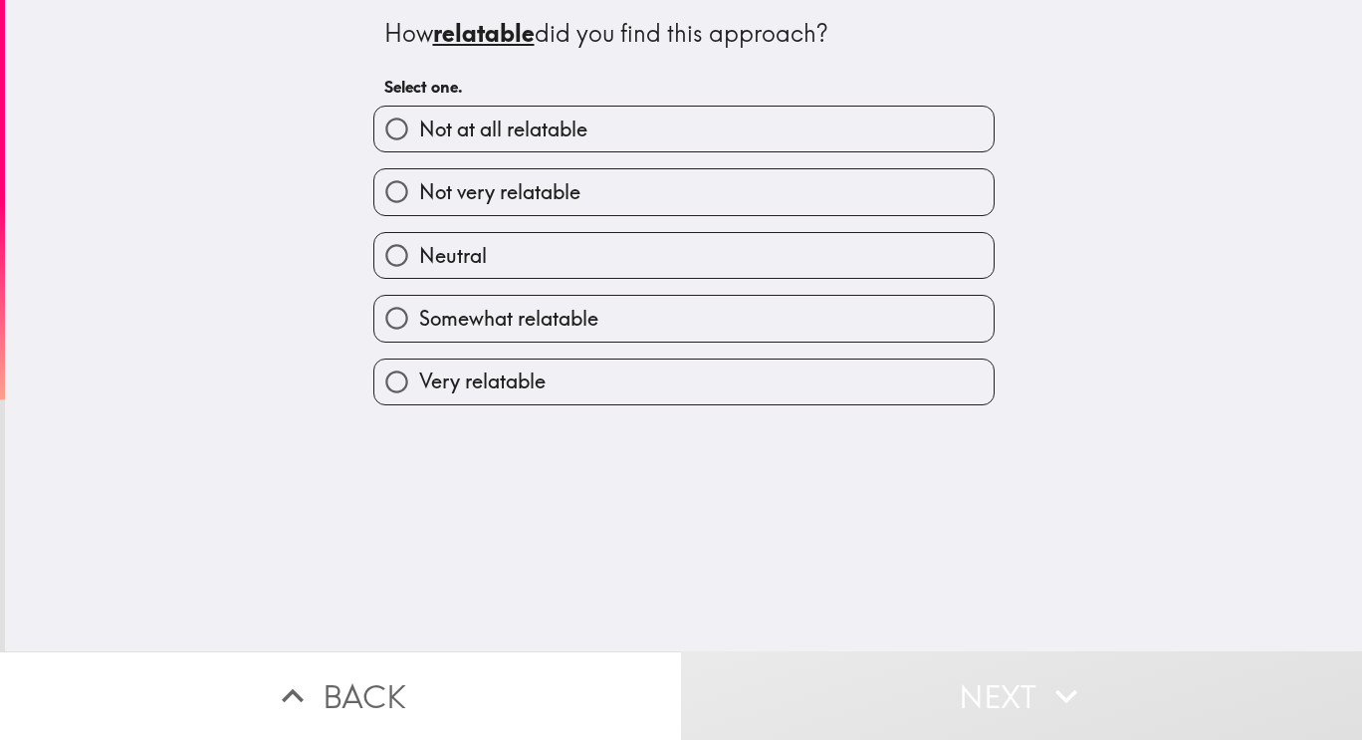
click at [682, 327] on label "Somewhat relatable" at bounding box center [683, 318] width 619 height 45
click at [419, 327] on input "Somewhat relatable" at bounding box center [396, 318] width 45 height 45
radio input "true"
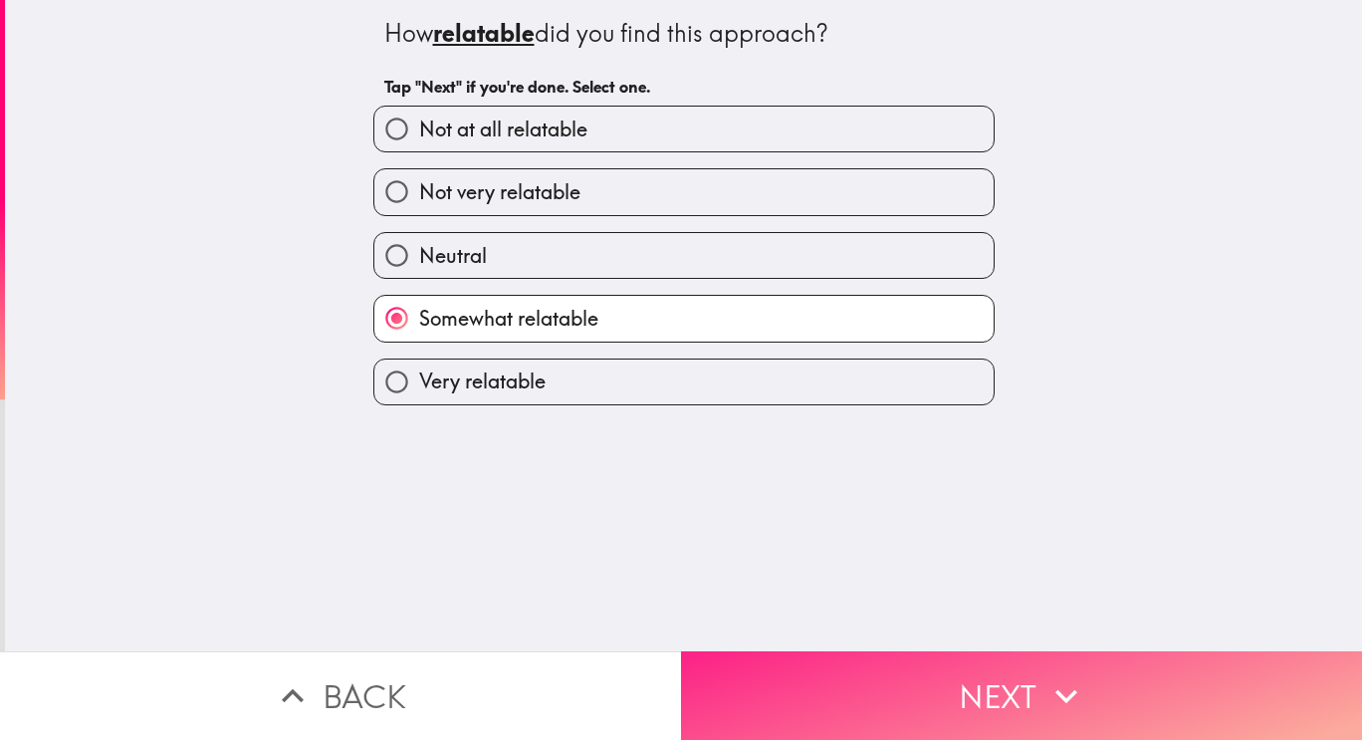
click at [991, 683] on button "Next" at bounding box center [1021, 695] width 681 height 89
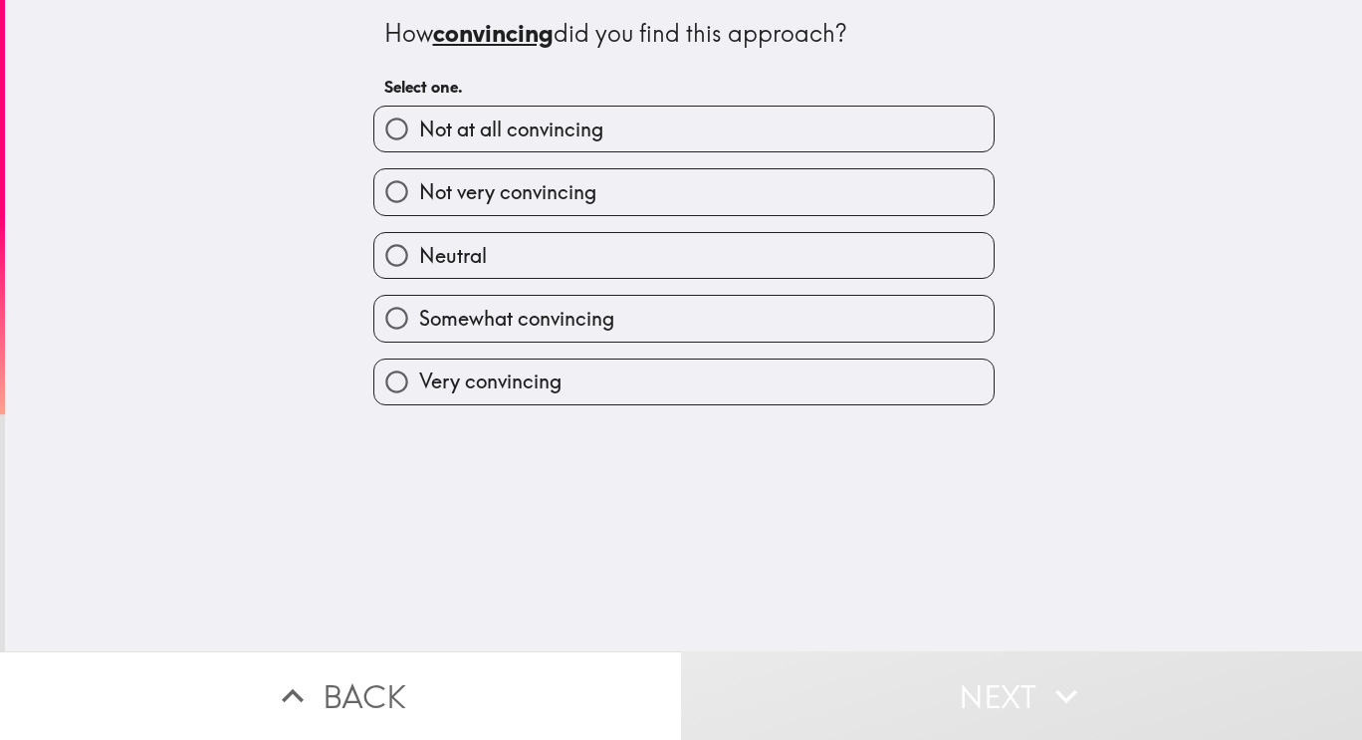
click at [720, 273] on label "Neutral" at bounding box center [683, 255] width 619 height 45
click at [419, 273] on input "Neutral" at bounding box center [396, 255] width 45 height 45
radio input "true"
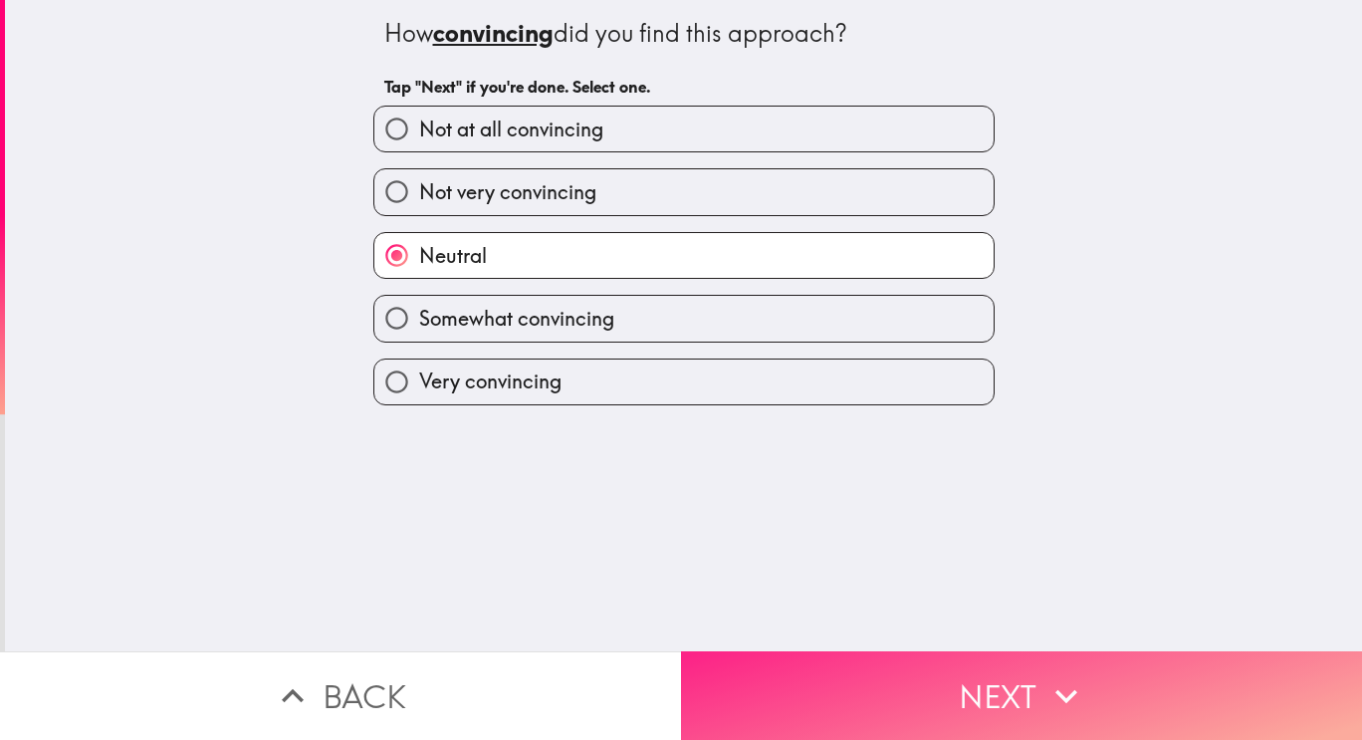
click at [1007, 682] on button "Next" at bounding box center [1021, 695] width 681 height 89
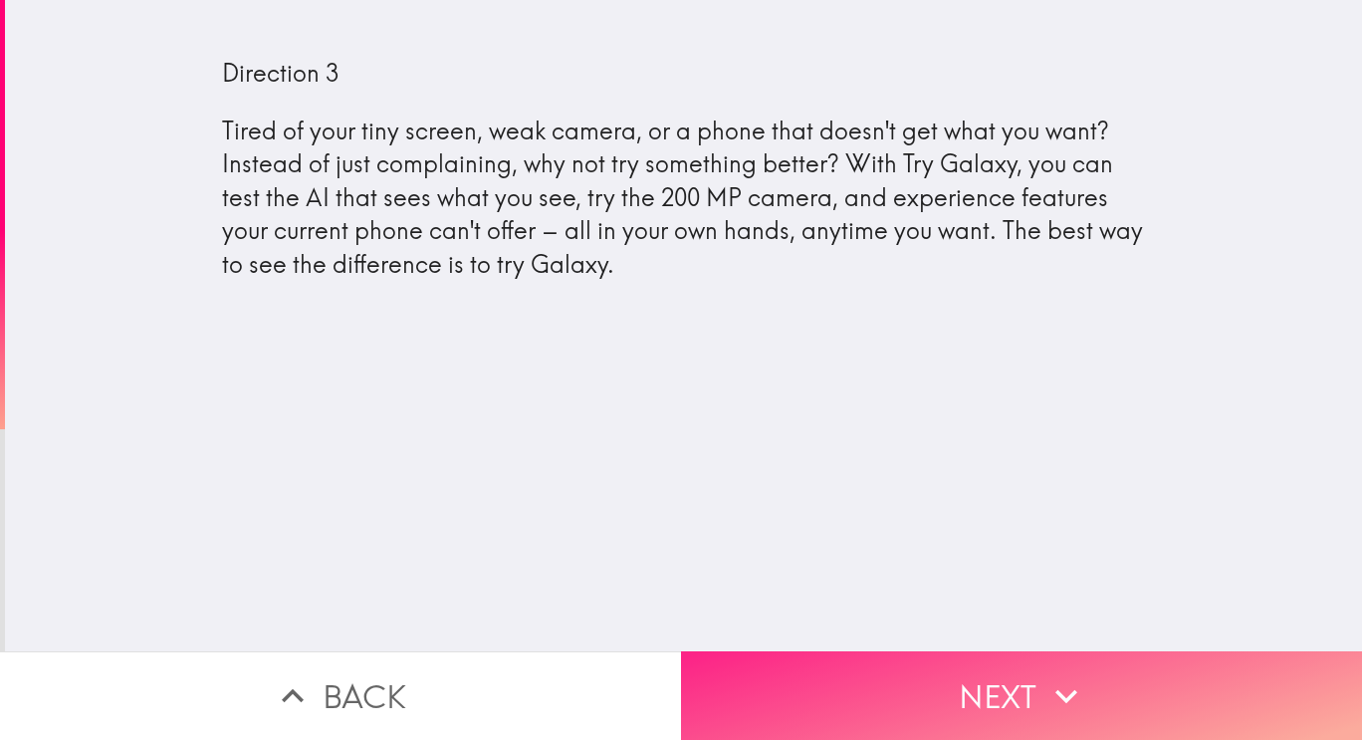
click at [1130, 682] on button "Next" at bounding box center [1021, 695] width 681 height 89
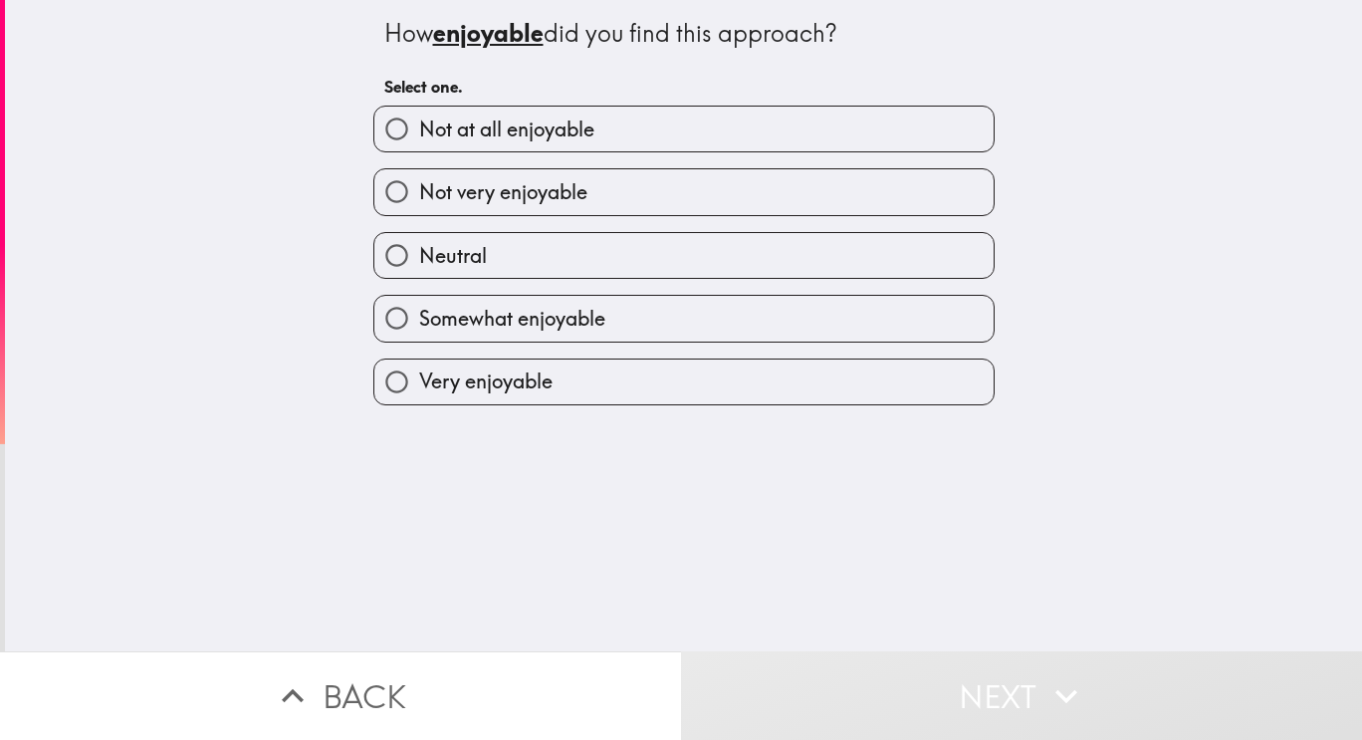
click at [726, 142] on label "Not at all enjoyable" at bounding box center [683, 129] width 619 height 45
click at [419, 142] on input "Not at all enjoyable" at bounding box center [396, 129] width 45 height 45
radio input "true"
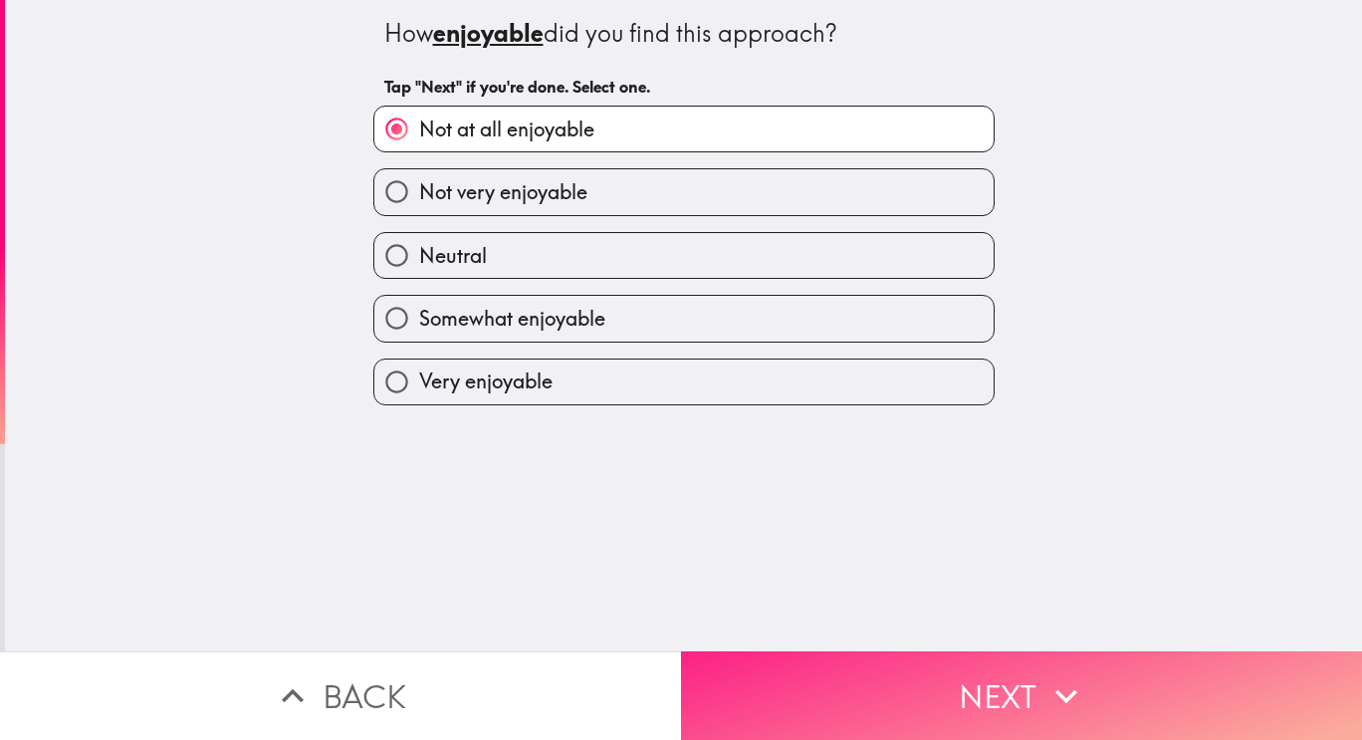
click at [1010, 694] on button "Next" at bounding box center [1021, 695] width 681 height 89
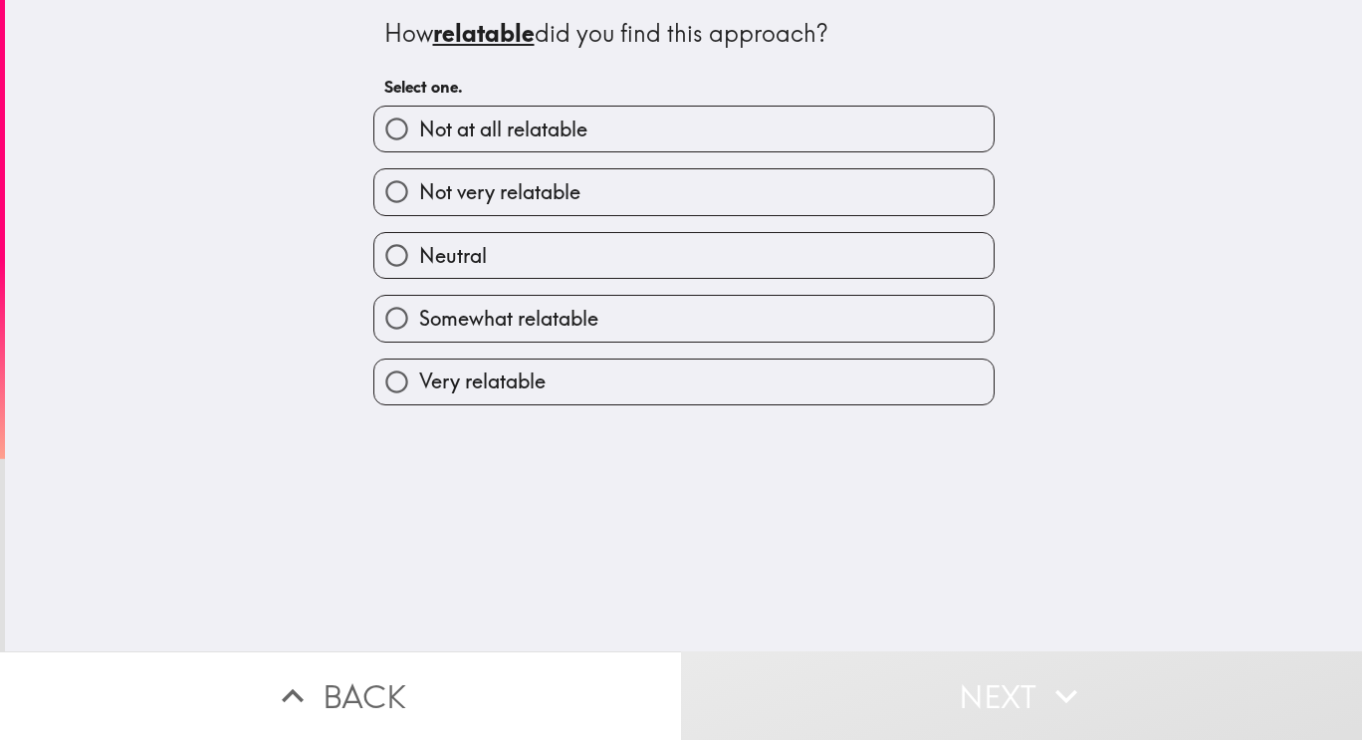
click at [742, 185] on label "Not very relatable" at bounding box center [683, 191] width 619 height 45
click at [419, 185] on input "Not very relatable" at bounding box center [396, 191] width 45 height 45
radio input "true"
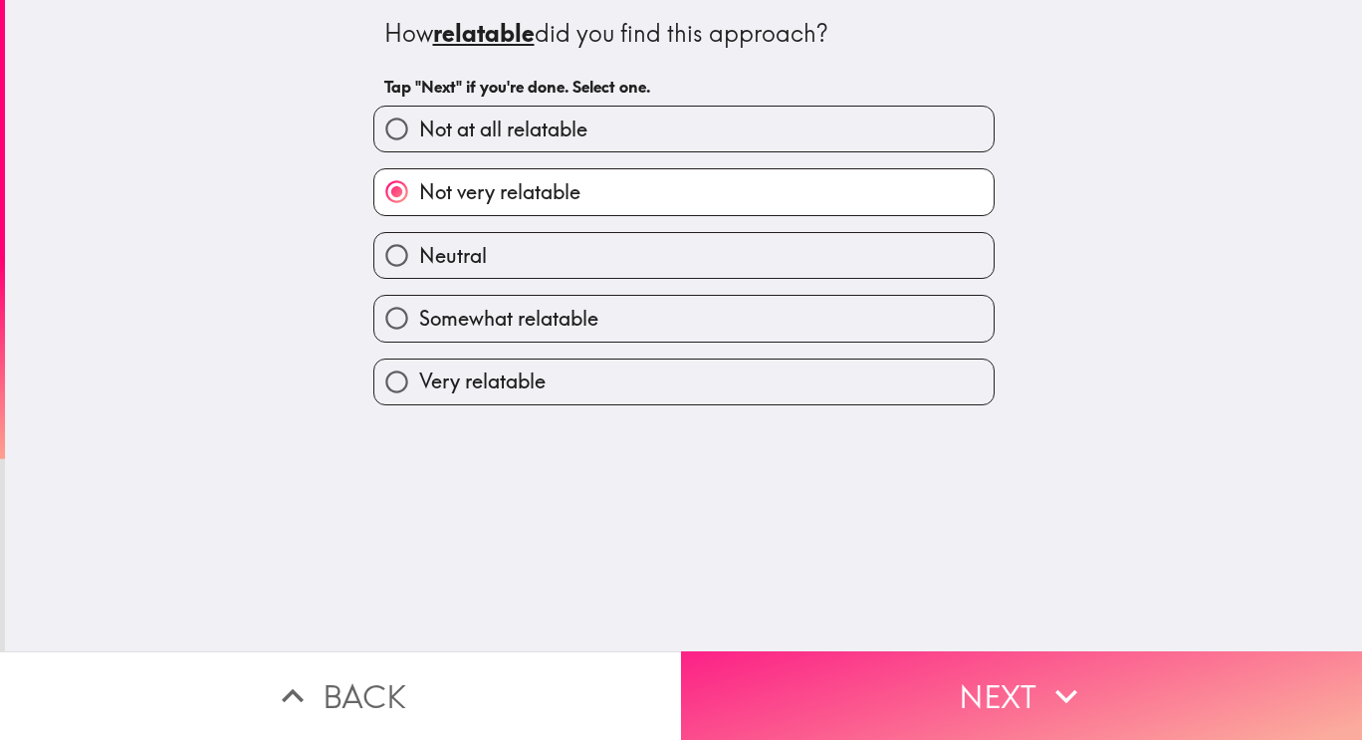
click at [978, 688] on button "Next" at bounding box center [1021, 695] width 681 height 89
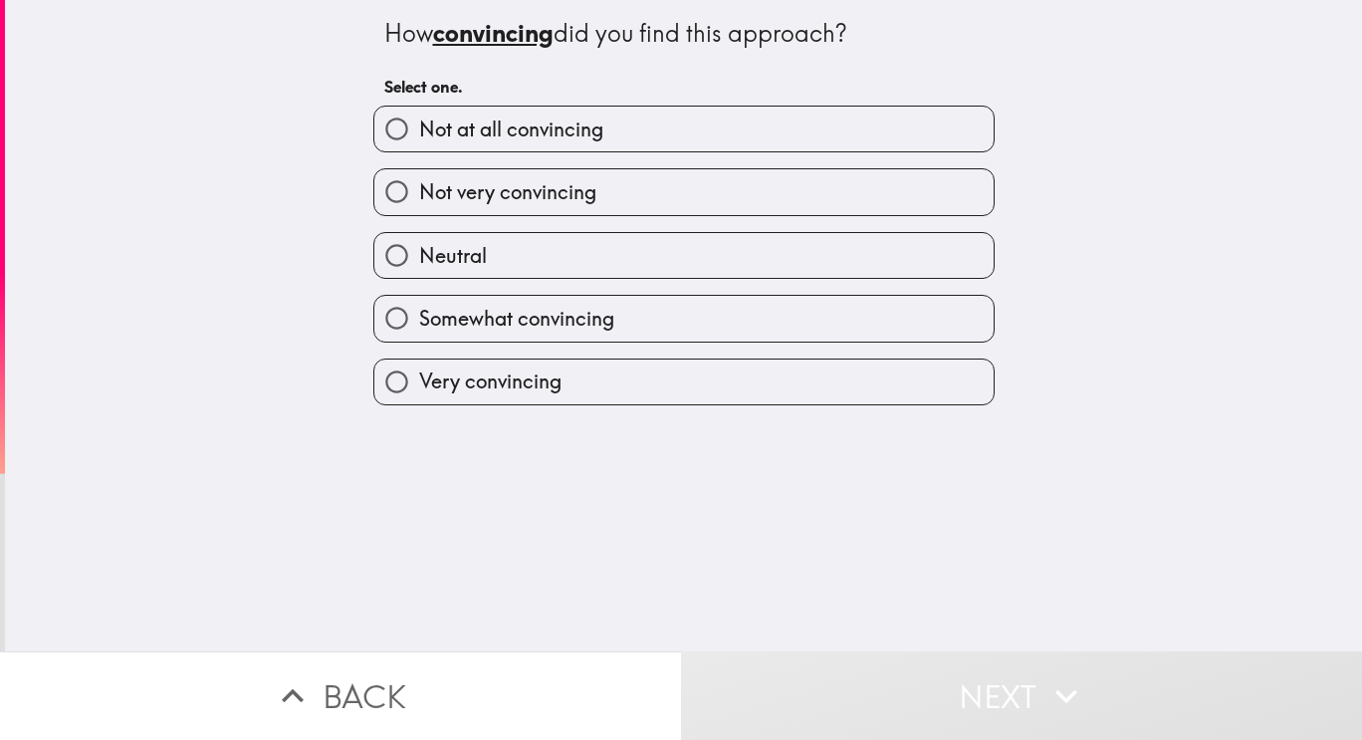
click at [878, 191] on label "Not very convincing" at bounding box center [683, 191] width 619 height 45
click at [419, 191] on input "Not very convincing" at bounding box center [396, 191] width 45 height 45
radio input "true"
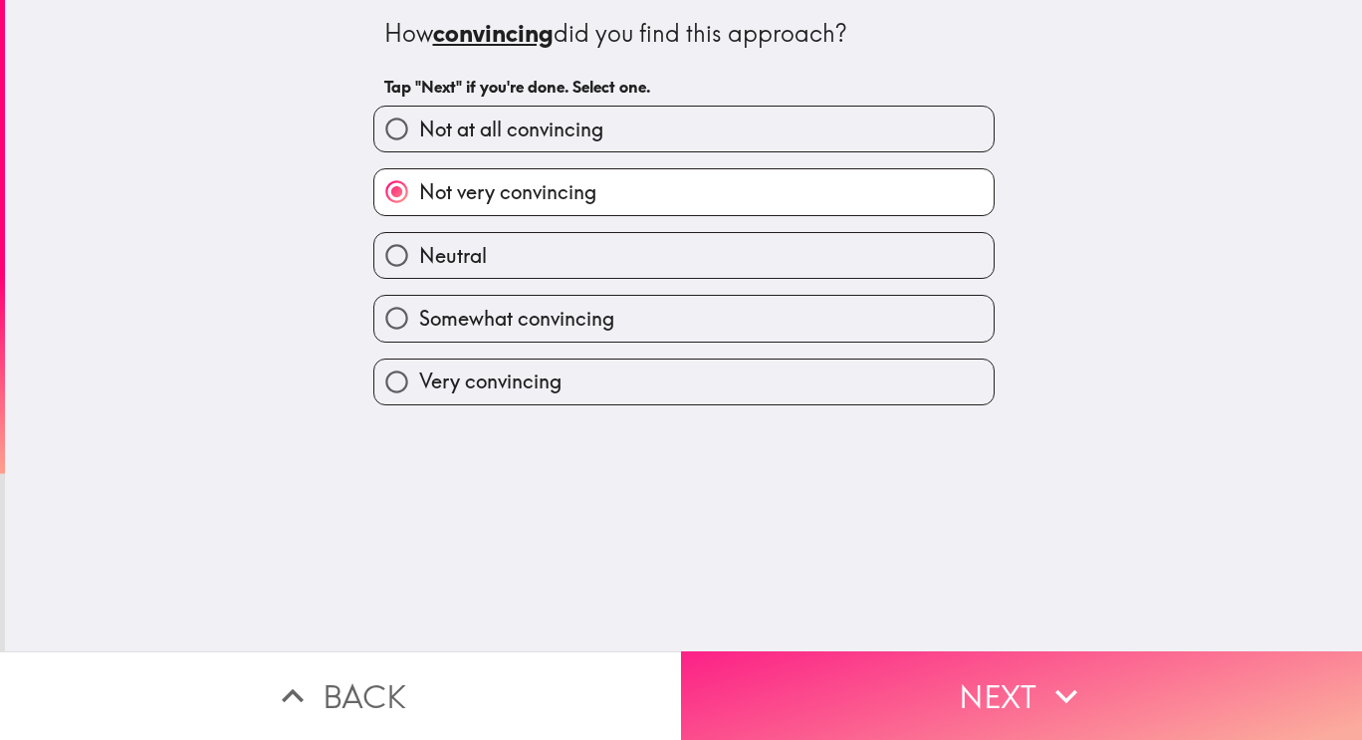
click at [1065, 707] on button "Next" at bounding box center [1021, 695] width 681 height 89
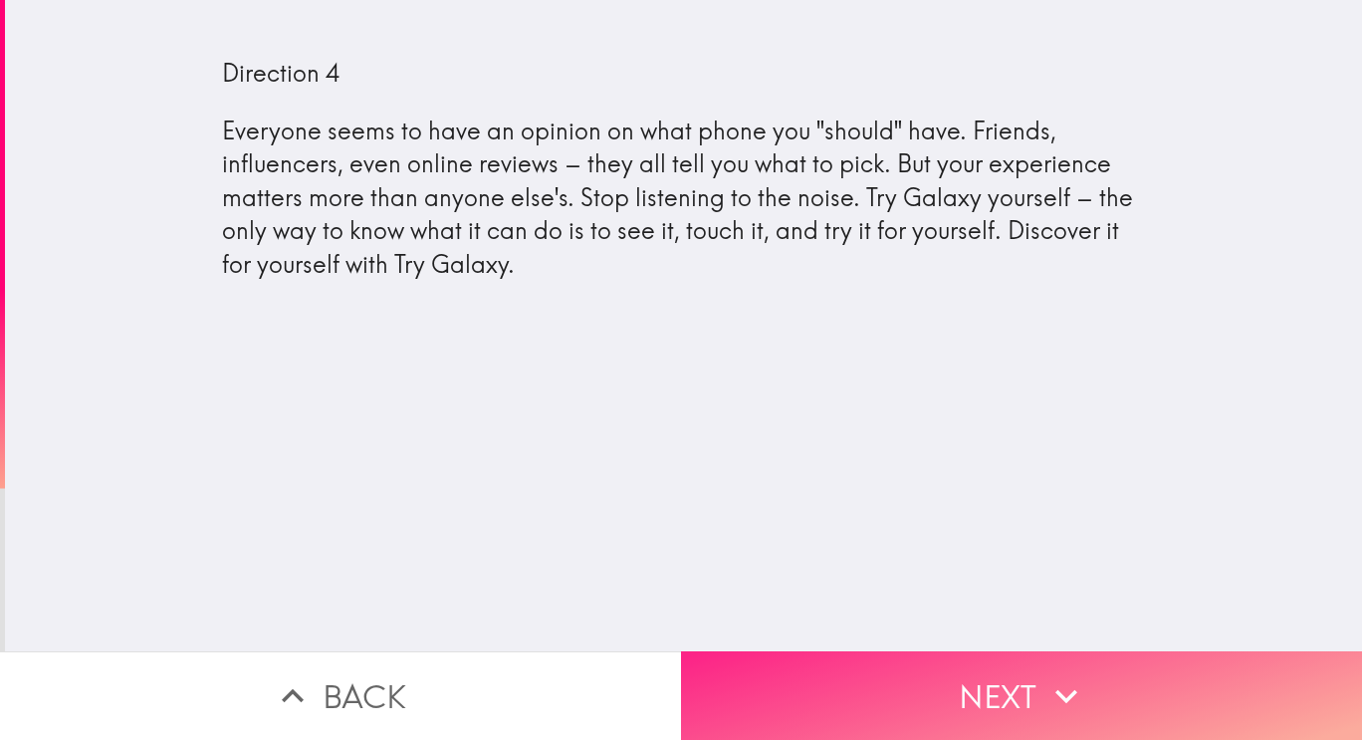
click at [1171, 670] on button "Next" at bounding box center [1021, 695] width 681 height 89
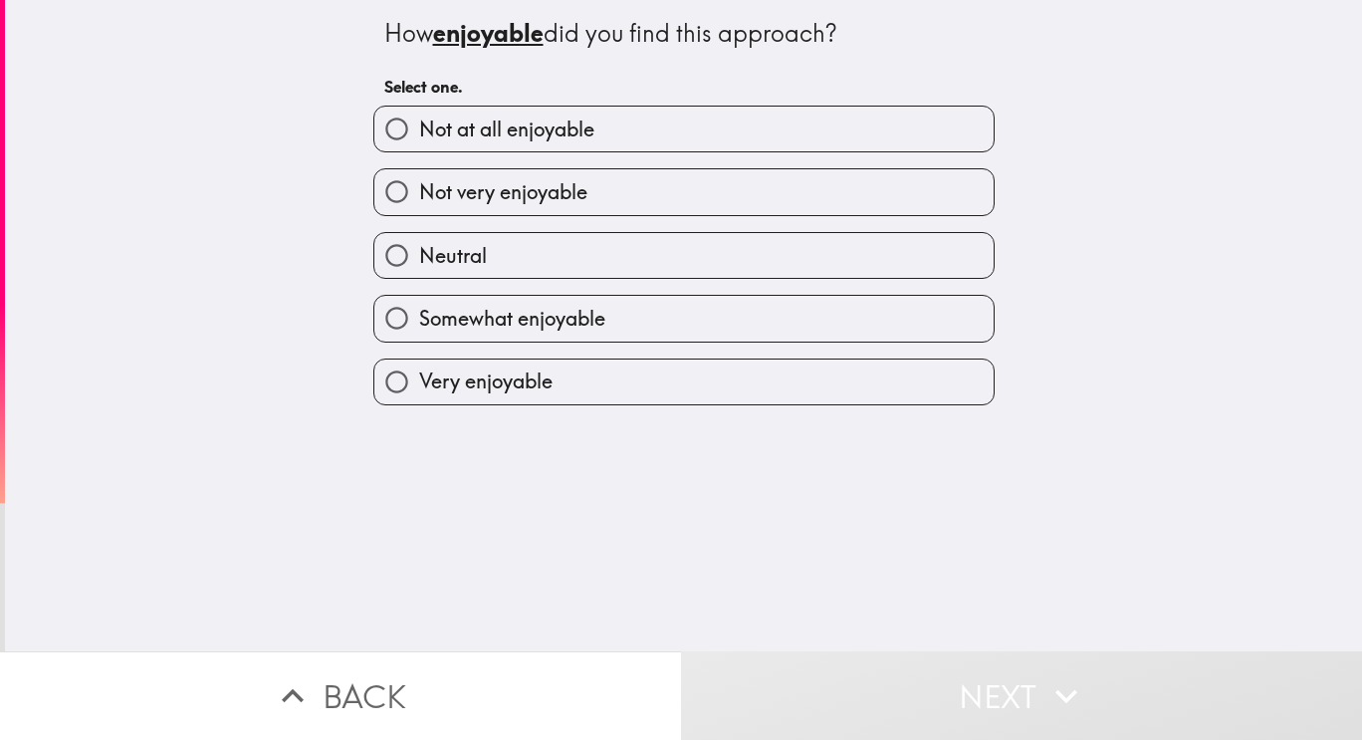
click at [740, 262] on label "Neutral" at bounding box center [683, 255] width 619 height 45
click at [419, 262] on input "Neutral" at bounding box center [396, 255] width 45 height 45
radio input "true"
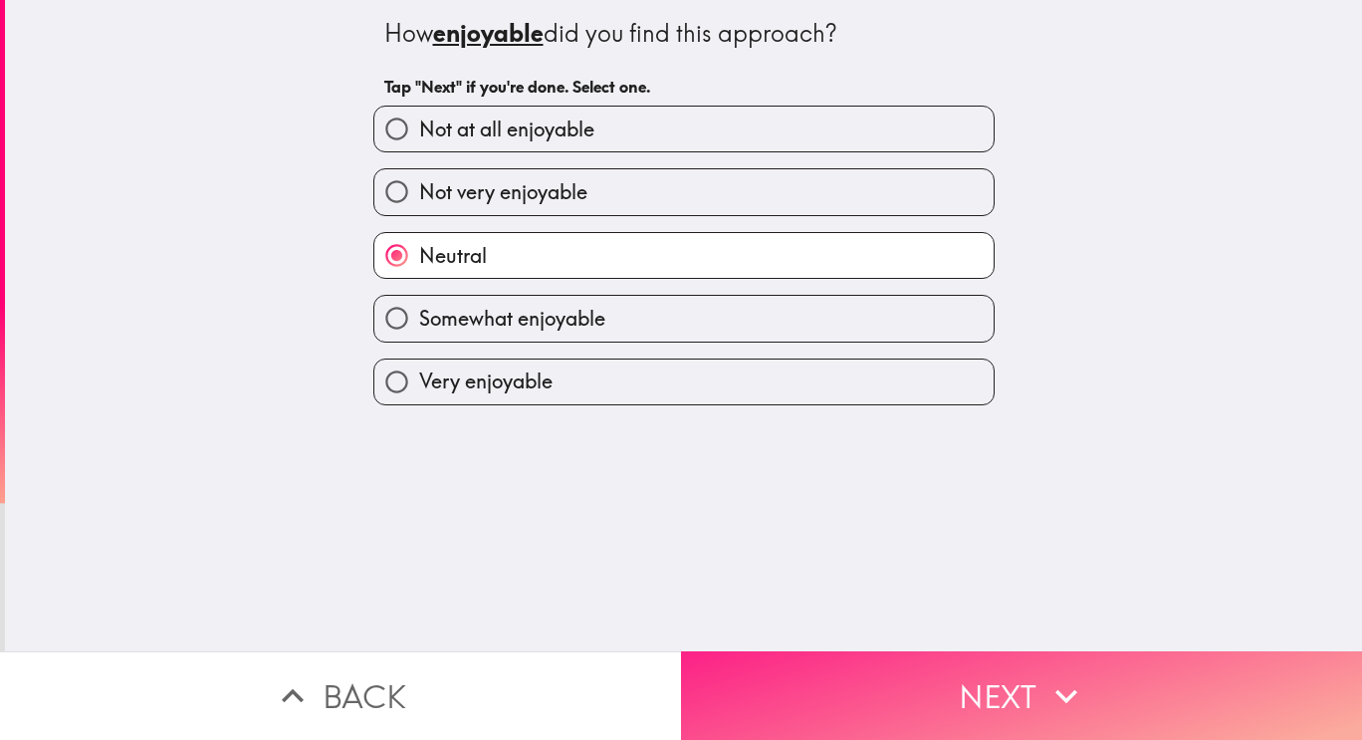
click at [995, 686] on button "Next" at bounding box center [1021, 695] width 681 height 89
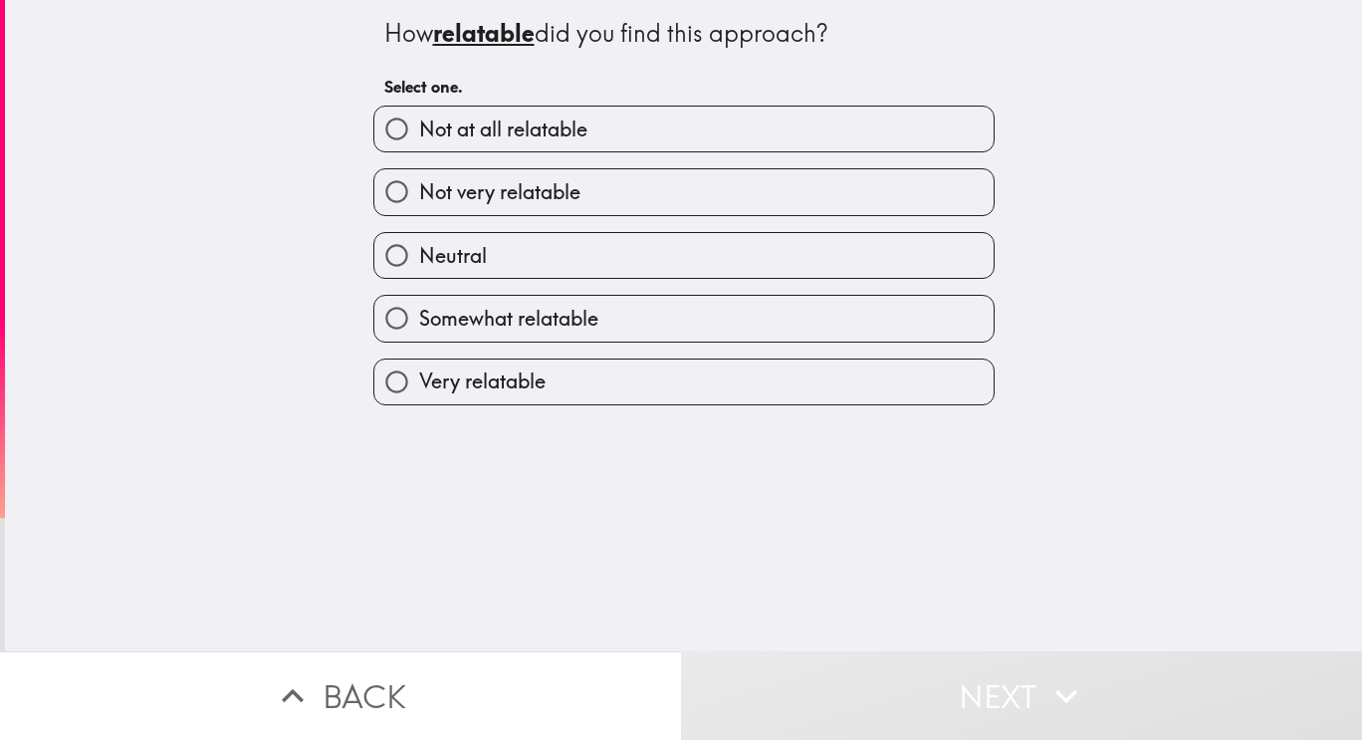
click at [724, 273] on label "Neutral" at bounding box center [683, 255] width 619 height 45
click at [419, 273] on input "Neutral" at bounding box center [396, 255] width 45 height 45
radio input "true"
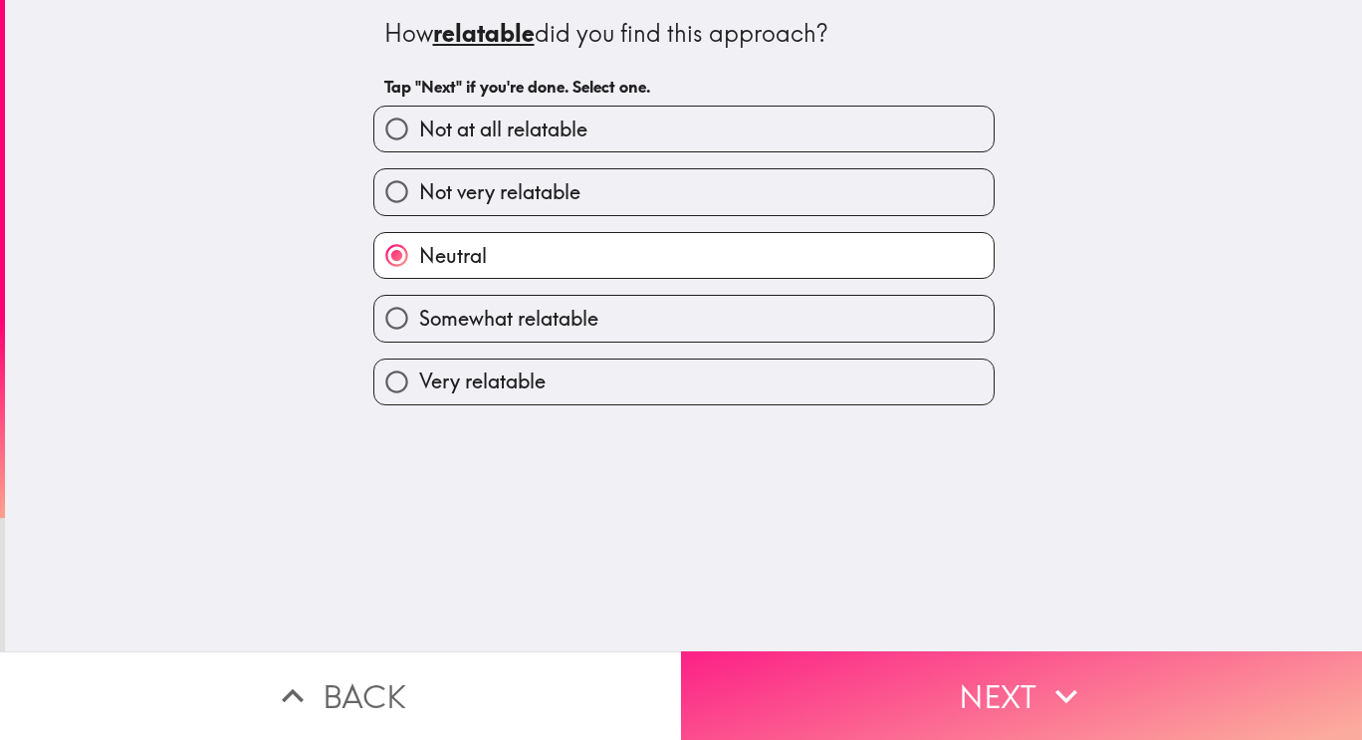
click at [952, 674] on button "Next" at bounding box center [1021, 695] width 681 height 89
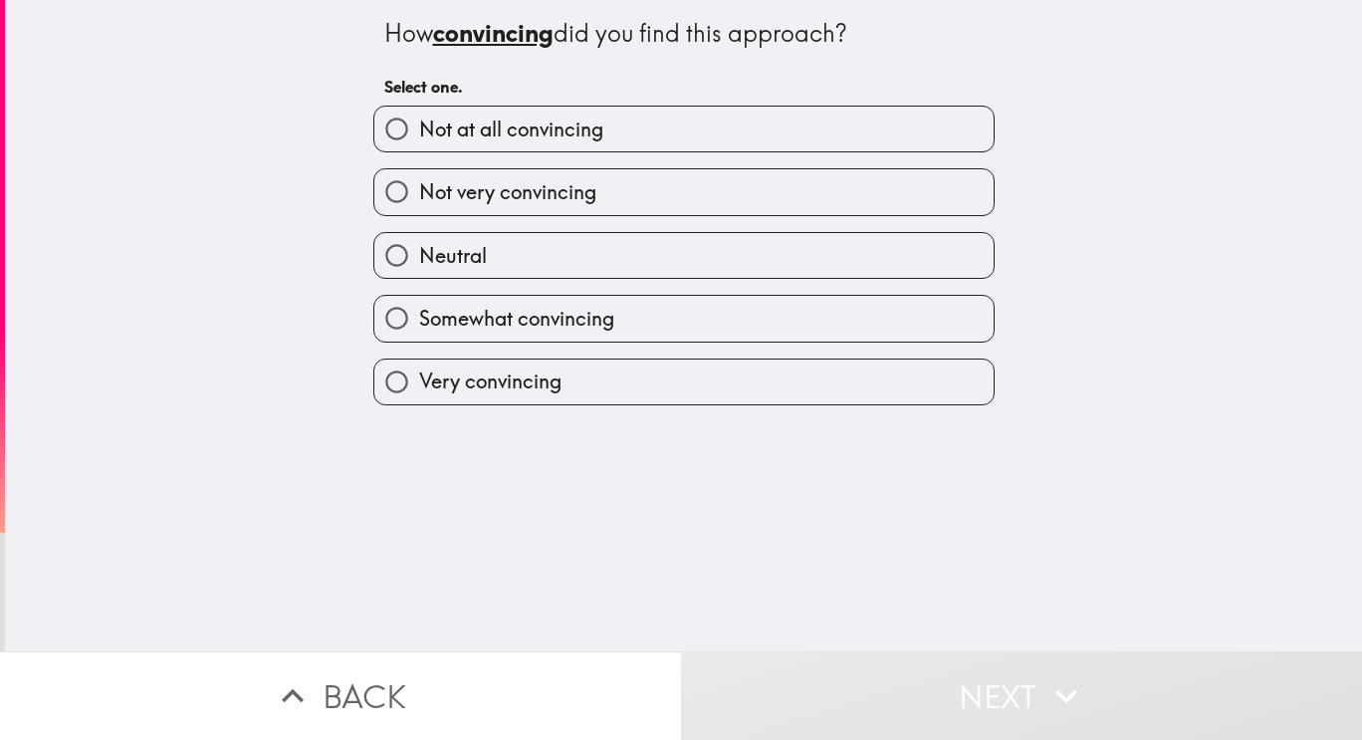
click at [738, 200] on label "Not very convincing" at bounding box center [683, 191] width 619 height 45
click at [419, 200] on input "Not very convincing" at bounding box center [396, 191] width 45 height 45
radio input "true"
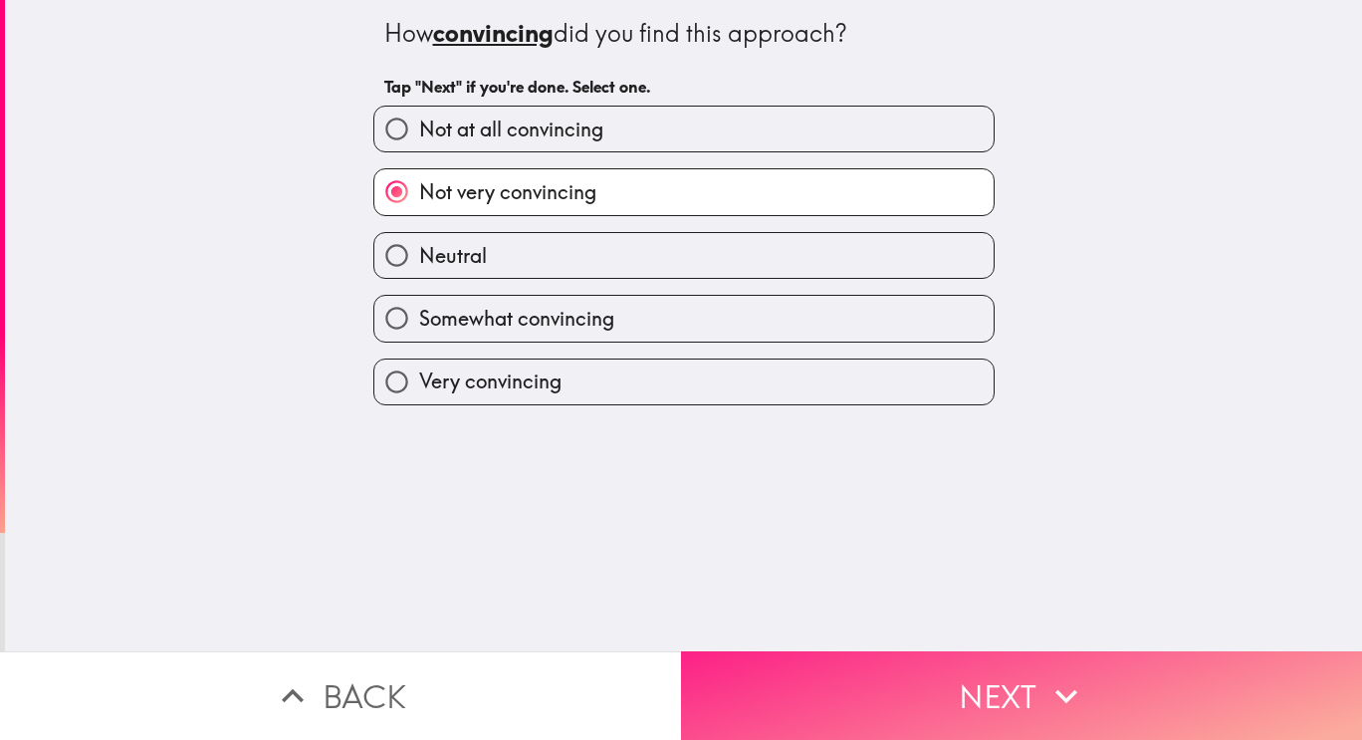
click at [986, 698] on button "Next" at bounding box center [1021, 695] width 681 height 89
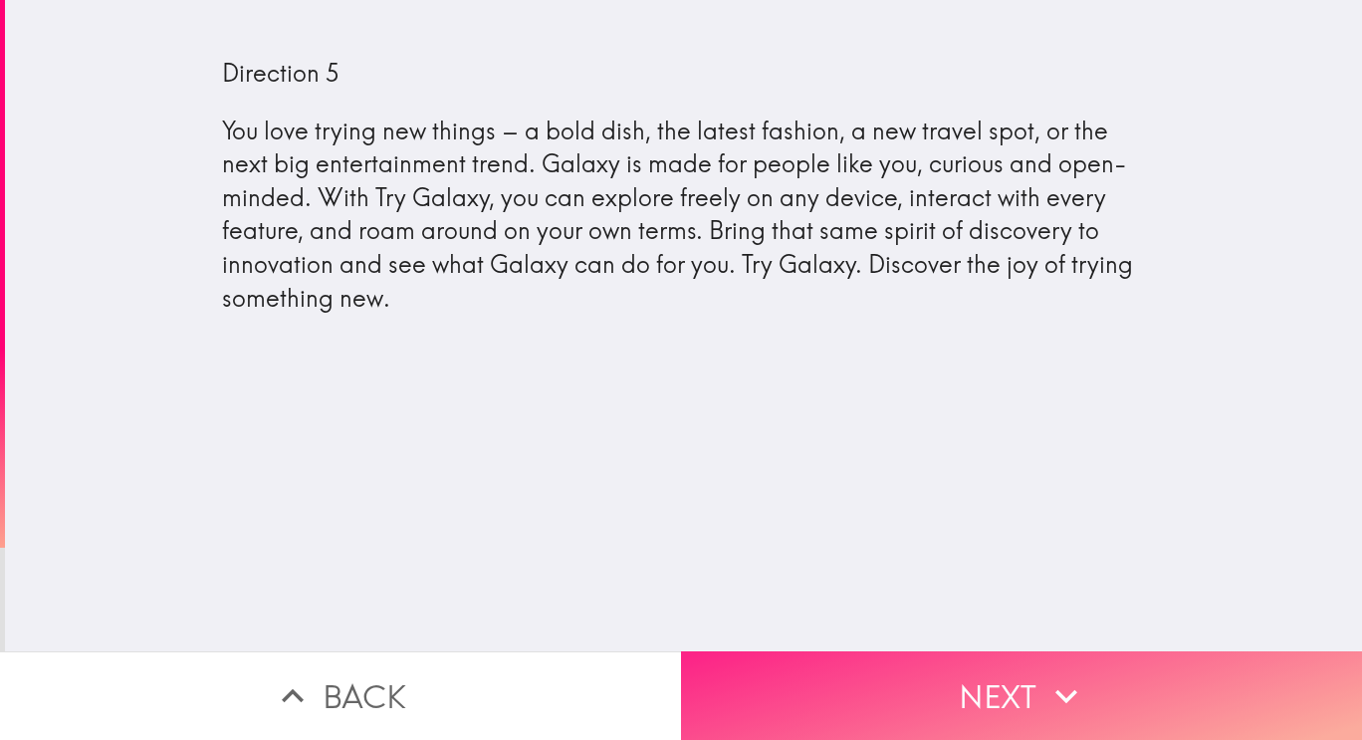
click at [1251, 694] on button "Next" at bounding box center [1021, 695] width 681 height 89
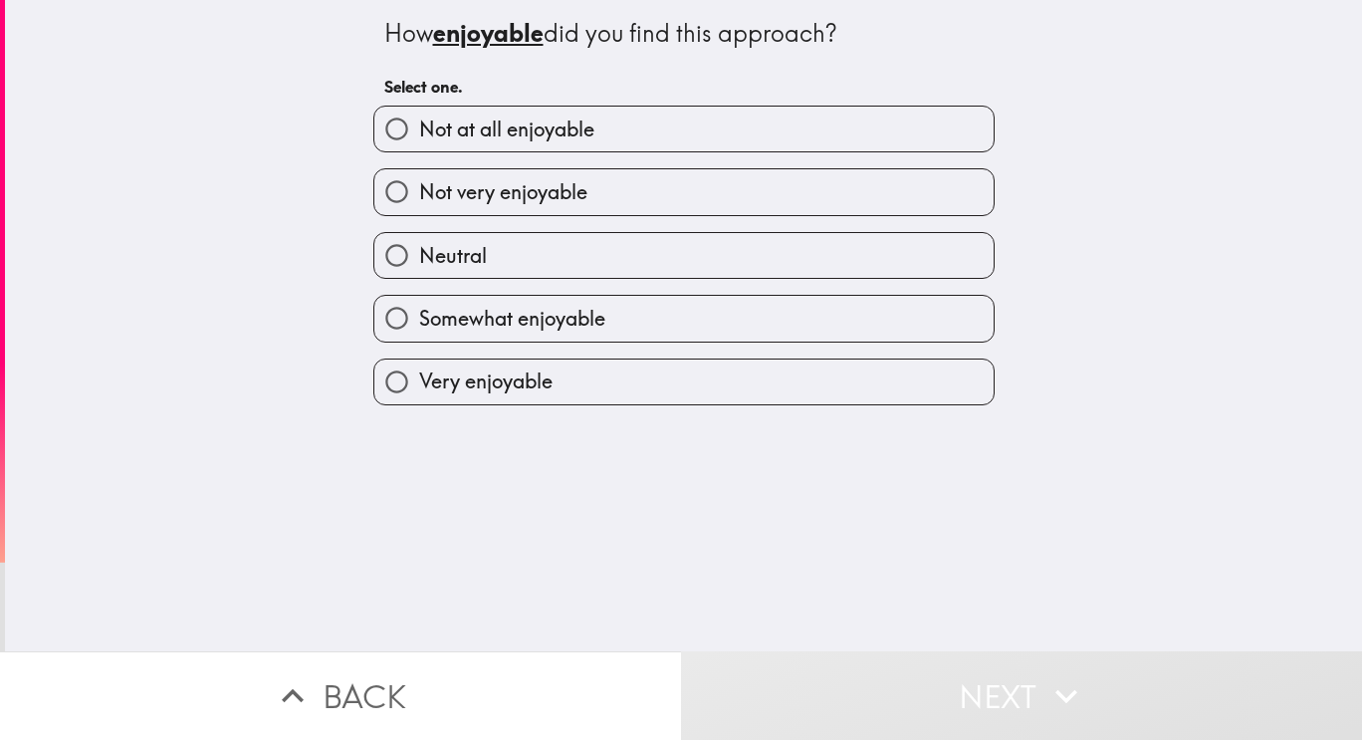
click at [769, 321] on label "Somewhat enjoyable" at bounding box center [683, 318] width 619 height 45
click at [419, 321] on input "Somewhat enjoyable" at bounding box center [396, 318] width 45 height 45
radio input "true"
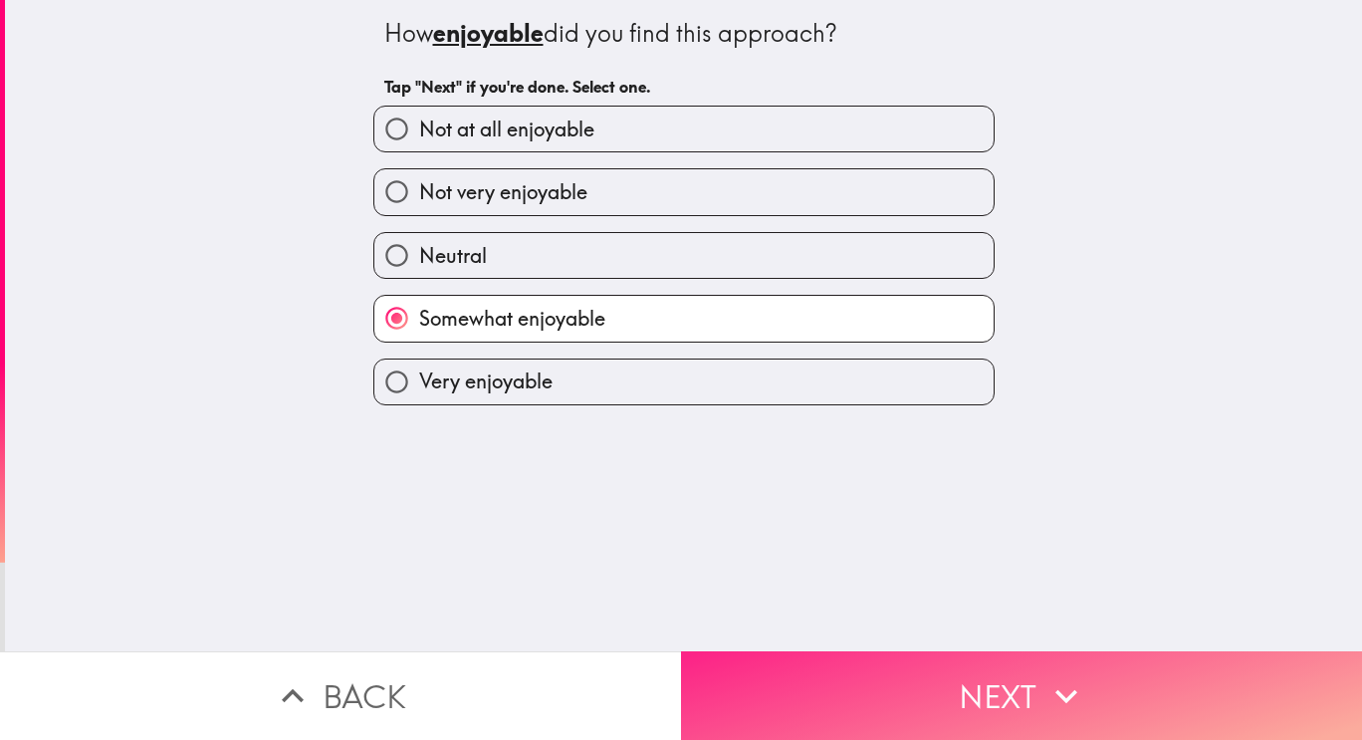
click at [1009, 671] on button "Next" at bounding box center [1021, 695] width 681 height 89
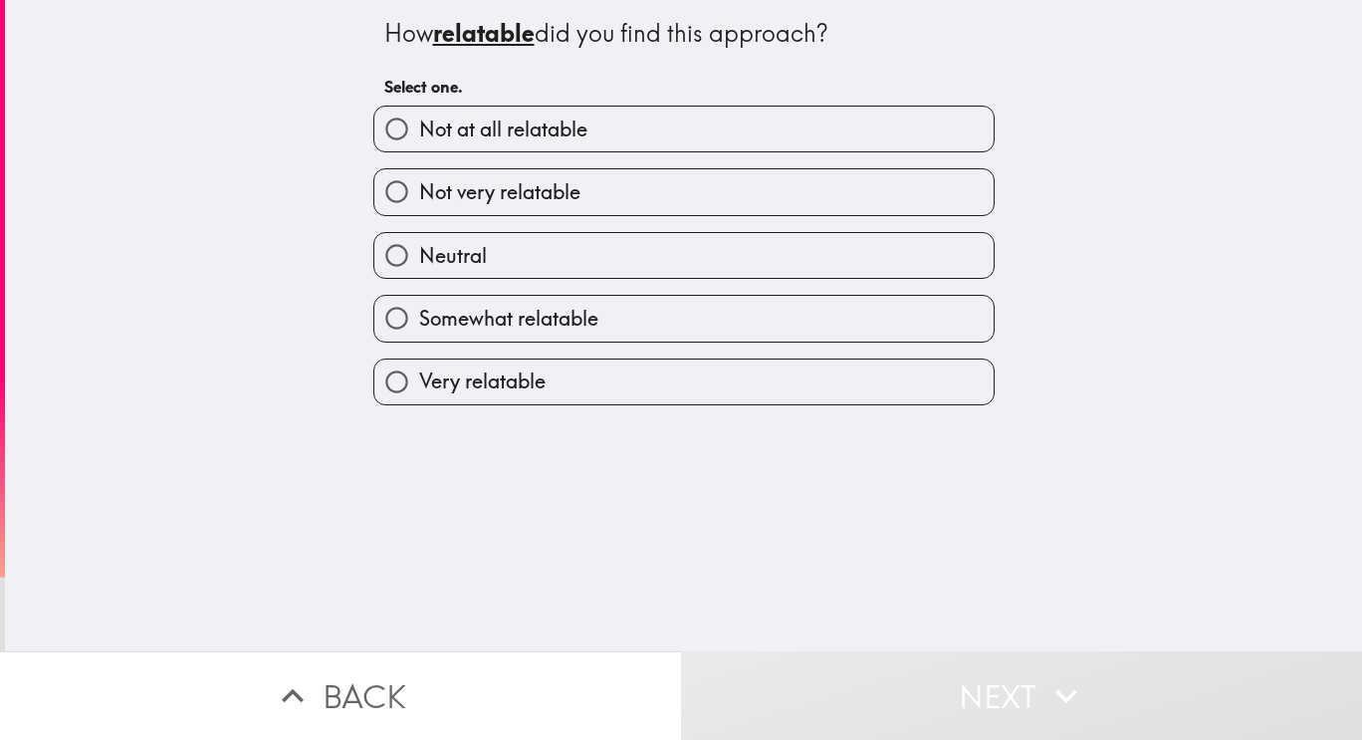
click at [805, 256] on label "Neutral" at bounding box center [683, 255] width 619 height 45
click at [419, 256] on input "Neutral" at bounding box center [396, 255] width 45 height 45
radio input "true"
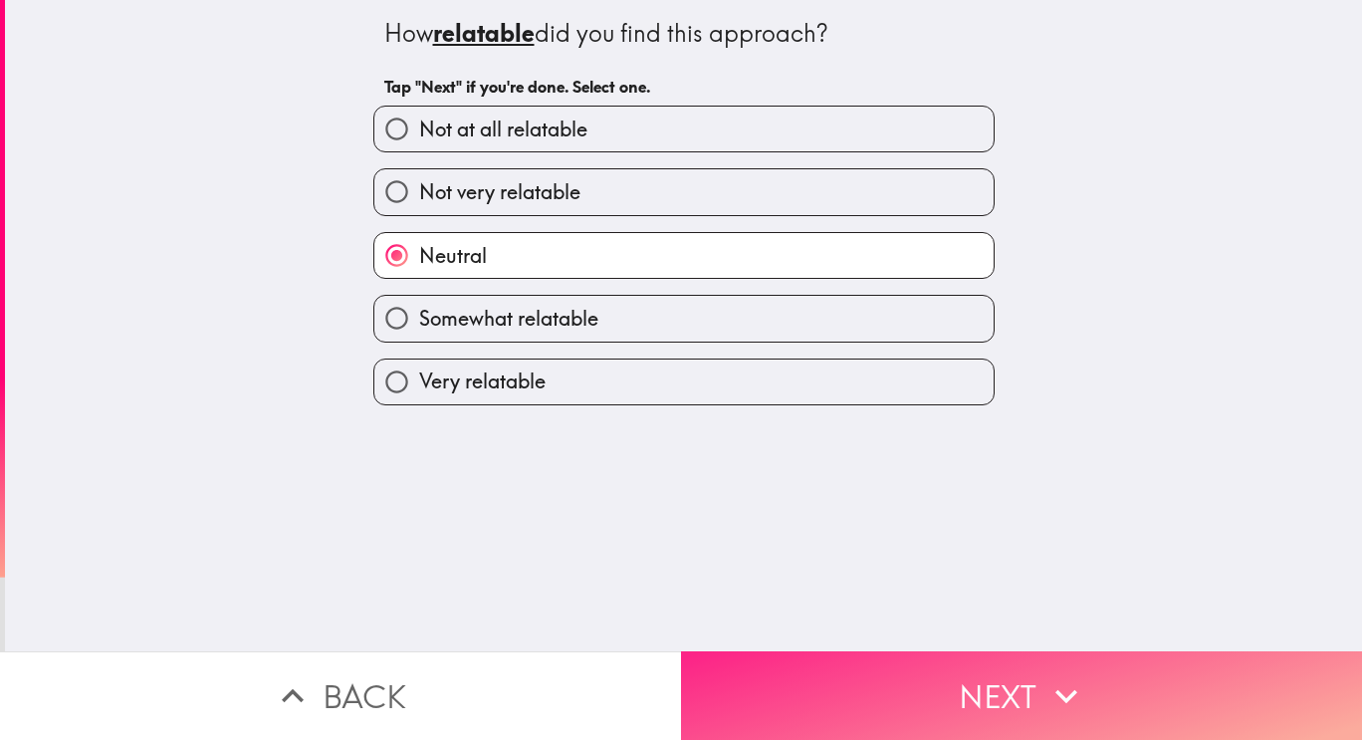
click at [963, 673] on button "Next" at bounding box center [1021, 695] width 681 height 89
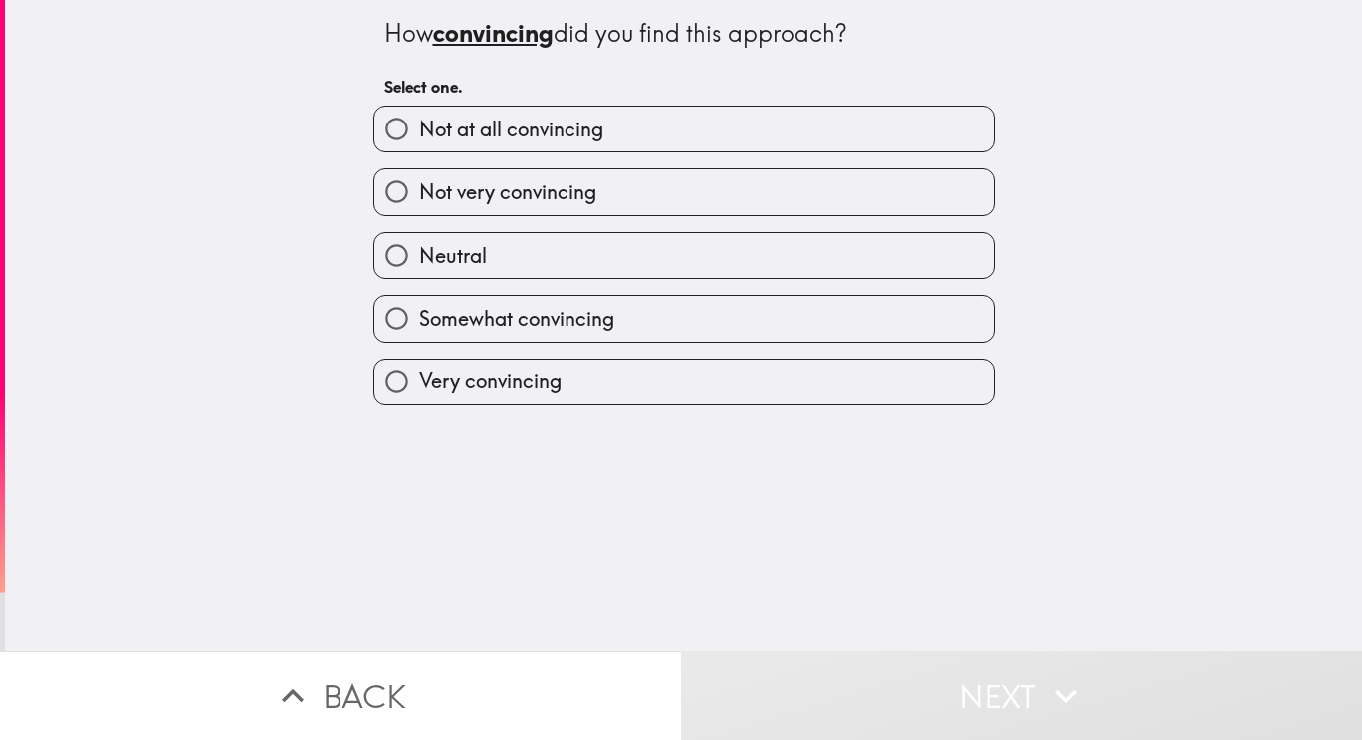
click at [760, 270] on label "Neutral" at bounding box center [683, 255] width 619 height 45
click at [419, 270] on input "Neutral" at bounding box center [396, 255] width 45 height 45
radio input "true"
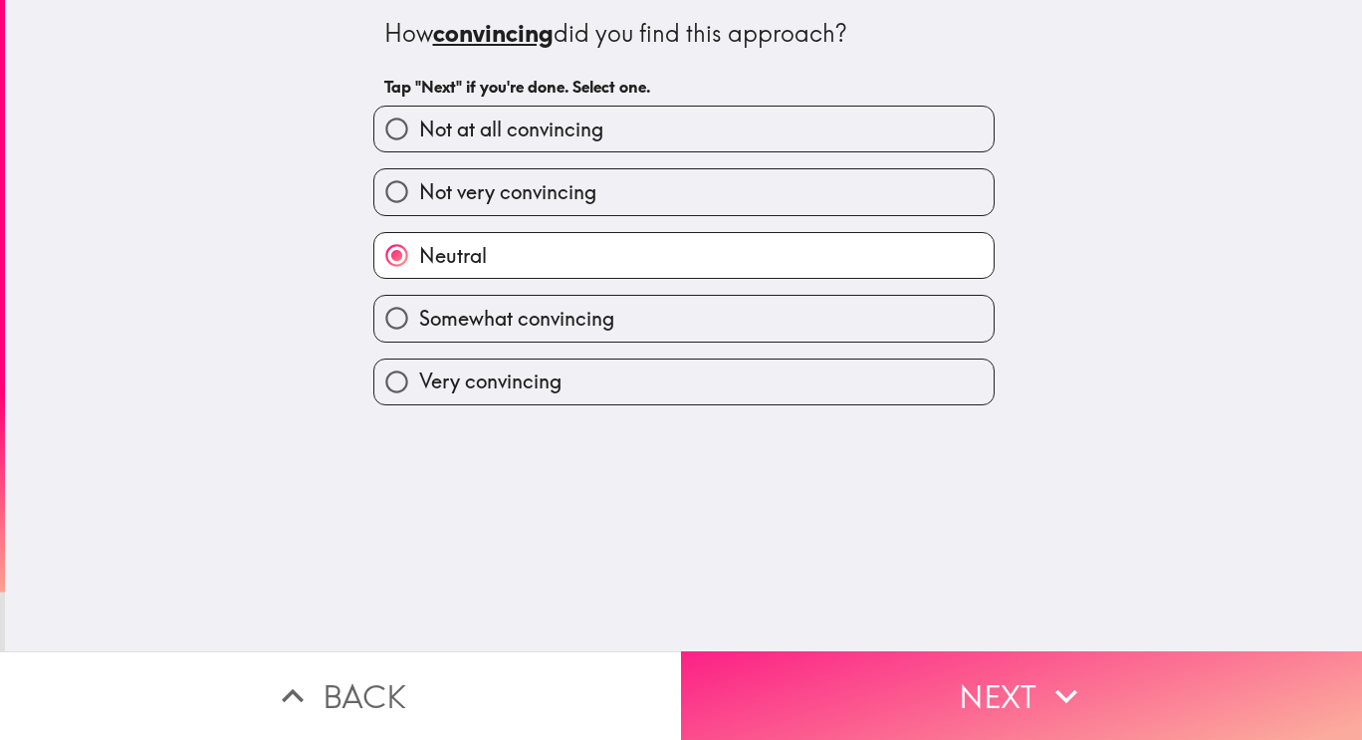
click at [999, 705] on button "Next" at bounding box center [1021, 695] width 681 height 89
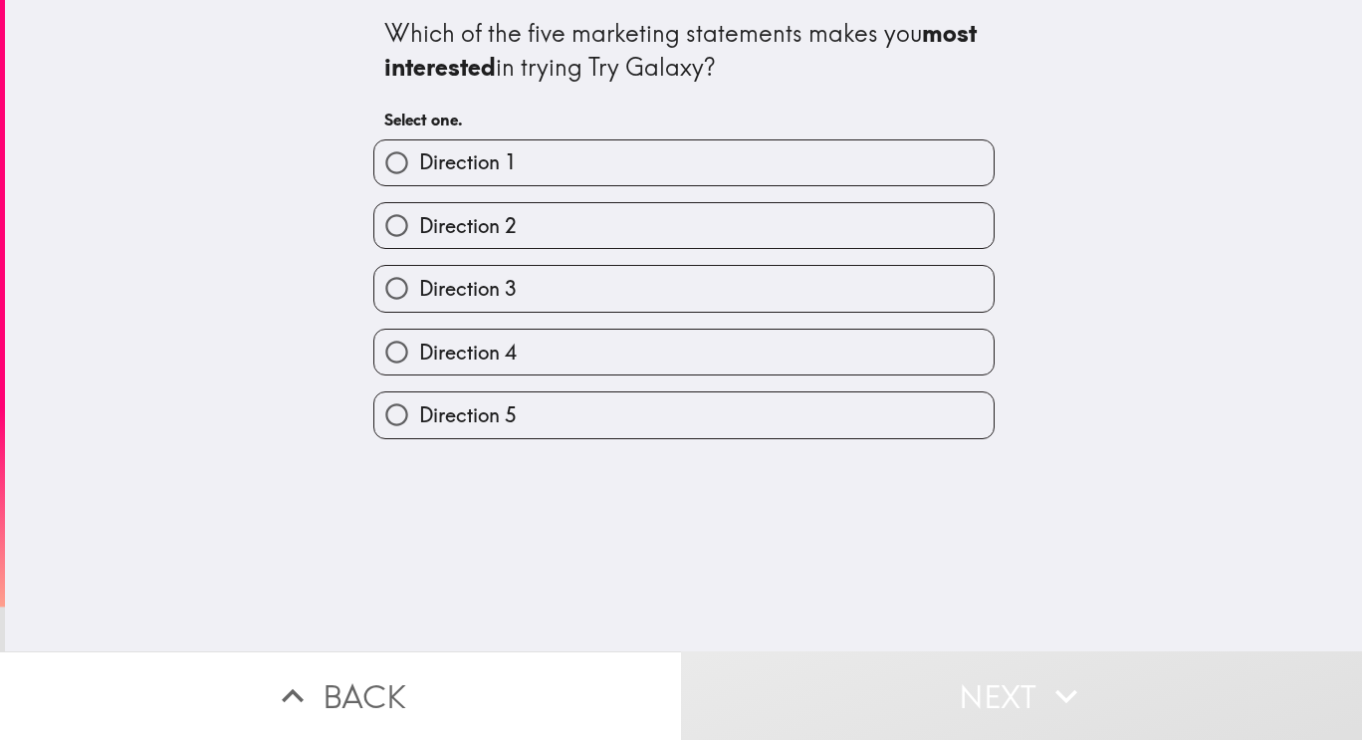
click at [768, 423] on label "Direction 5" at bounding box center [683, 414] width 619 height 45
click at [419, 423] on input "Direction 5" at bounding box center [396, 414] width 45 height 45
radio input "true"
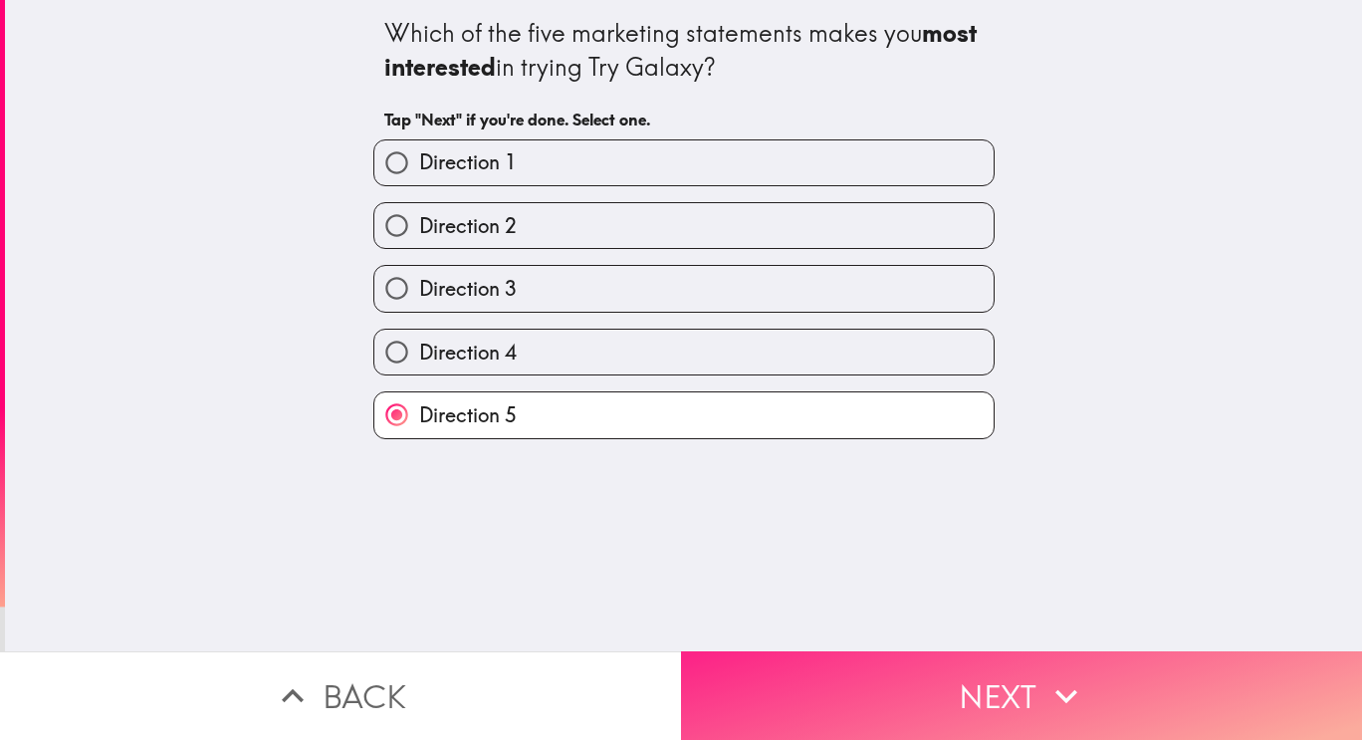
click at [1009, 689] on button "Next" at bounding box center [1021, 695] width 681 height 89
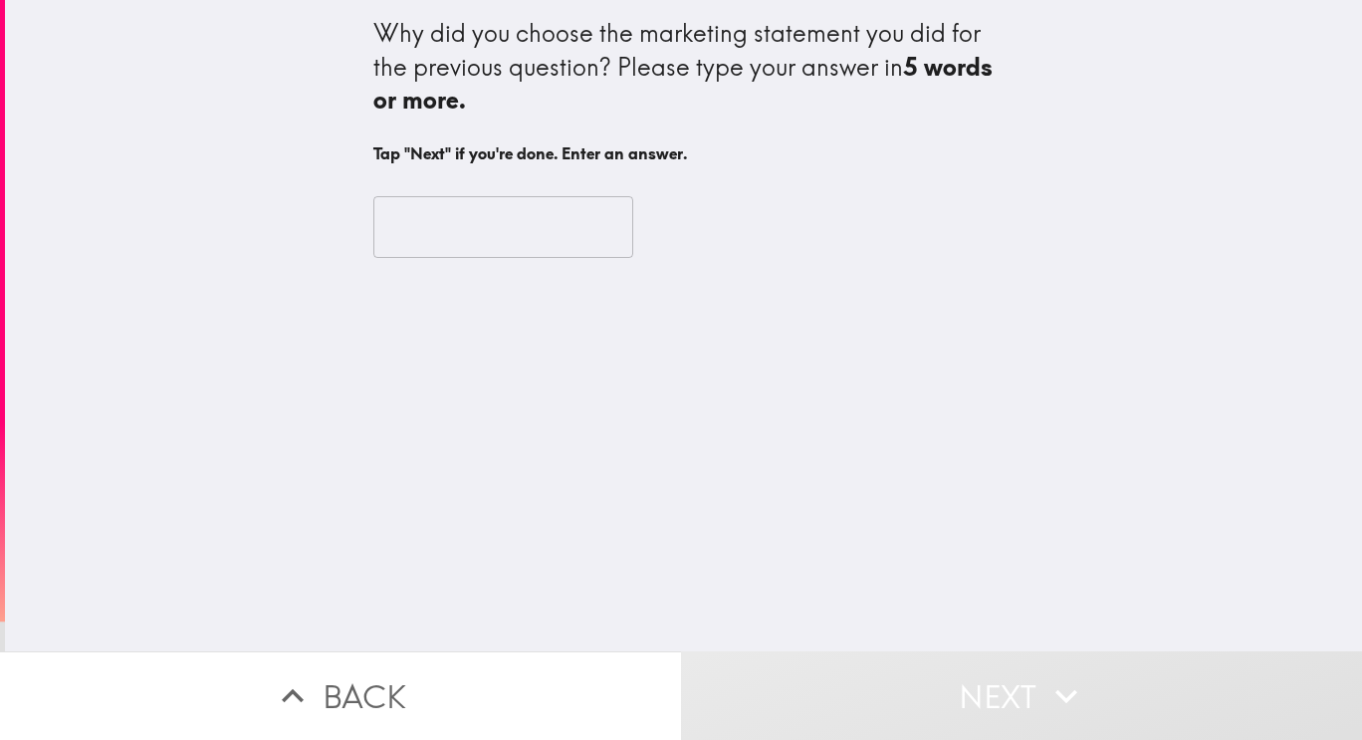
click at [496, 235] on input "text" at bounding box center [503, 227] width 260 height 62
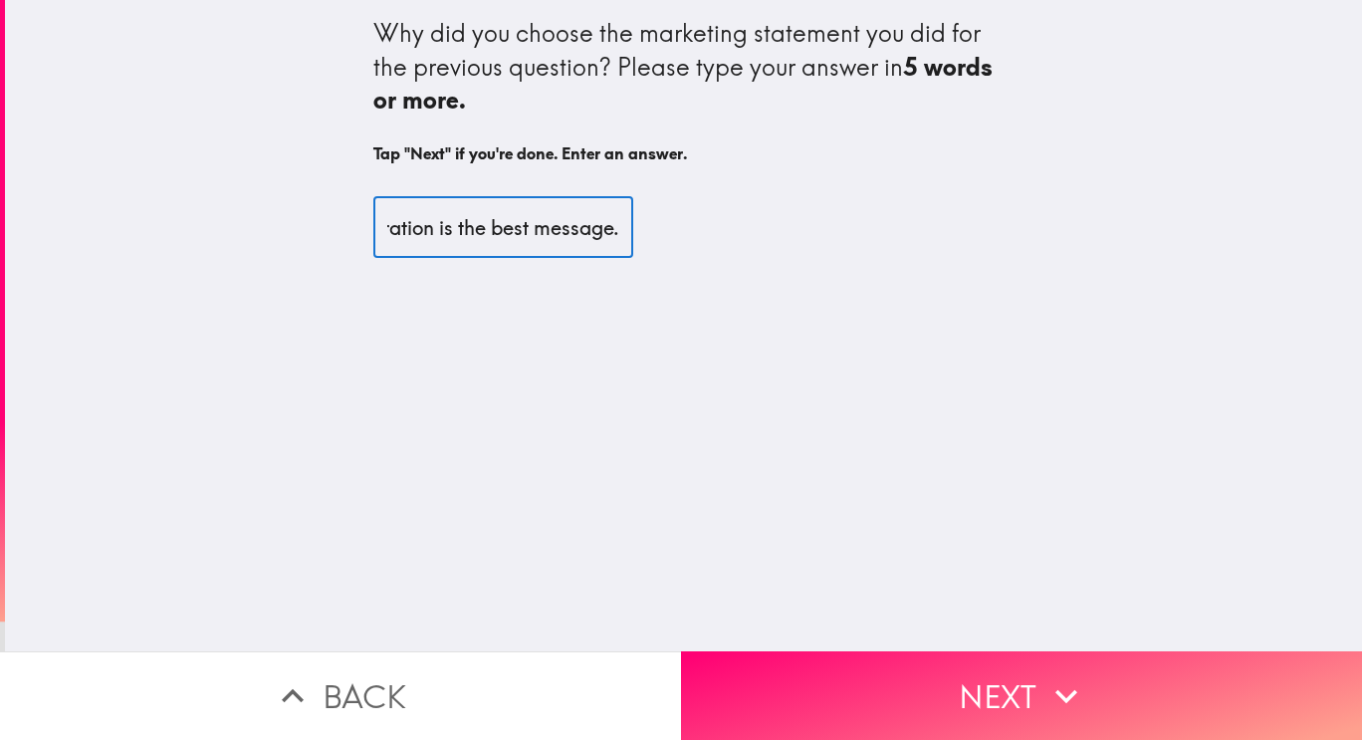
scroll to position [0, 352]
type input "I think that independence and exploration is the best message."
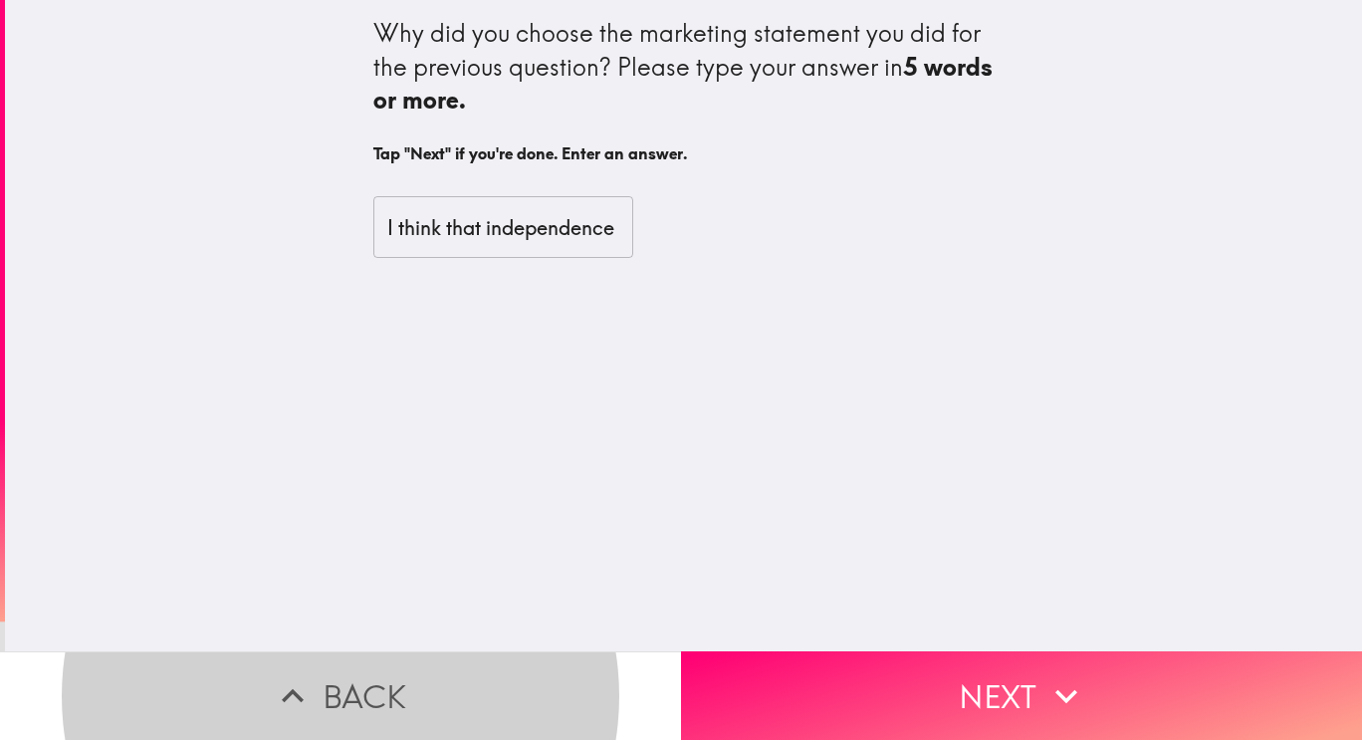
click at [0, 651] on button "Back" at bounding box center [340, 695] width 681 height 89
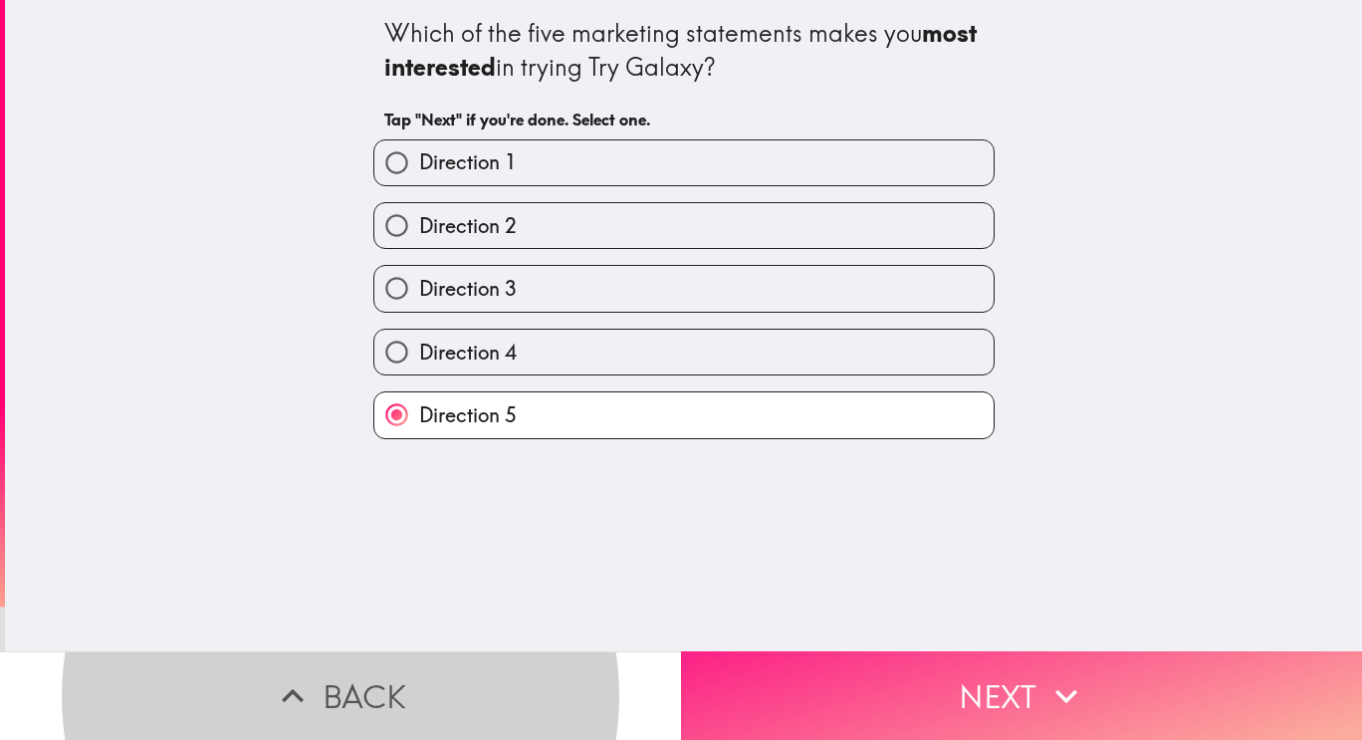
click at [1045, 681] on icon "button" at bounding box center [1067, 696] width 44 height 44
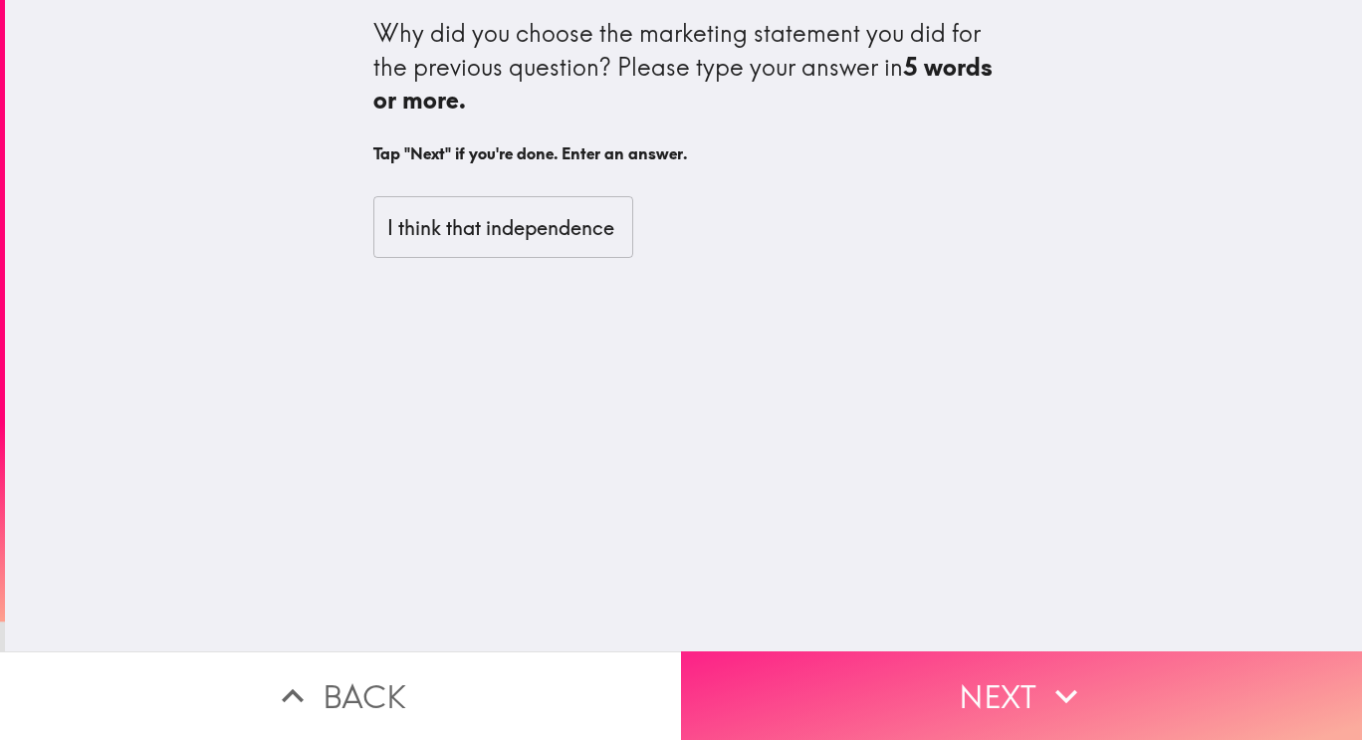
click at [1068, 698] on icon "button" at bounding box center [1067, 696] width 44 height 44
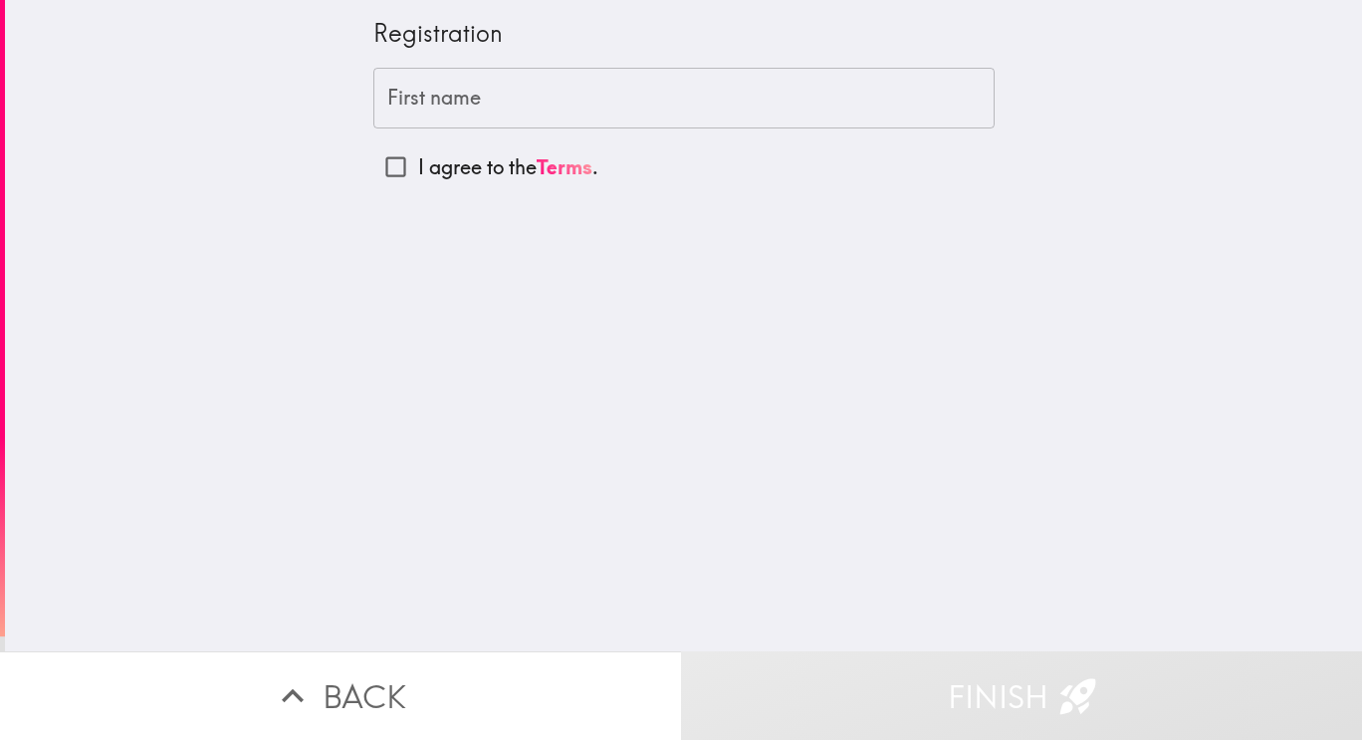
click at [682, 104] on input "First name" at bounding box center [683, 99] width 621 height 62
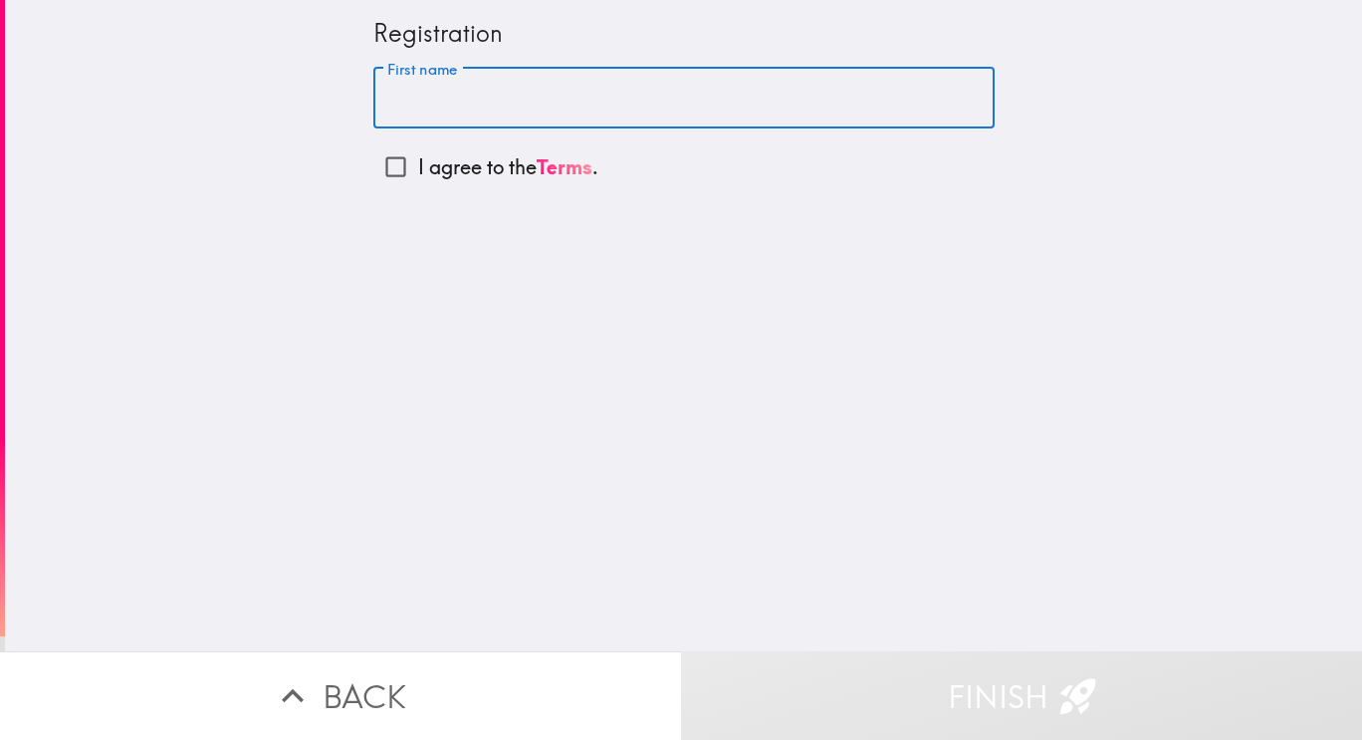
type input "[PERSON_NAME]"
click at [385, 184] on input "I agree to the Terms ." at bounding box center [395, 166] width 45 height 45
checkbox input "true"
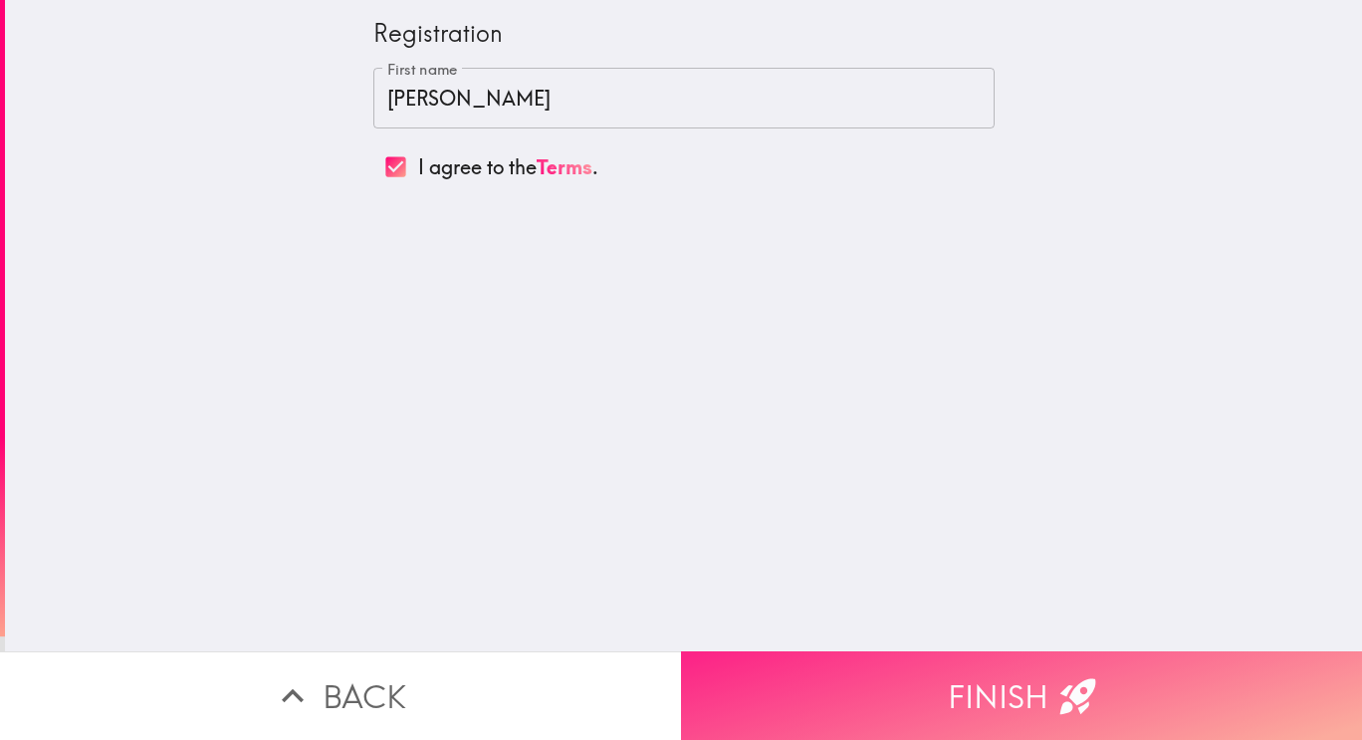
click at [1021, 693] on button "Finish" at bounding box center [1021, 695] width 681 height 89
